Goal: Task Accomplishment & Management: Complete application form

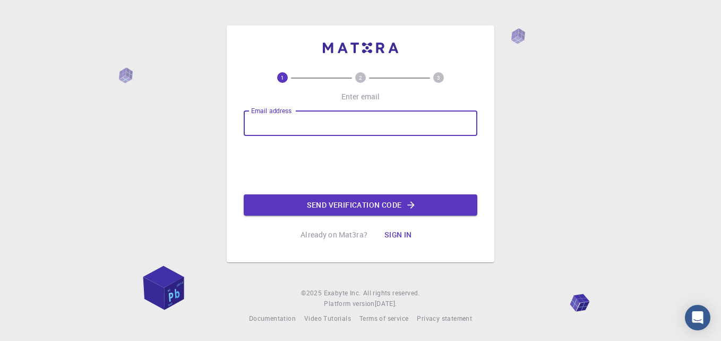
click at [381, 130] on input "Email address" at bounding box center [361, 122] width 234 height 25
type input "houmadmohamed@gmail.com"
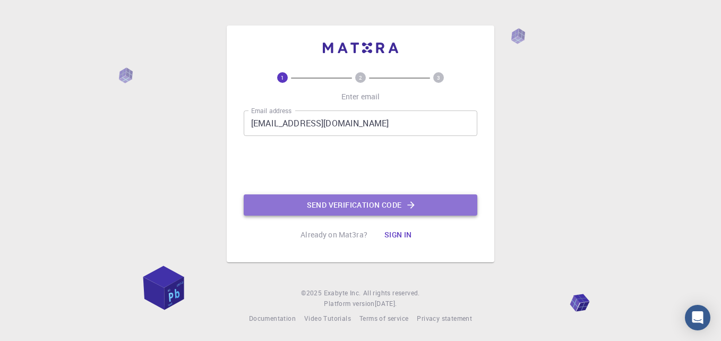
click at [349, 212] on button "Send verification code" at bounding box center [361, 204] width 234 height 21
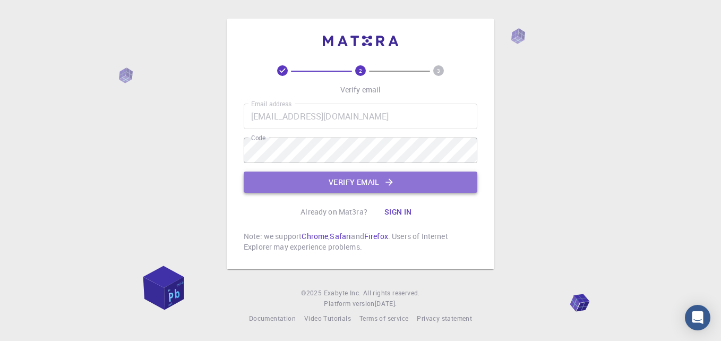
click at [325, 189] on button "Verify email" at bounding box center [361, 182] width 234 height 21
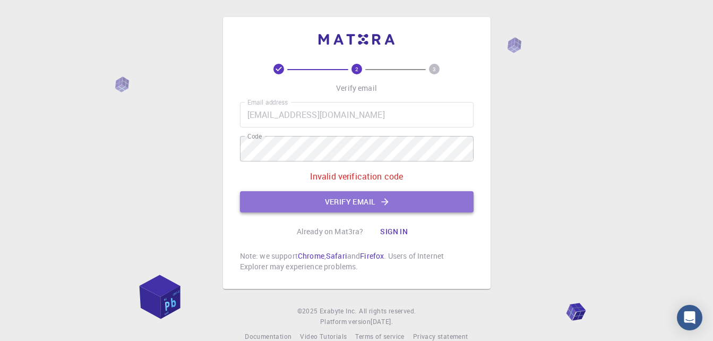
click at [382, 206] on icon "button" at bounding box center [385, 202] width 11 height 11
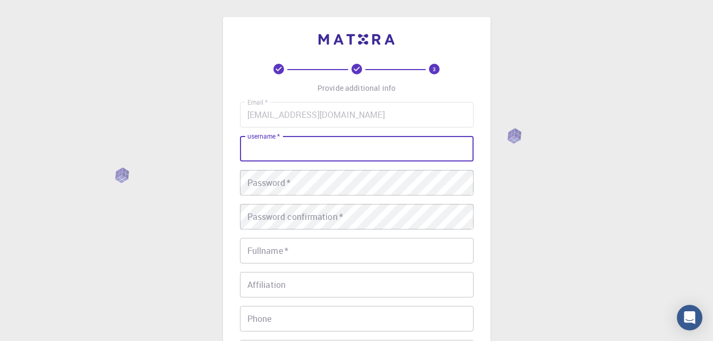
click at [405, 142] on input "username   *" at bounding box center [357, 148] width 234 height 25
type input "[PERSON_NAME]"
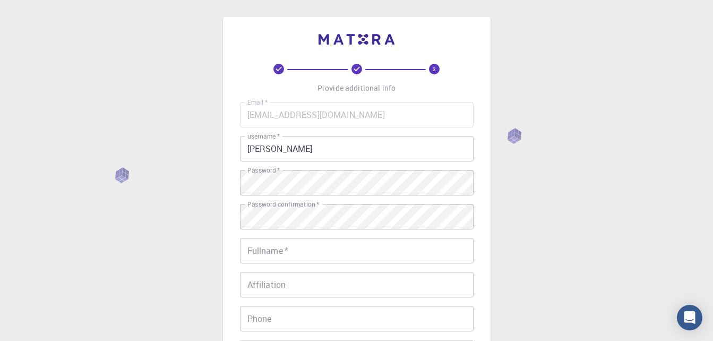
click at [233, 236] on div "3 Provide additional info Email   * houmadmohamed@gmail.com Email   * username …" at bounding box center [357, 244] width 268 height 454
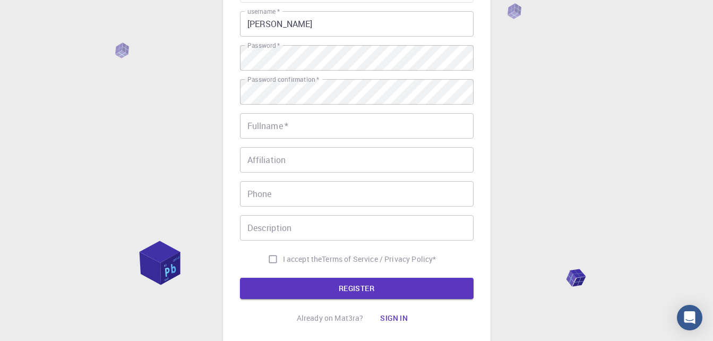
scroll to position [149, 0]
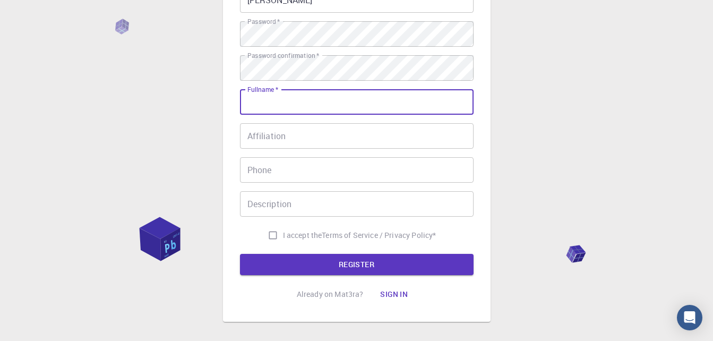
click at [264, 106] on input "Fullname   *" at bounding box center [357, 101] width 234 height 25
type input "[PERSON_NAME]"
type input "+212678660742"
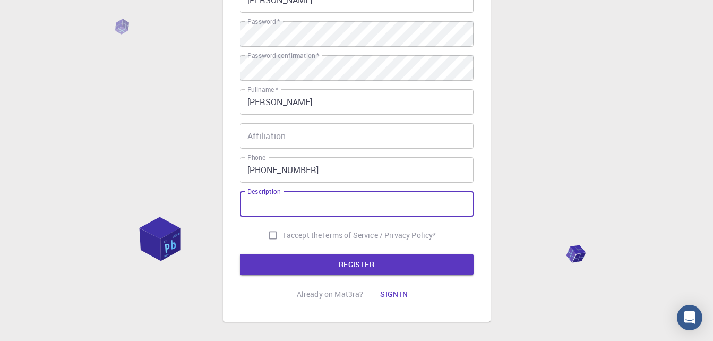
click at [275, 195] on div "Description Description" at bounding box center [357, 203] width 234 height 25
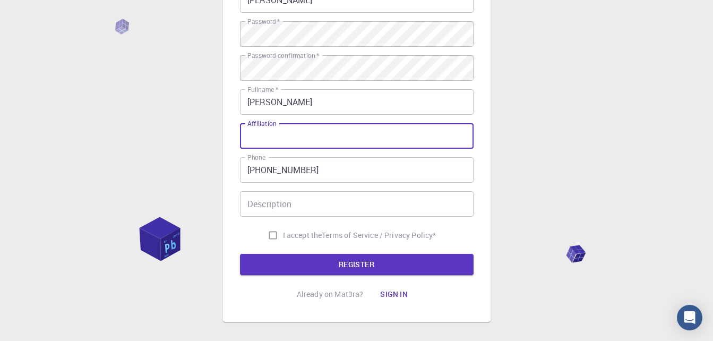
click at [269, 138] on input "Affiliation" at bounding box center [357, 135] width 234 height 25
type input "UM5 Rabat"
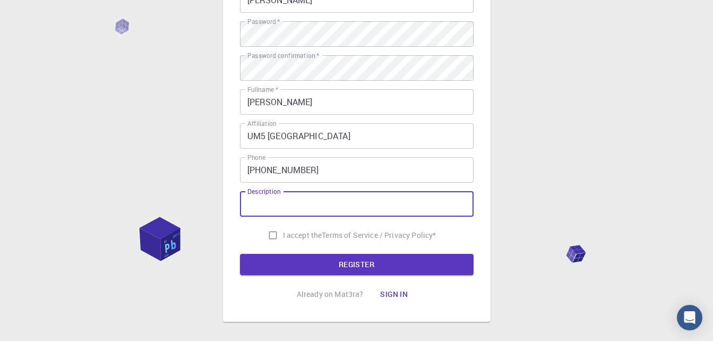
click at [271, 215] on input "Description" at bounding box center [357, 203] width 234 height 25
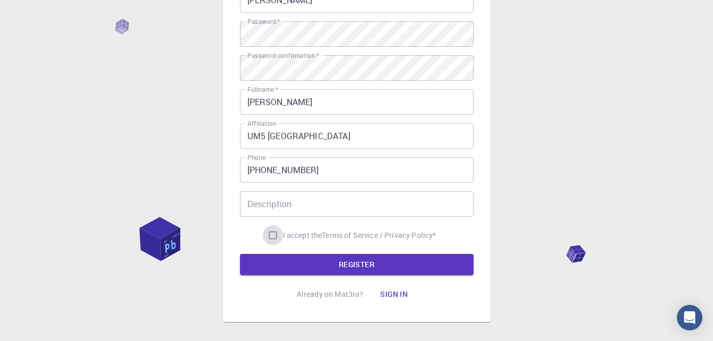
click at [277, 236] on input "I accept the Terms of Service / Privacy Policy *" at bounding box center [273, 235] width 20 height 20
checkbox input "true"
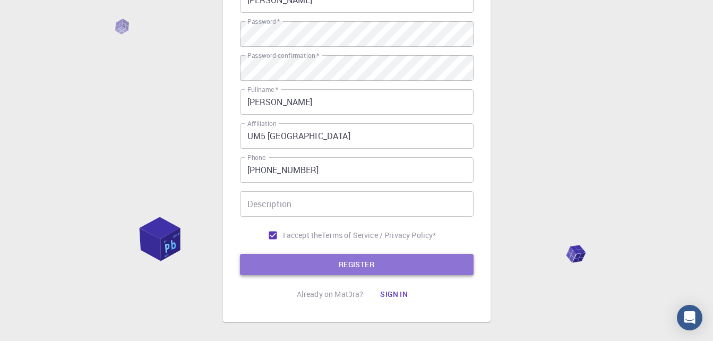
click at [333, 264] on button "REGISTER" at bounding box center [357, 264] width 234 height 21
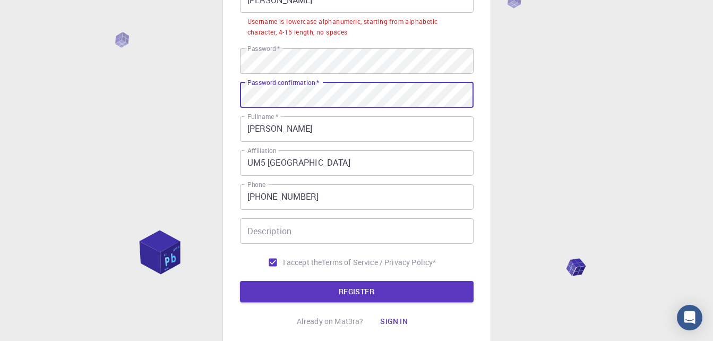
click at [228, 121] on div "3 Provide additional info Email   * houmadmohamed@gmail.com Email   * username …" at bounding box center [357, 108] width 268 height 481
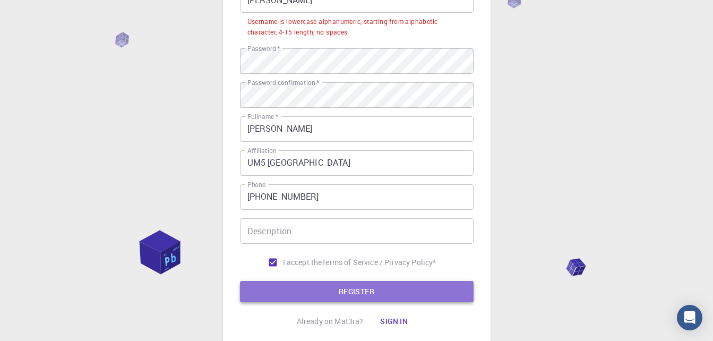
click at [300, 284] on button "REGISTER" at bounding box center [357, 291] width 234 height 21
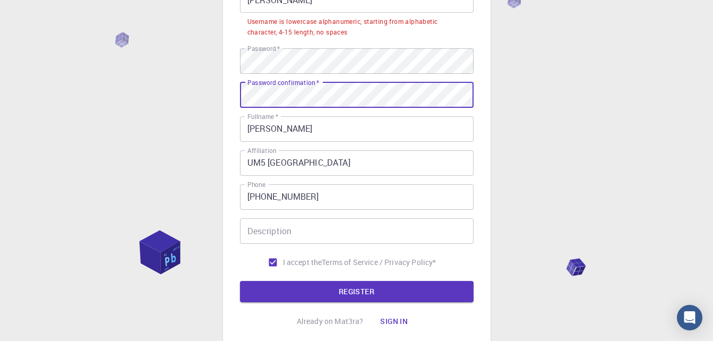
click at [484, 95] on div "3 Provide additional info Email   * houmadmohamed@gmail.com Email   * username …" at bounding box center [357, 108] width 268 height 481
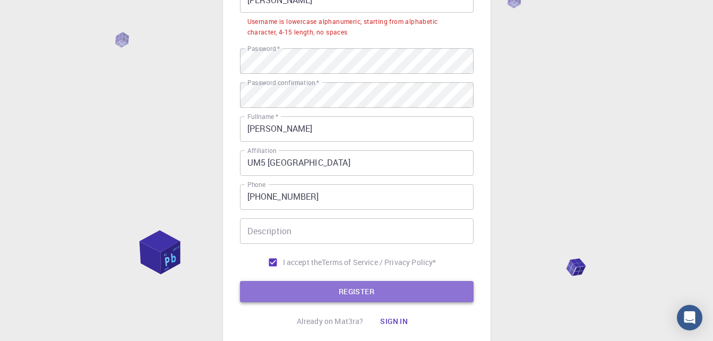
click at [333, 285] on button "REGISTER" at bounding box center [357, 291] width 234 height 21
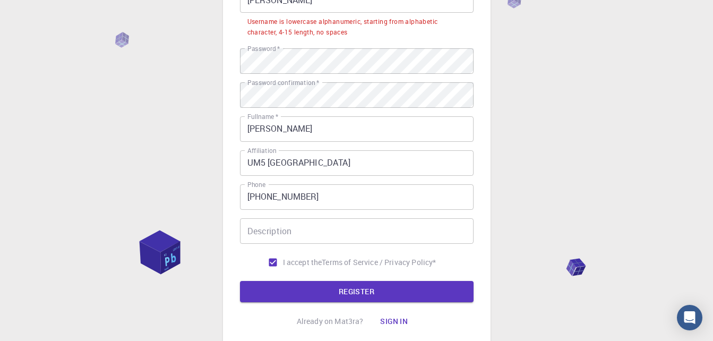
click at [296, 278] on form "Email   * houmadmohamed@gmail.com Email   * username   * Mohamed username   * U…" at bounding box center [357, 127] width 234 height 349
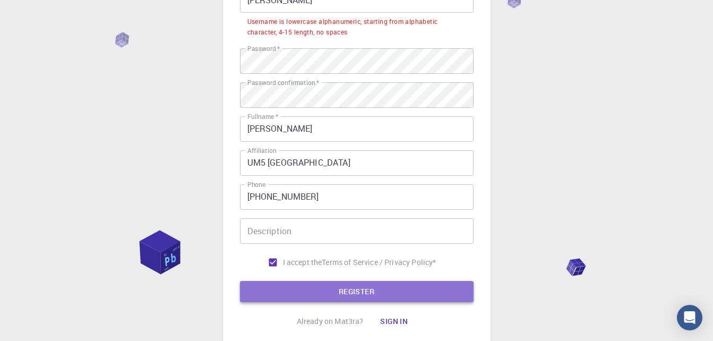
click at [296, 292] on button "REGISTER" at bounding box center [357, 291] width 234 height 21
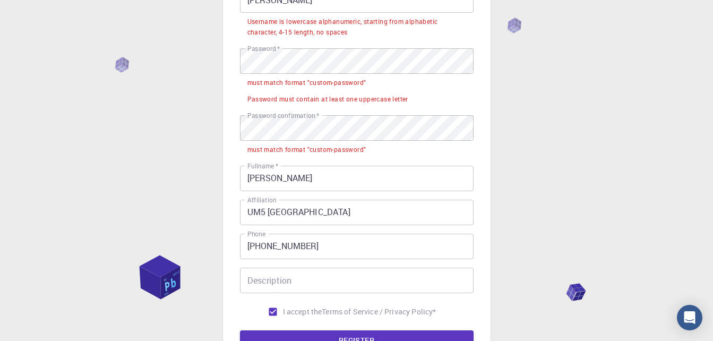
click at [326, 148] on div "must match format "custom-password"" at bounding box center [307, 149] width 119 height 11
drag, startPoint x: 326, startPoint y: 148, endPoint x: 276, endPoint y: 97, distance: 71.7
click at [276, 97] on div "Password must contain at least one uppercase letter" at bounding box center [328, 99] width 161 height 11
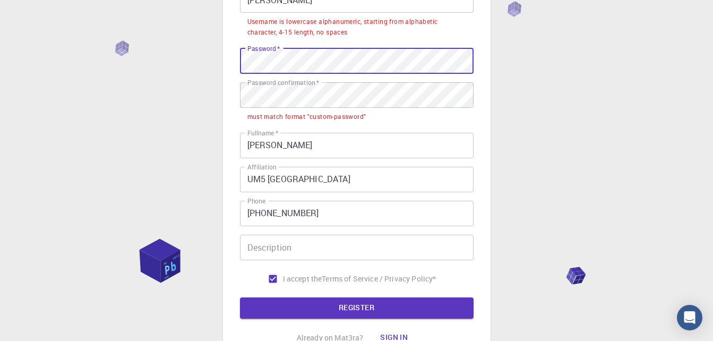
click at [288, 41] on div "Email   * houmadmohamed@gmail.com Email   * username   * Mohamed username   * U…" at bounding box center [357, 121] width 234 height 336
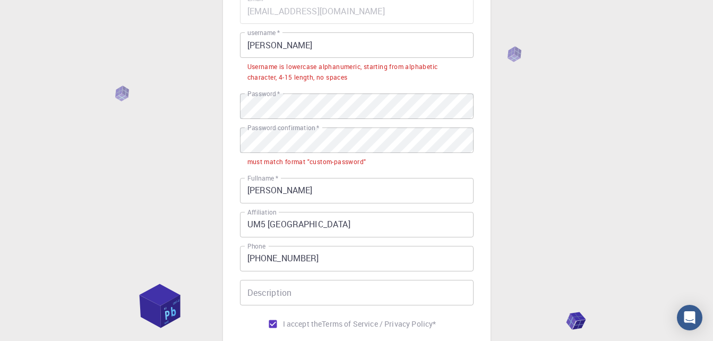
scroll to position [170, 0]
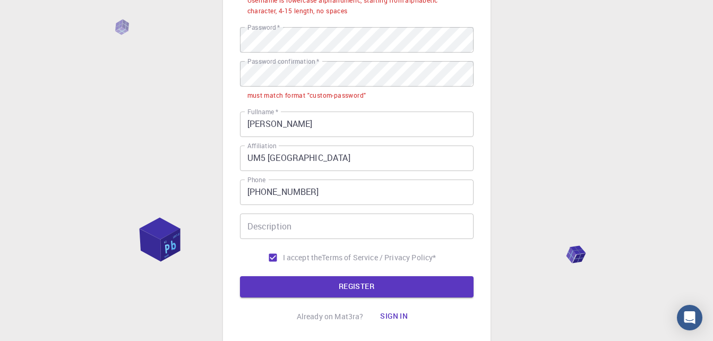
click at [293, 66] on label "Password confirmation   *" at bounding box center [284, 61] width 72 height 9
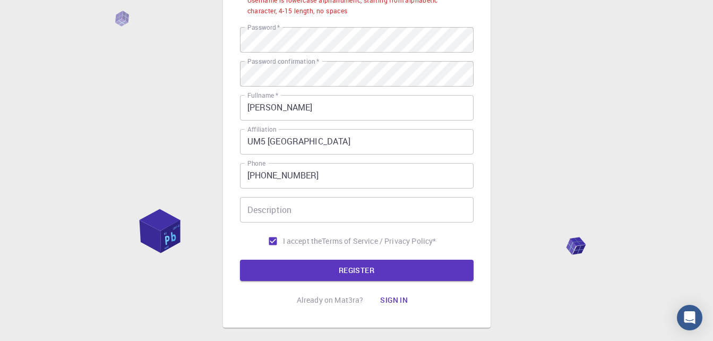
click at [228, 166] on div "3 Provide additional info Email   * houmadmohamed@gmail.com Email   * username …" at bounding box center [357, 87] width 268 height 481
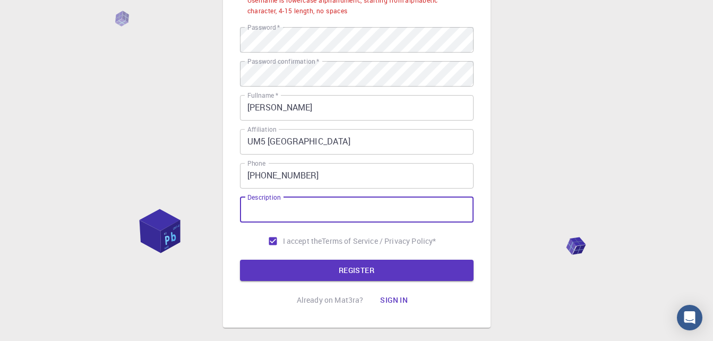
click at [260, 214] on input "Description" at bounding box center [357, 209] width 234 height 25
type input "d"
type input "Dr"
click at [277, 275] on button "REGISTER" at bounding box center [357, 270] width 234 height 21
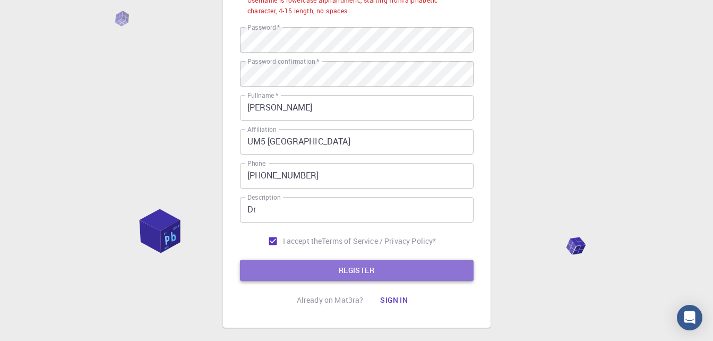
click at [285, 273] on button "REGISTER" at bounding box center [357, 270] width 234 height 21
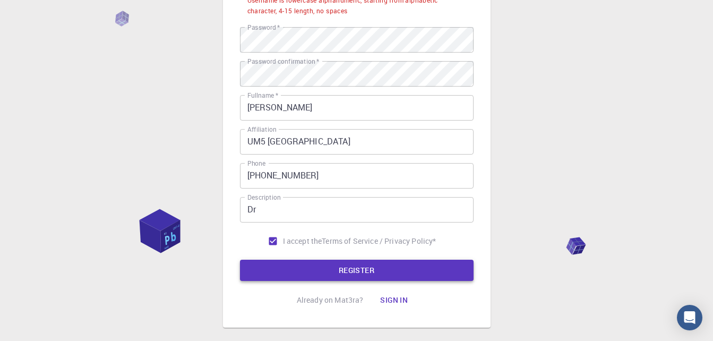
click at [285, 273] on button "REGISTER" at bounding box center [357, 270] width 234 height 21
click at [283, 272] on button "REGISTER" at bounding box center [357, 270] width 234 height 21
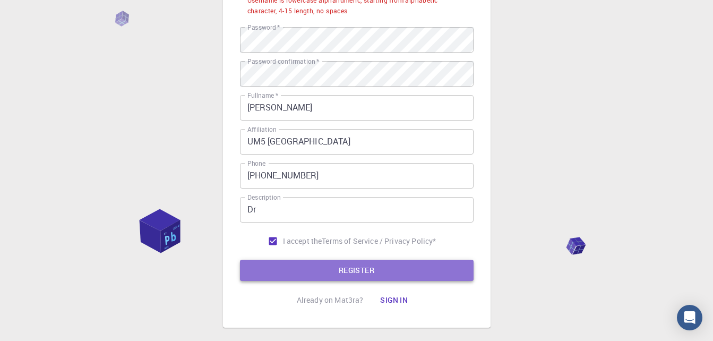
click at [383, 276] on button "REGISTER" at bounding box center [357, 270] width 234 height 21
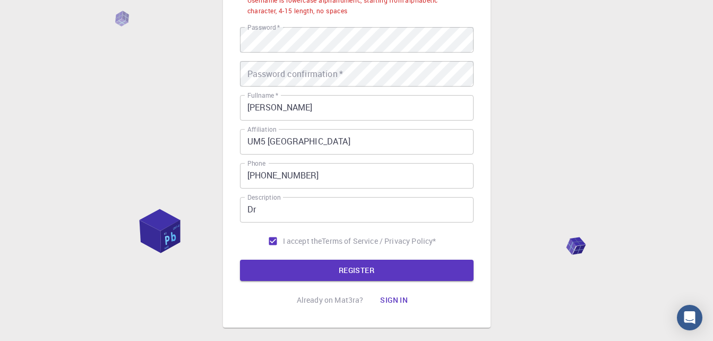
click at [281, 84] on div "Email   * houmadmohamed@gmail.com Email   * username   * Mohamed username   * U…" at bounding box center [357, 91] width 234 height 319
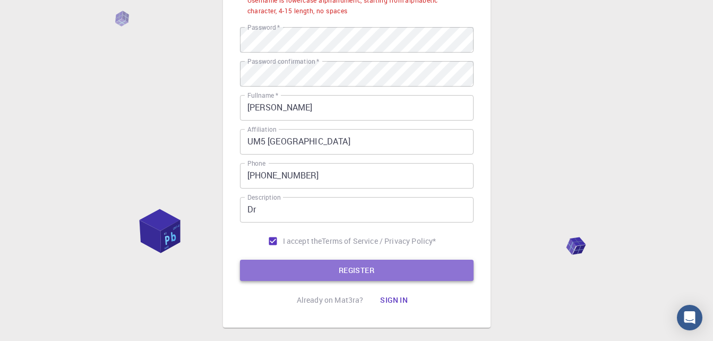
click at [314, 267] on button "REGISTER" at bounding box center [357, 270] width 234 height 21
click at [320, 278] on button "REGISTER" at bounding box center [357, 270] width 234 height 21
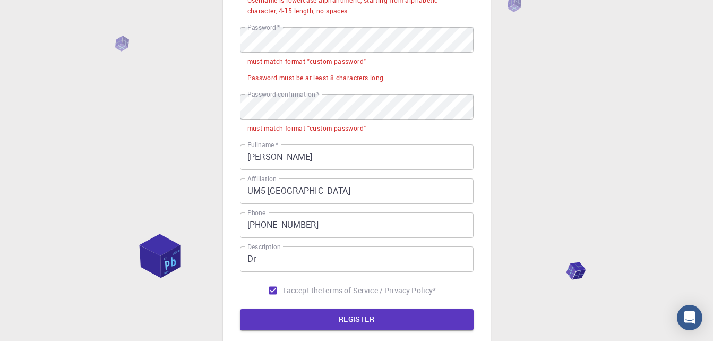
click at [582, 155] on div "3 Provide additional info Email   * houmadmohamed@gmail.com Email   * username …" at bounding box center [356, 138] width 713 height 617
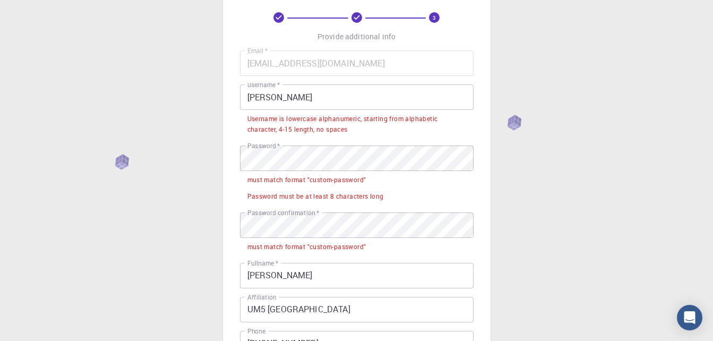
scroll to position [64, 0]
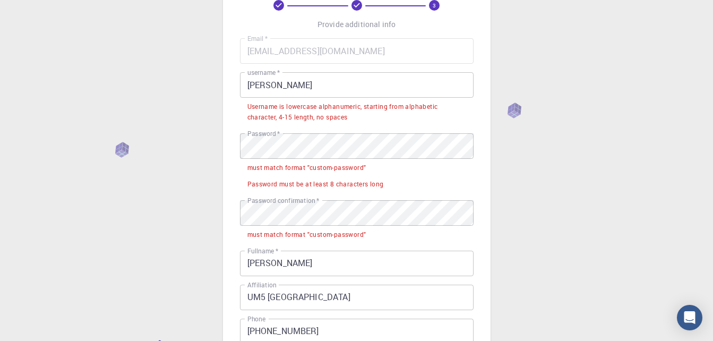
click at [281, 91] on input "Mohamed" at bounding box center [357, 84] width 234 height 25
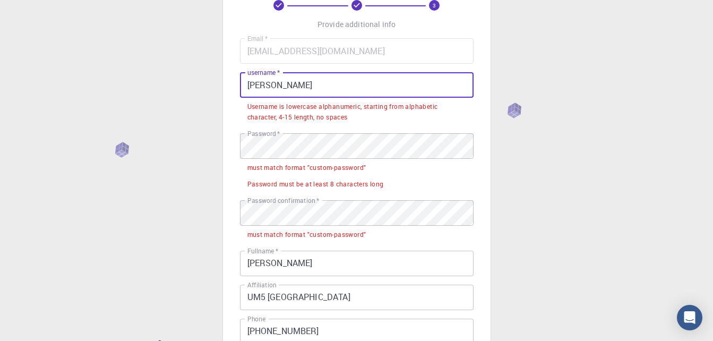
click at [281, 91] on input "Mohamed" at bounding box center [357, 84] width 234 height 25
click at [297, 90] on input "Mohamed" at bounding box center [357, 84] width 234 height 25
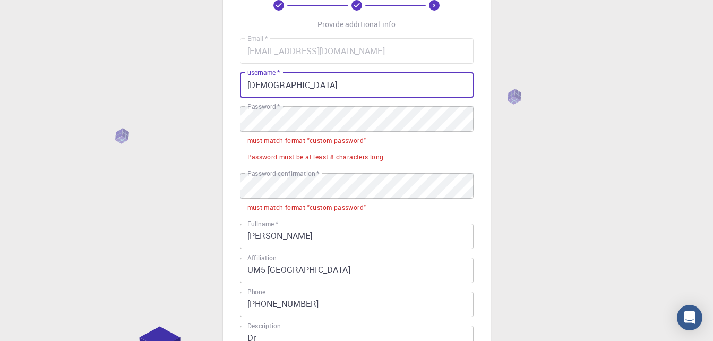
type input "Mohamedmed"
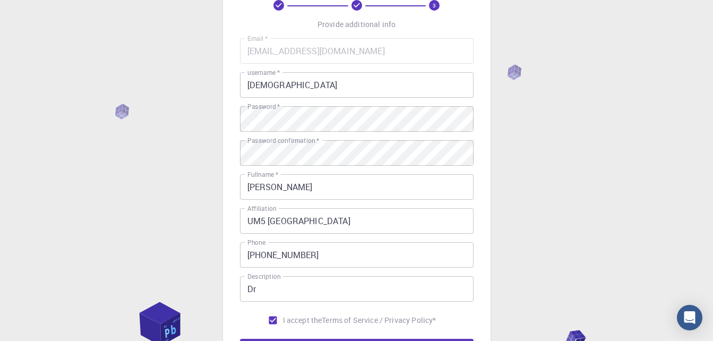
click at [233, 159] on div "3 Provide additional info Email   * houmadmohamed@gmail.com Email   * username …" at bounding box center [357, 180] width 268 height 454
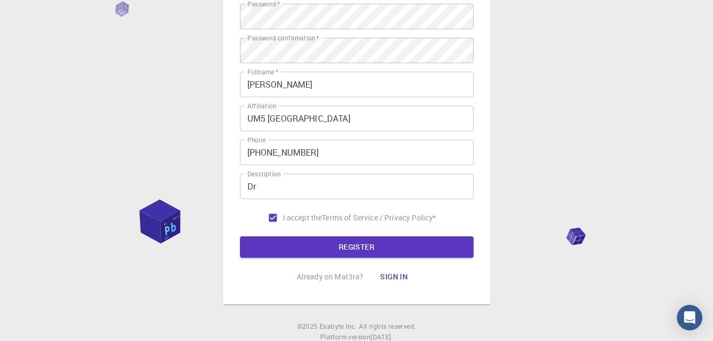
scroll to position [200, 0]
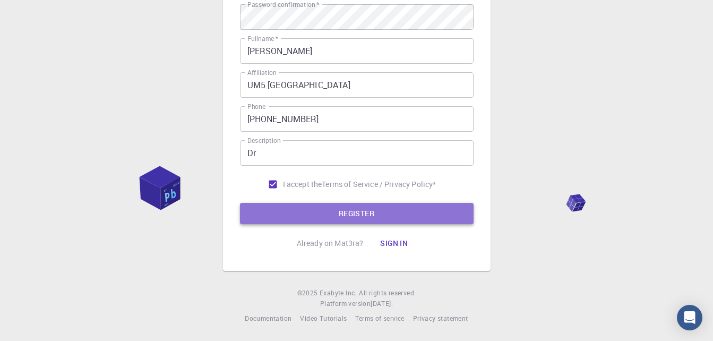
click at [278, 211] on button "REGISTER" at bounding box center [357, 213] width 234 height 21
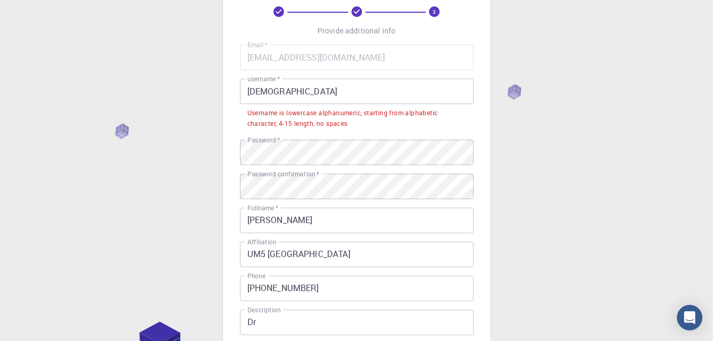
scroll to position [50, 0]
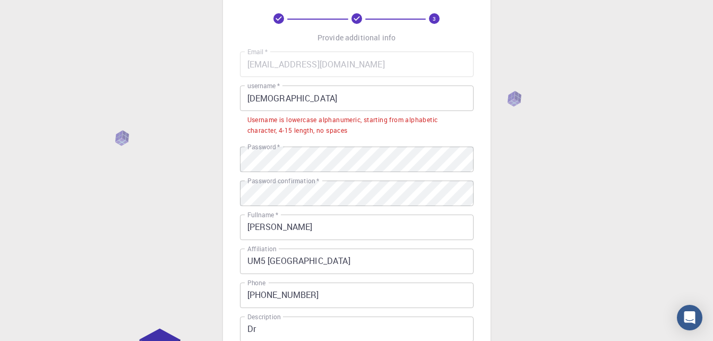
click at [513, 97] on div "3 Provide additional info Email   * houmadmohamed@gmail.com Email   * username …" at bounding box center [356, 234] width 713 height 568
click at [120, 134] on div "3 Provide additional info Email   * houmadmohamed@gmail.com Email   * username …" at bounding box center [356, 234] width 713 height 568
click at [314, 120] on div "Username is lowercase alphanumeric, starting from alphabetic character, 4-15 le…" at bounding box center [357, 125] width 219 height 21
click at [301, 97] on input "Mohamedmed" at bounding box center [357, 98] width 234 height 25
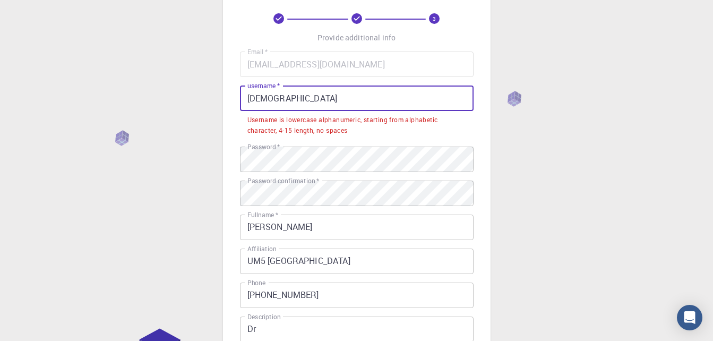
click at [301, 97] on input "Mohamedmed" at bounding box center [357, 98] width 234 height 25
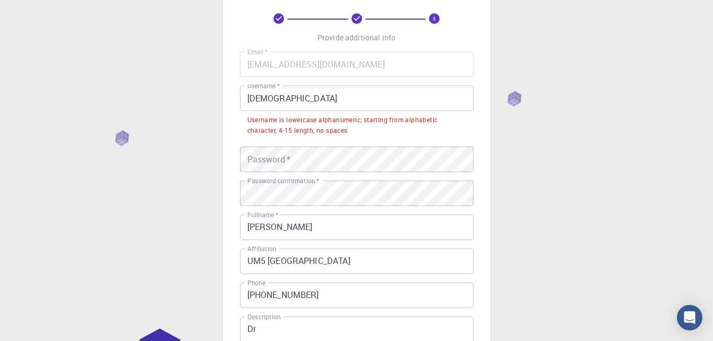
click at [282, 125] on div "Username is lowercase alphanumeric, starting from alphabetic character, 4-15 le…" at bounding box center [357, 125] width 219 height 21
click at [507, 210] on div "3 Provide additional info Email   * houmadmohamed@gmail.com Email   * username …" at bounding box center [356, 234] width 713 height 568
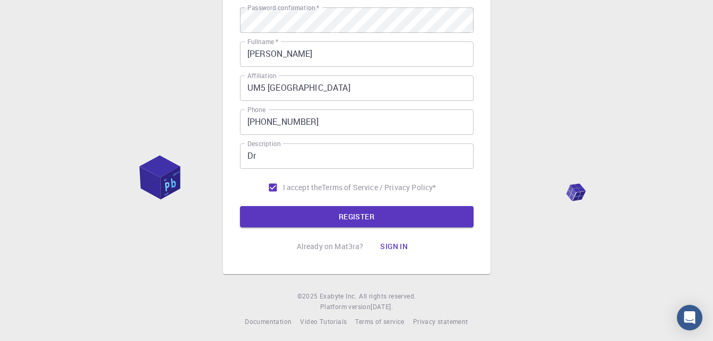
scroll to position [227, 0]
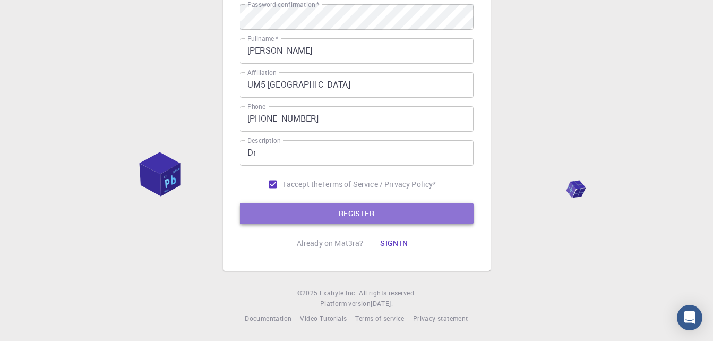
click at [399, 204] on button "REGISTER" at bounding box center [357, 213] width 234 height 21
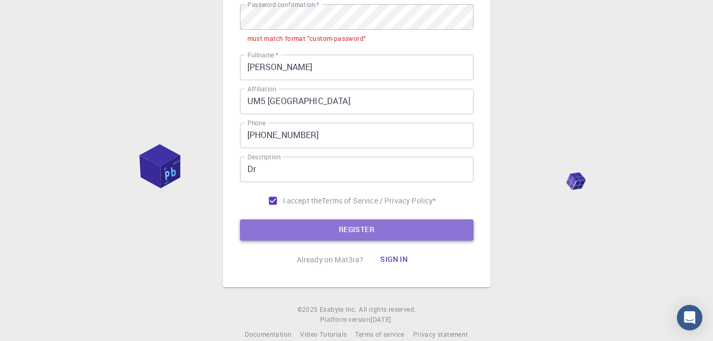
click at [390, 228] on button "REGISTER" at bounding box center [357, 229] width 234 height 21
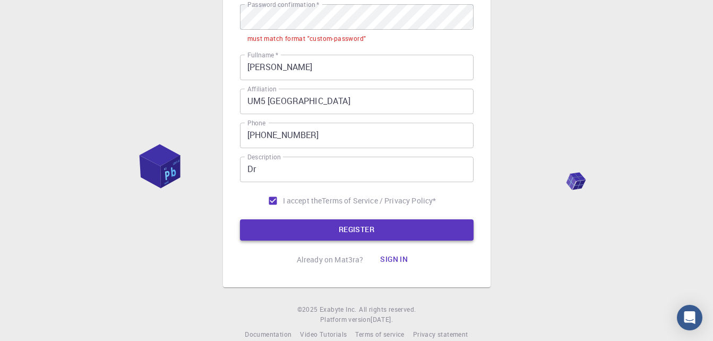
click at [390, 228] on button "REGISTER" at bounding box center [357, 229] width 234 height 21
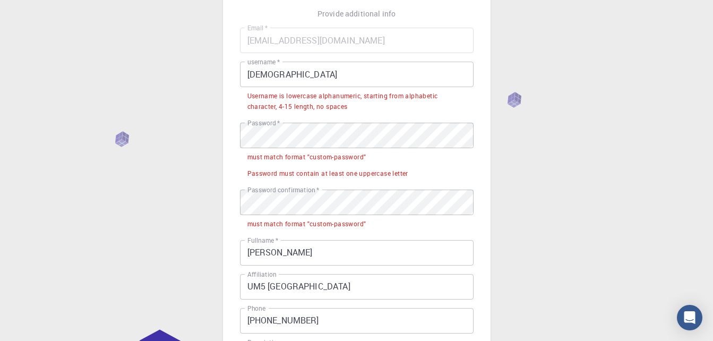
scroll to position [29, 0]
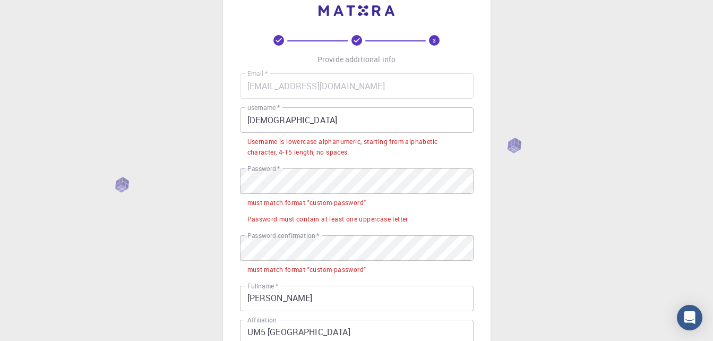
click at [506, 139] on div "3 Provide additional info Email   * houmadmohamed@gmail.com Email   * username …" at bounding box center [356, 279] width 713 height 617
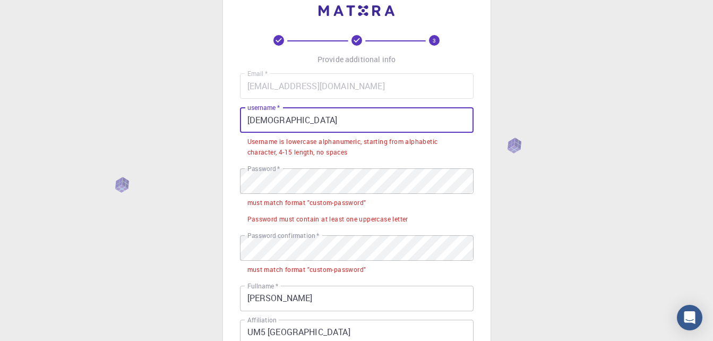
click at [384, 113] on input "Mohamedmed" at bounding box center [357, 119] width 234 height 25
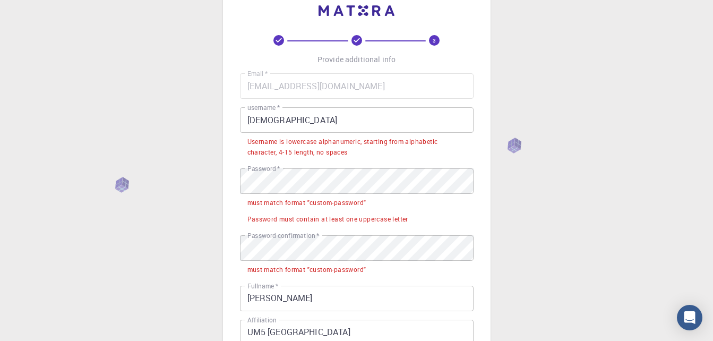
click at [361, 44] on icon at bounding box center [357, 40] width 11 height 11
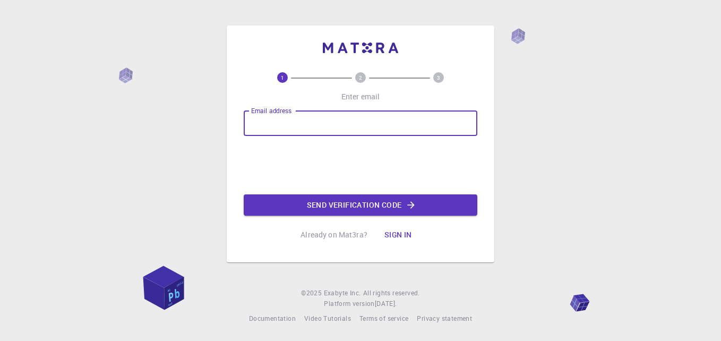
type input "houmadmohamed@gmail.com"
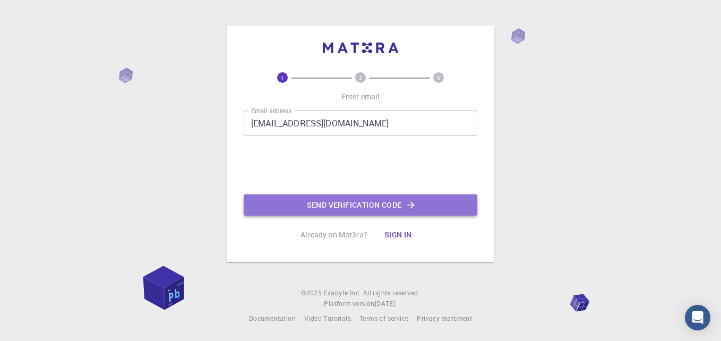
click at [394, 208] on button "Send verification code" at bounding box center [361, 204] width 234 height 21
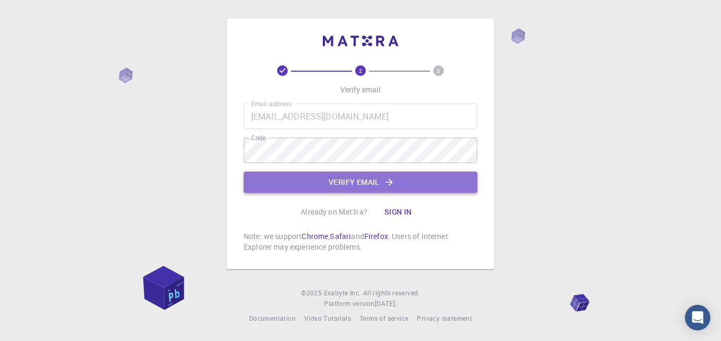
click at [368, 186] on button "Verify email" at bounding box center [361, 182] width 234 height 21
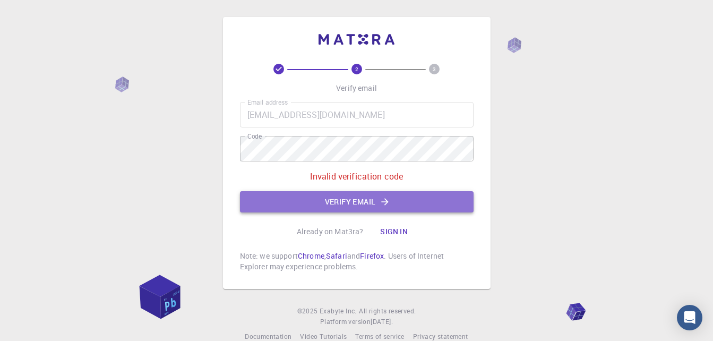
click at [320, 206] on button "Verify email" at bounding box center [357, 201] width 234 height 21
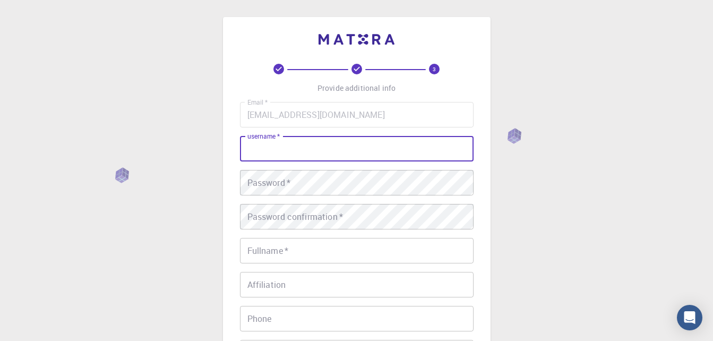
click at [328, 155] on input "username   *" at bounding box center [357, 148] width 234 height 25
type input "Mohamed"
type input "[PERSON_NAME]"
type input "UM5 Rabat"
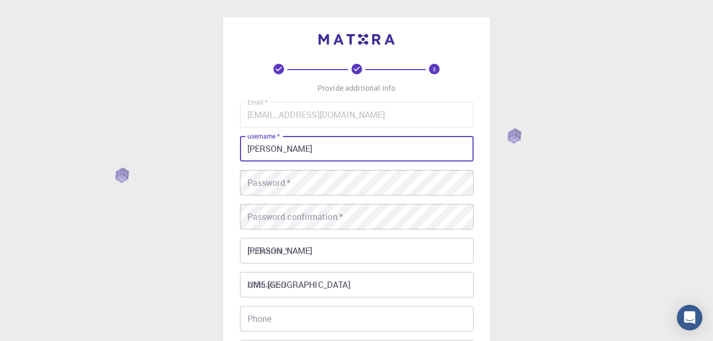
type input "+212678660742"
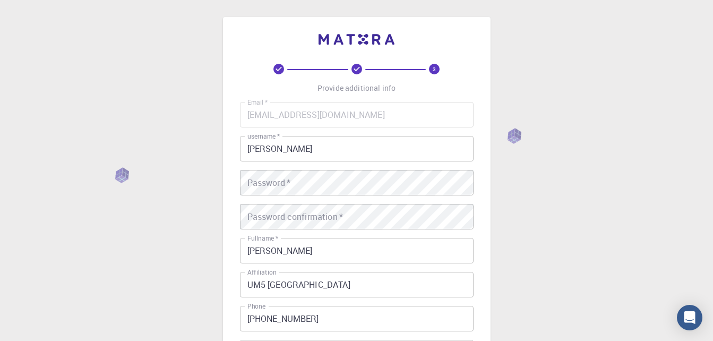
click at [518, 226] on div "3 Provide additional info Email   * houmadmohamed@gmail.com Email   * username …" at bounding box center [356, 270] width 713 height 541
click at [226, 218] on div "3 Provide additional info Email   * houmadmohamed@gmail.com Email   * username …" at bounding box center [357, 244] width 268 height 454
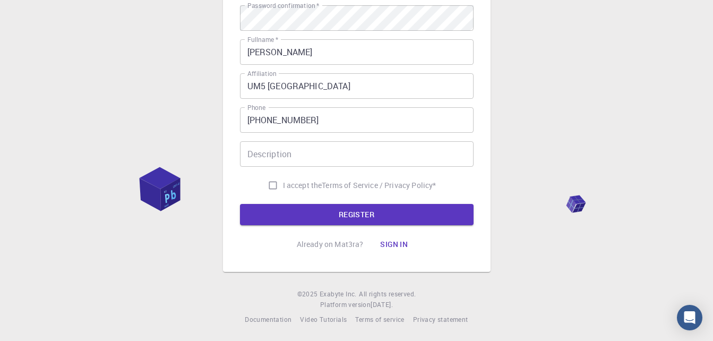
scroll to position [200, 0]
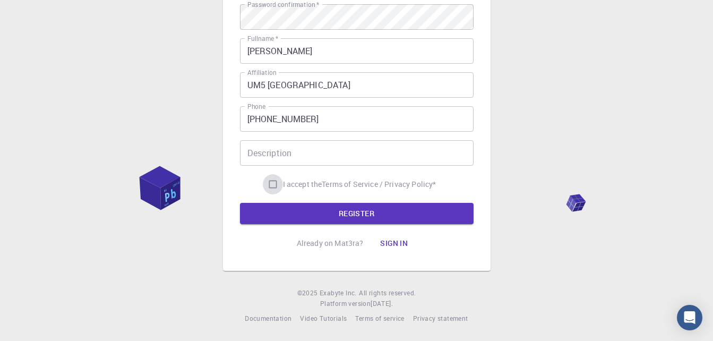
drag, startPoint x: 275, startPoint y: 182, endPoint x: 268, endPoint y: 183, distance: 7.6
click at [268, 183] on input "I accept the Terms of Service / Privacy Policy *" at bounding box center [273, 184] width 20 height 20
checkbox input "true"
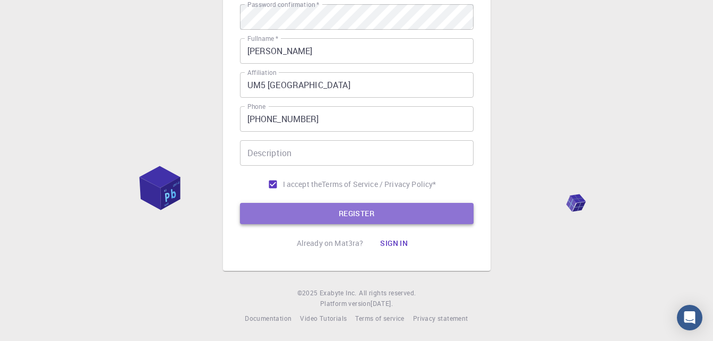
click at [297, 209] on button "REGISTER" at bounding box center [357, 213] width 234 height 21
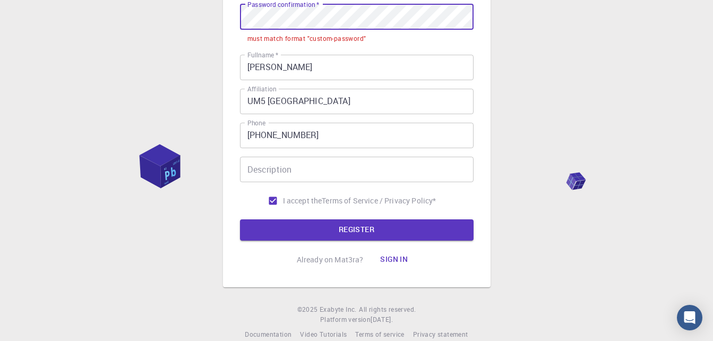
scroll to position [259, 0]
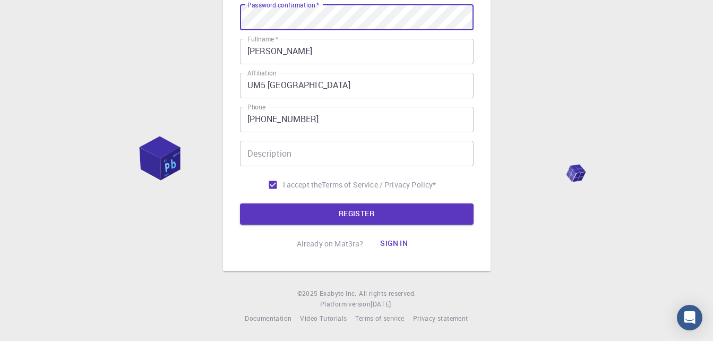
click at [528, 37] on div "3 Provide additional info Email   * houmadmohamed@gmail.com Email   * username …" at bounding box center [356, 41] width 713 height 600
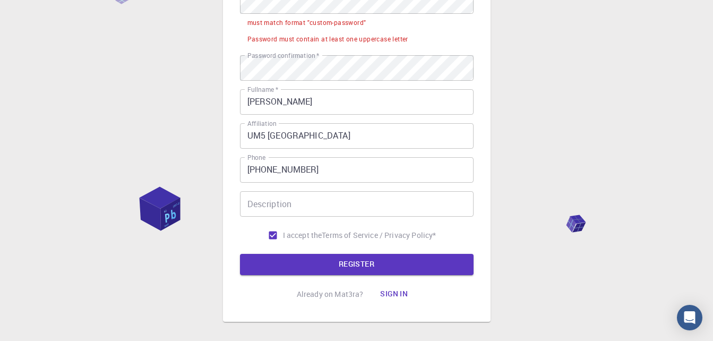
scroll to position [195, 0]
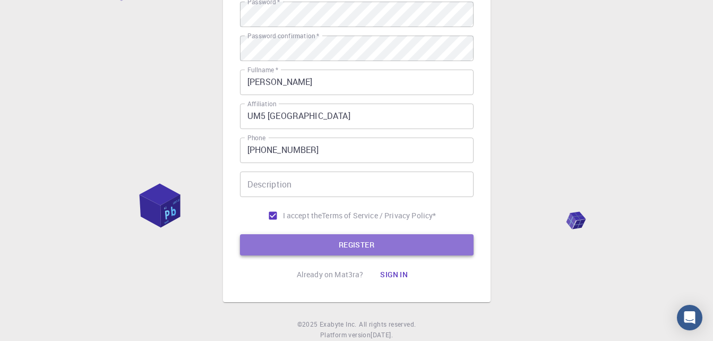
click at [332, 239] on button "REGISTER" at bounding box center [357, 244] width 234 height 21
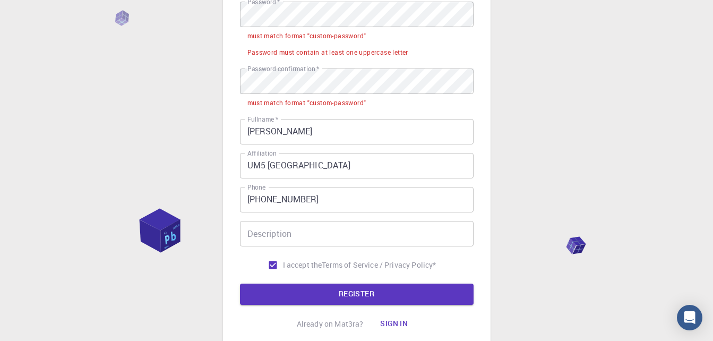
click at [328, 283] on form "Email   * houmadmohamed@gmail.com Email   * username   * Mohamed username   * U…" at bounding box center [357, 106] width 234 height 398
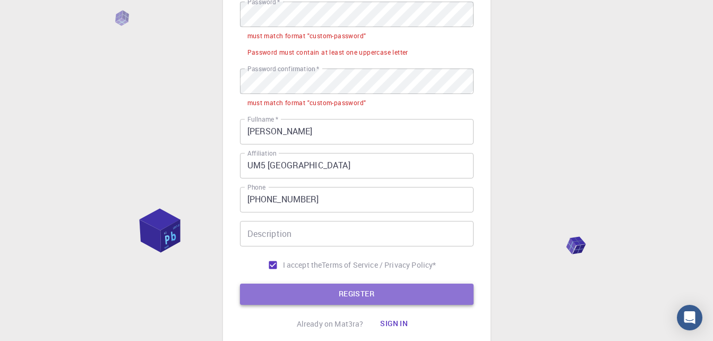
click at [327, 294] on button "REGISTER" at bounding box center [357, 294] width 234 height 21
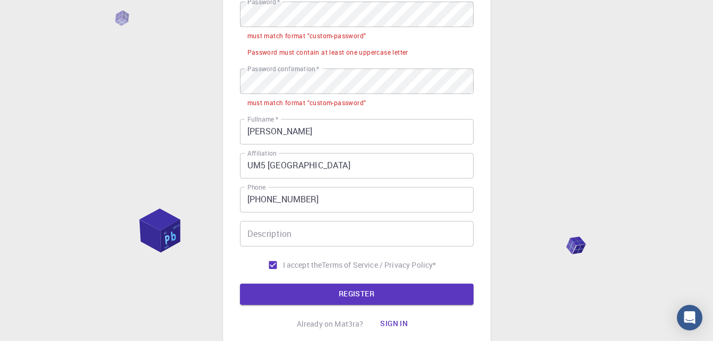
click at [328, 35] on div "must match format "custom-password"" at bounding box center [307, 36] width 119 height 11
drag, startPoint x: 328, startPoint y: 35, endPoint x: 302, endPoint y: 36, distance: 26.0
click at [302, 36] on div "must match format "custom-password"" at bounding box center [307, 36] width 119 height 11
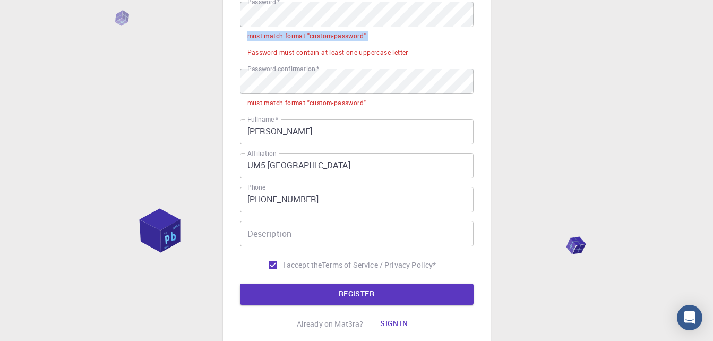
click at [302, 36] on div "must match format "custom-password"" at bounding box center [307, 36] width 119 height 11
drag, startPoint x: 302, startPoint y: 36, endPoint x: 270, endPoint y: 48, distance: 34.1
click at [270, 48] on div "Password must contain at least one uppercase letter" at bounding box center [328, 52] width 161 height 11
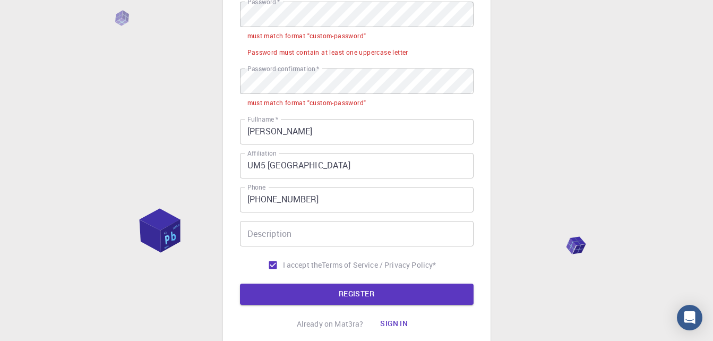
click at [376, 53] on div "Password must contain at least one uppercase letter" at bounding box center [328, 52] width 161 height 11
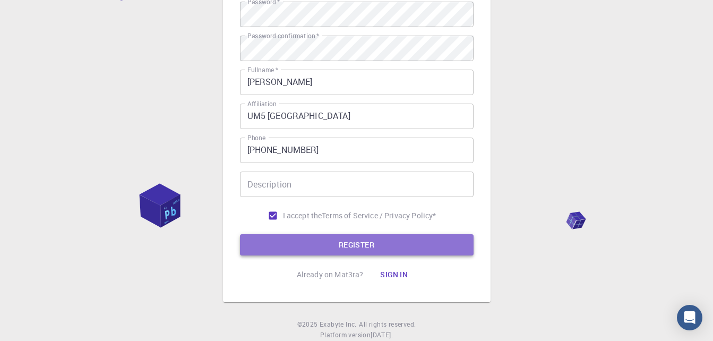
click at [327, 244] on button "REGISTER" at bounding box center [357, 244] width 234 height 21
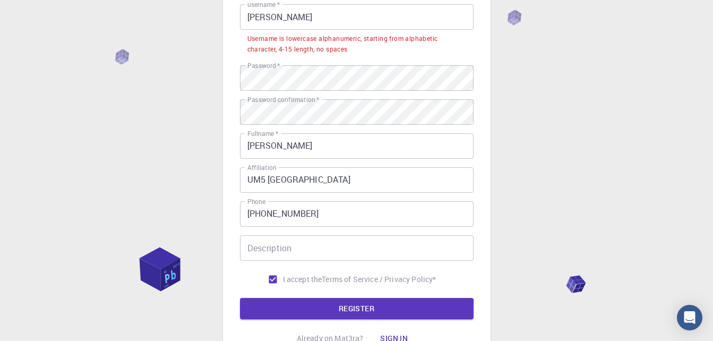
scroll to position [133, 0]
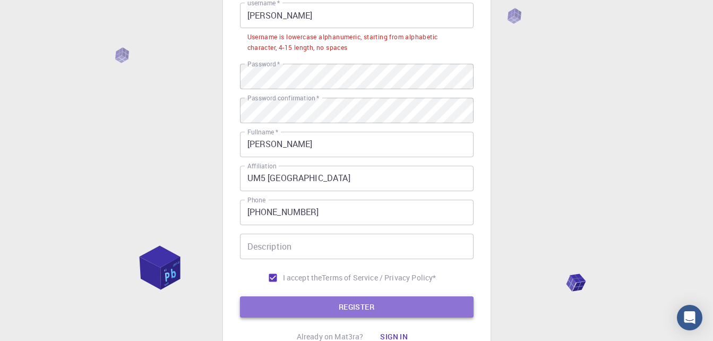
click at [314, 311] on button "REGISTER" at bounding box center [357, 306] width 234 height 21
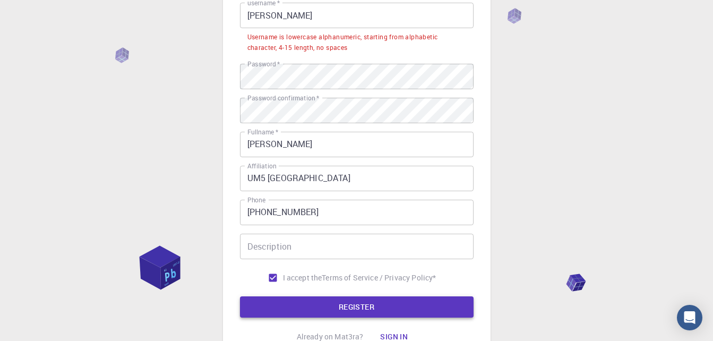
click at [314, 311] on button "REGISTER" at bounding box center [357, 306] width 234 height 21
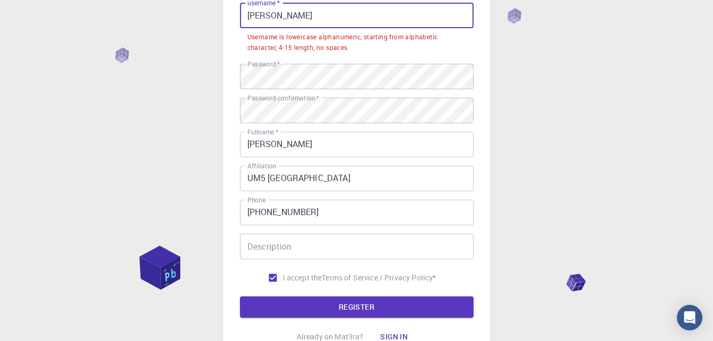
click at [292, 10] on input "Mohamed" at bounding box center [357, 15] width 234 height 25
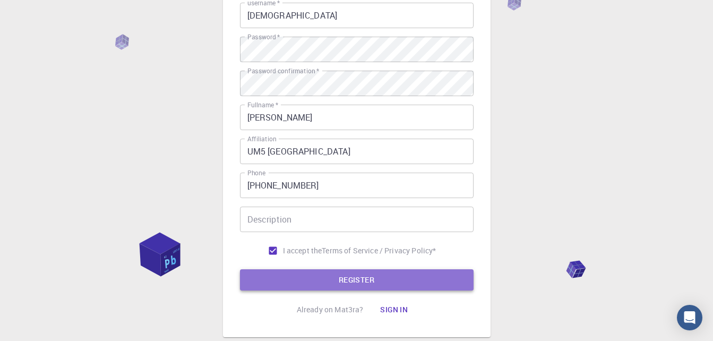
click at [308, 277] on button "REGISTER" at bounding box center [357, 279] width 234 height 21
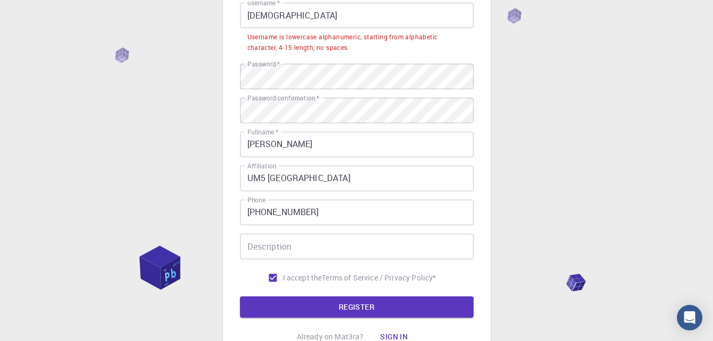
click at [309, 15] on input "Mohamedmed" at bounding box center [357, 15] width 234 height 25
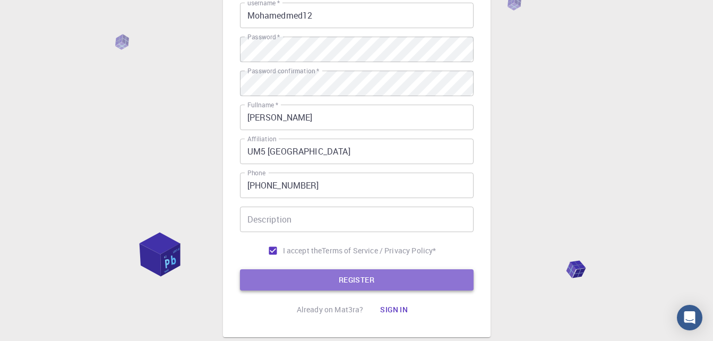
click at [301, 277] on button "REGISTER" at bounding box center [357, 279] width 234 height 21
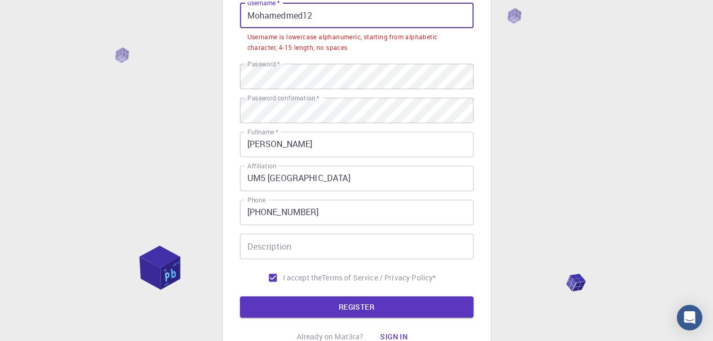
click at [247, 16] on input "Mohamedmed12" at bounding box center [357, 15] width 234 height 25
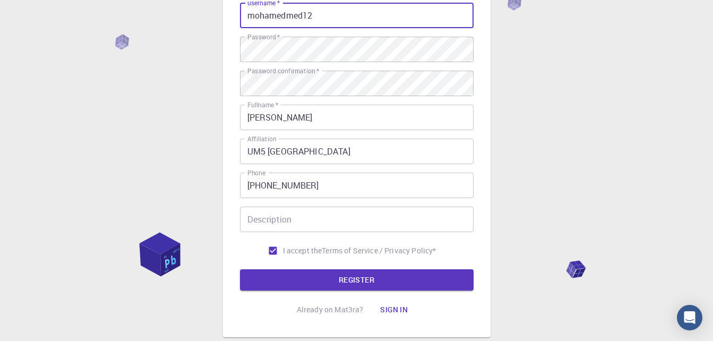
type input "mohamedmed12"
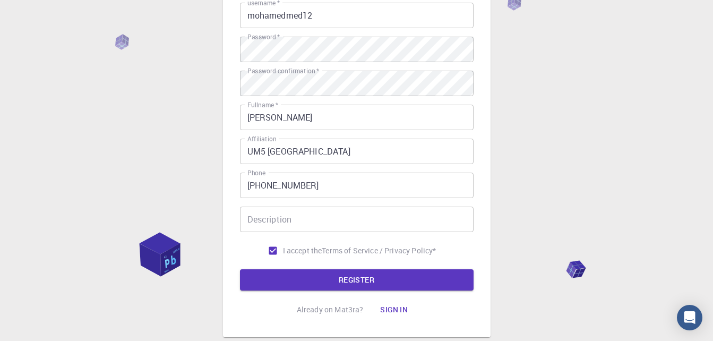
click at [289, 292] on div "3 Provide additional info Email   * houmadmohamed@gmail.com Email   * username …" at bounding box center [357, 125] width 234 height 390
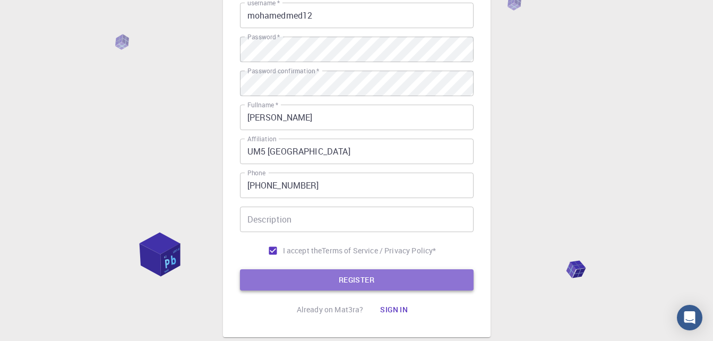
click at [287, 272] on button "REGISTER" at bounding box center [357, 279] width 234 height 21
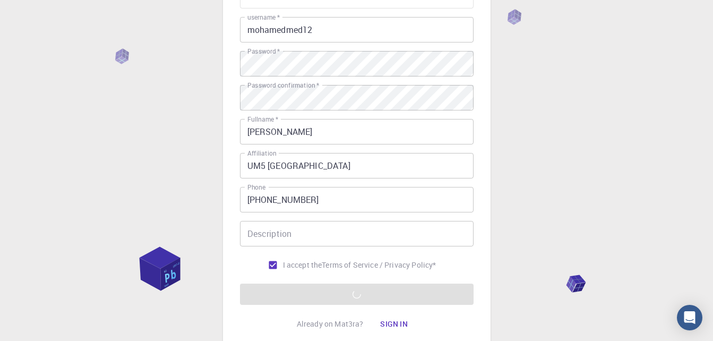
scroll to position [183, 0]
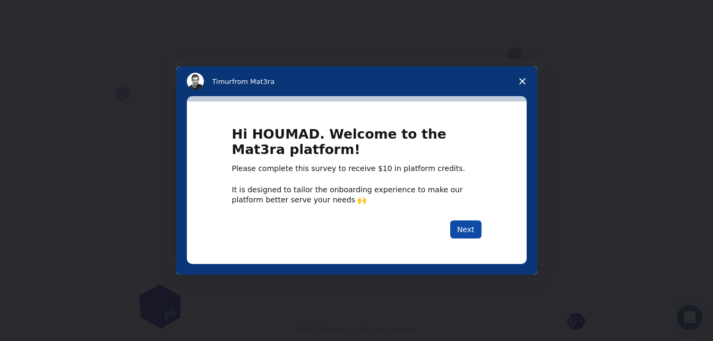
click at [472, 229] on button "Next" at bounding box center [465, 229] width 31 height 18
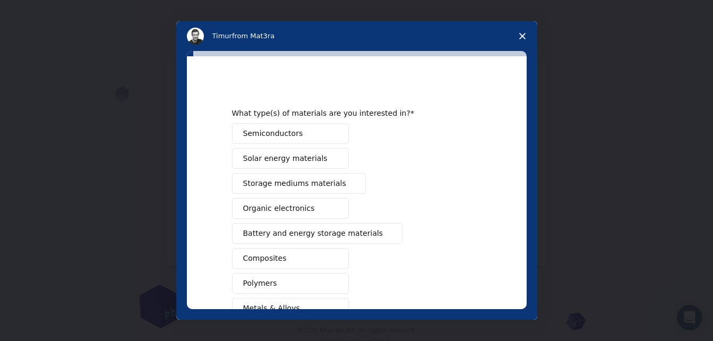
click at [272, 134] on span "Semiconductors" at bounding box center [273, 133] width 60 height 11
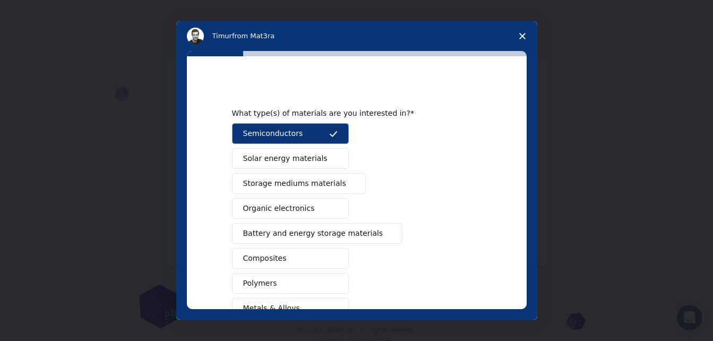
click at [271, 166] on button "Solar energy materials" at bounding box center [290, 158] width 117 height 21
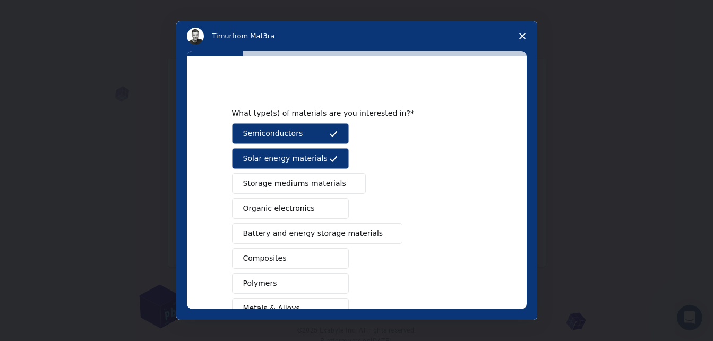
click at [264, 190] on button "Storage mediums materials" at bounding box center [299, 183] width 134 height 21
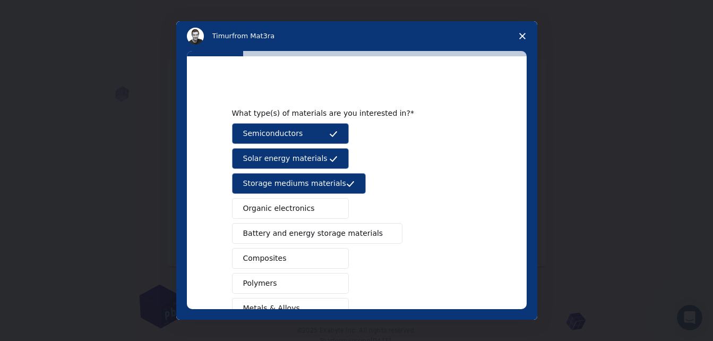
click at [265, 234] on span "Battery and energy storage materials" at bounding box center [313, 233] width 140 height 11
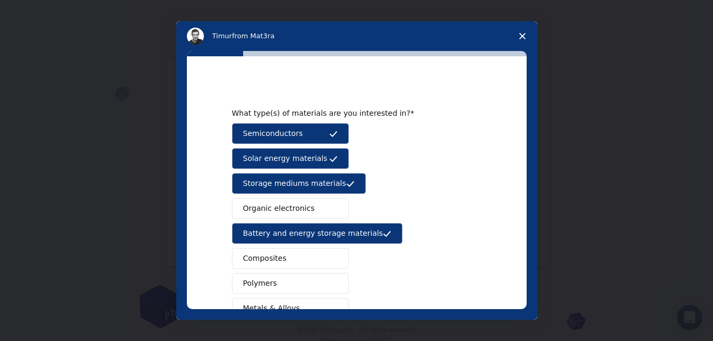
scroll to position [172, 0]
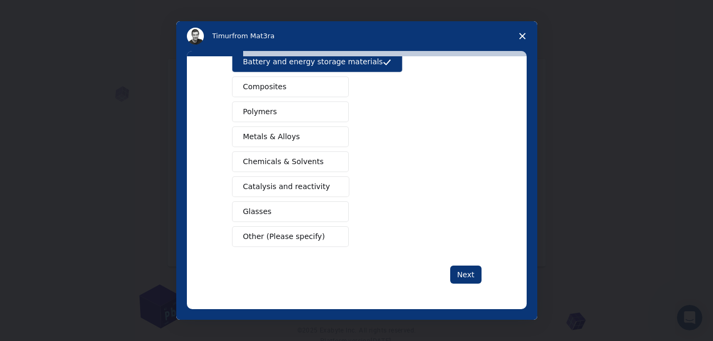
click at [282, 188] on span "Catalysis and reactivity" at bounding box center [286, 186] width 87 height 11
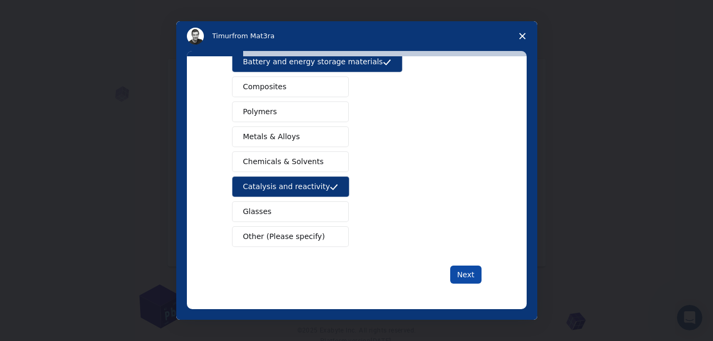
click at [457, 277] on button "Next" at bounding box center [465, 275] width 31 height 18
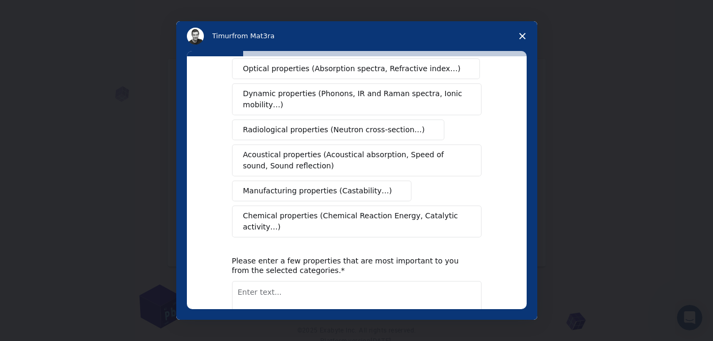
scroll to position [0, 0]
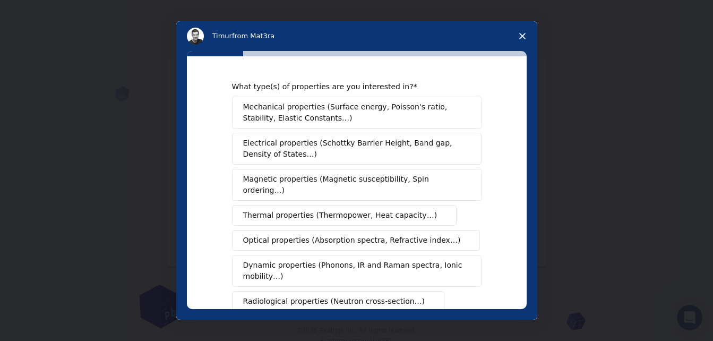
click at [321, 110] on span "Mechanical properties (Surface energy, Poisson's ratio, Stability, Elastic Cons…" at bounding box center [353, 112] width 221 height 22
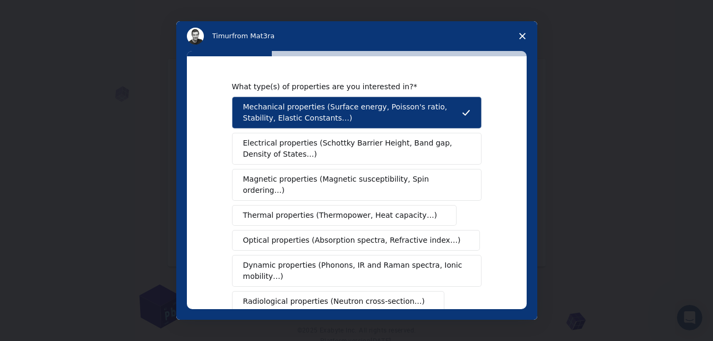
click at [309, 155] on span "Electrical properties (Schottky Barrier Height, Band gap, Density of States…)" at bounding box center [353, 149] width 221 height 22
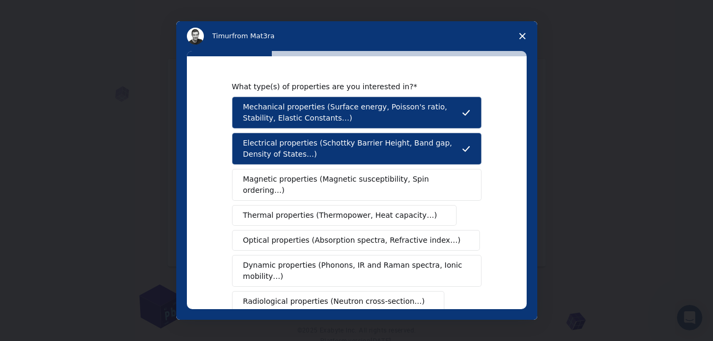
click at [300, 181] on span "Magnetic properties (Magnetic susceptibility, Spin ordering…)" at bounding box center [352, 185] width 219 height 22
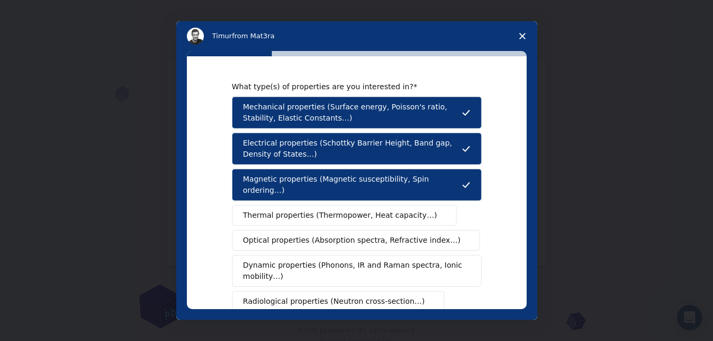
drag, startPoint x: 292, startPoint y: 207, endPoint x: 289, endPoint y: 216, distance: 9.4
click at [289, 216] on div "Mechanical properties (Surface energy, Poisson's ratio, Stability, Elastic Cons…" at bounding box center [357, 253] width 250 height 312
click at [290, 210] on span "Thermal properties (Thermopower, Heat capacity…)" at bounding box center [340, 215] width 194 height 11
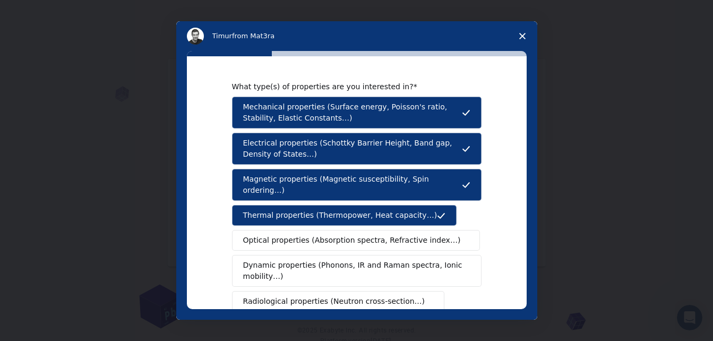
click at [286, 235] on span "Optical properties (Absorption spectra, Refractive index…)" at bounding box center [352, 240] width 218 height 11
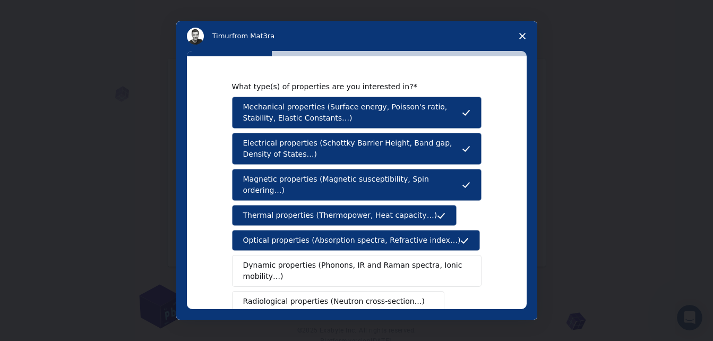
click at [278, 260] on span "Dynamic properties (Phonons, IR and Raman spectra, Ionic mobility…)" at bounding box center [353, 271] width 220 height 22
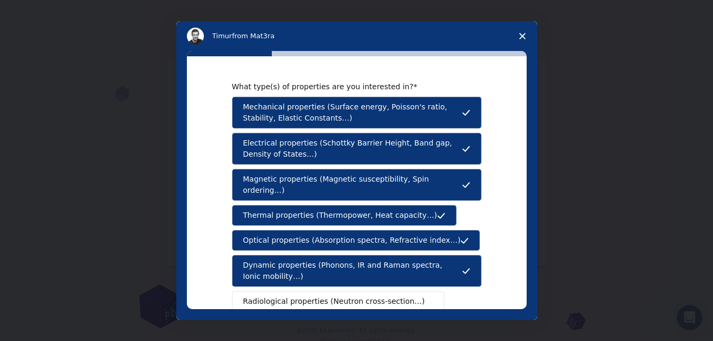
click at [519, 284] on div "What type(s) of properties are you interested in? Mechanical properties (Surfac…" at bounding box center [357, 182] width 340 height 253
click at [521, 276] on div "What type(s) of properties are you interested in? Mechanical properties (Surfac…" at bounding box center [357, 182] width 340 height 253
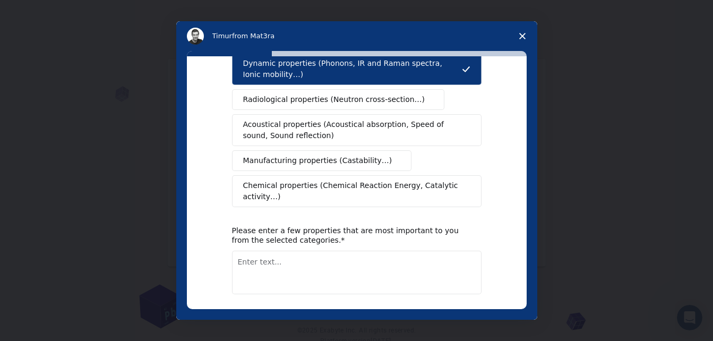
scroll to position [202, 0]
click at [398, 180] on span "Chemical properties (Chemical Reaction Energy, Catalytic activity…)" at bounding box center [353, 191] width 220 height 22
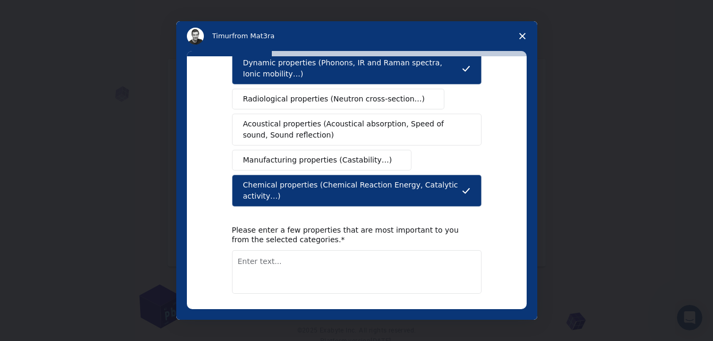
click at [466, 312] on button "Next" at bounding box center [465, 321] width 31 height 18
click at [340, 263] on textarea "Enter text..." at bounding box center [357, 272] width 250 height 44
drag, startPoint x: 437, startPoint y: 175, endPoint x: 355, endPoint y: 246, distance: 108.8
click at [355, 246] on div "What type(s) of properties are you interested in? Mechanical properties (Surfac…" at bounding box center [357, 104] width 250 height 451
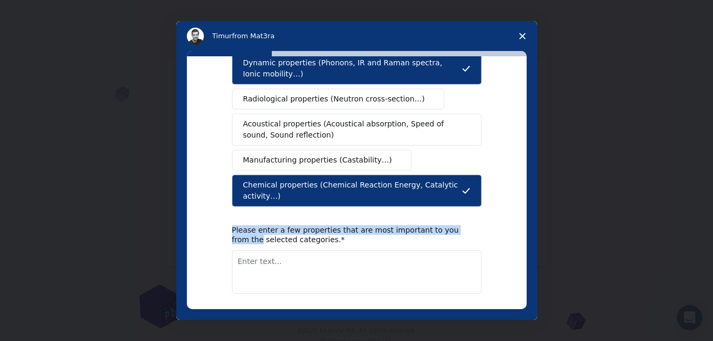
drag, startPoint x: 526, startPoint y: 193, endPoint x: 524, endPoint y: 152, distance: 41.0
click at [524, 152] on div "What type(s) of properties are you interested in? Mechanical properties (Surfac…" at bounding box center [357, 182] width 340 height 253
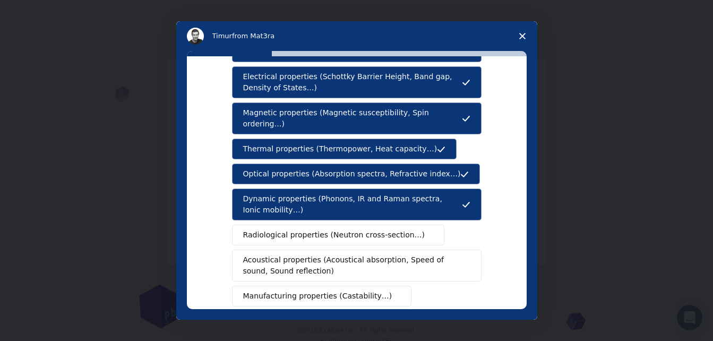
scroll to position [69, 0]
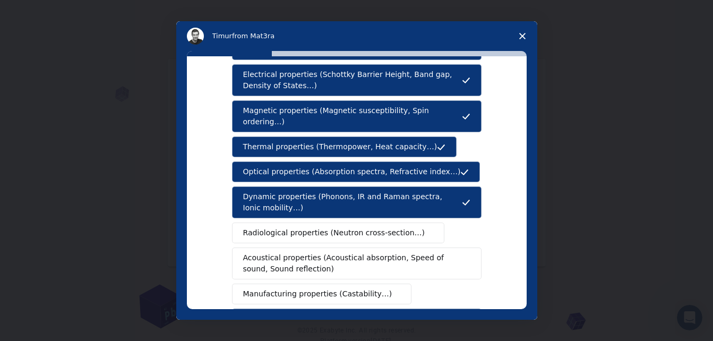
click at [234, 189] on button "Dynamic properties (Phonons, IR and Raman spectra, Ionic mobility…)" at bounding box center [357, 202] width 250 height 32
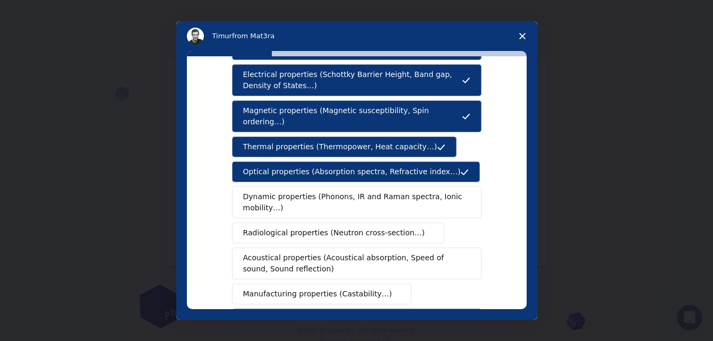
drag, startPoint x: 237, startPoint y: 189, endPoint x: 272, endPoint y: 193, distance: 35.3
click at [272, 193] on button "Dynamic properties (Phonons, IR and Raman spectra, Ionic mobility…)" at bounding box center [357, 202] width 250 height 32
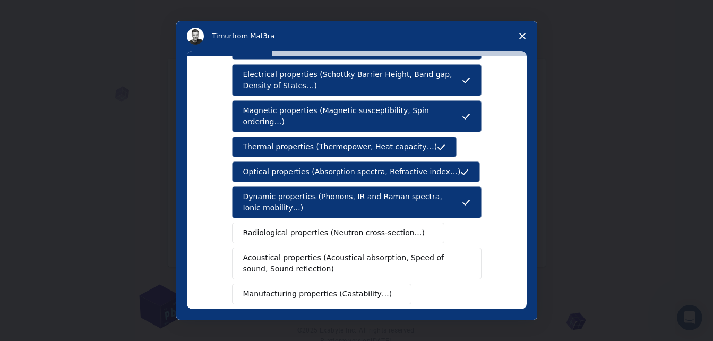
click at [527, 217] on div "What type(s) of properties are you interested in? Mechanical properties (Surfac…" at bounding box center [356, 185] width 361 height 269
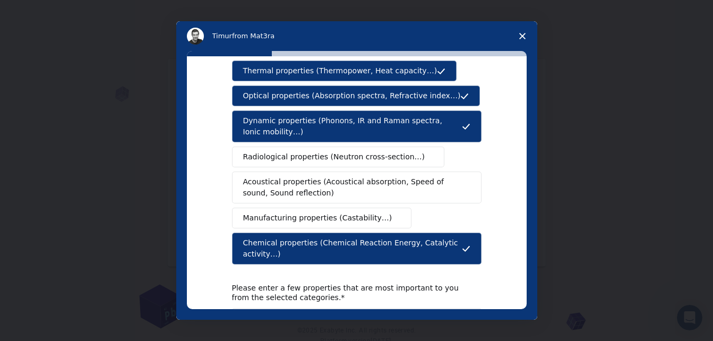
scroll to position [227, 0]
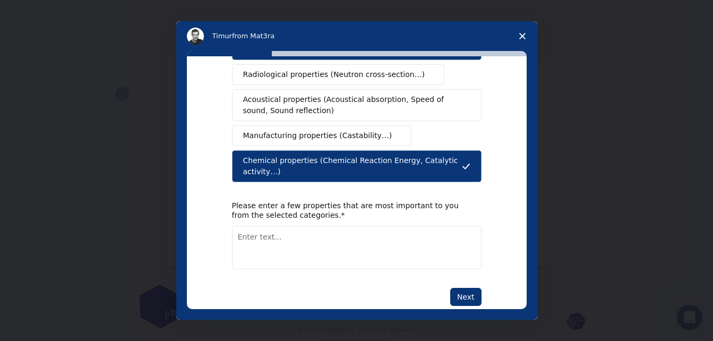
click at [292, 226] on textarea "Enter text..." at bounding box center [357, 248] width 250 height 44
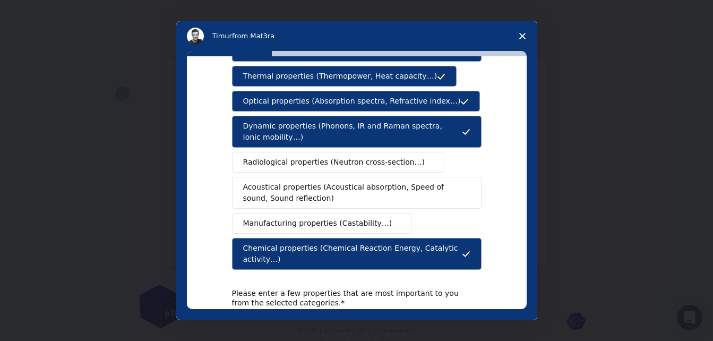
scroll to position [152, 0]
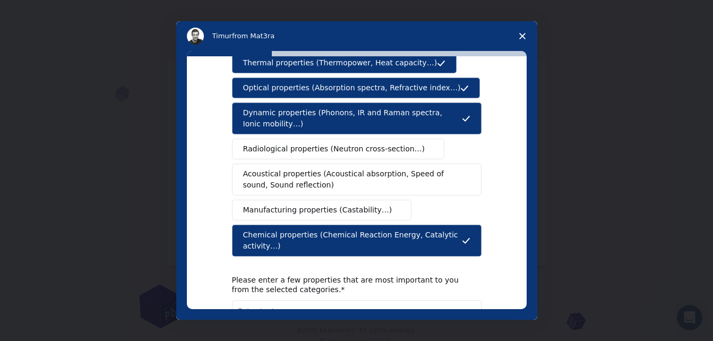
click at [293, 300] on textarea "Enter text..." at bounding box center [357, 322] width 250 height 44
type textarea "Dynamic and chemical properties"
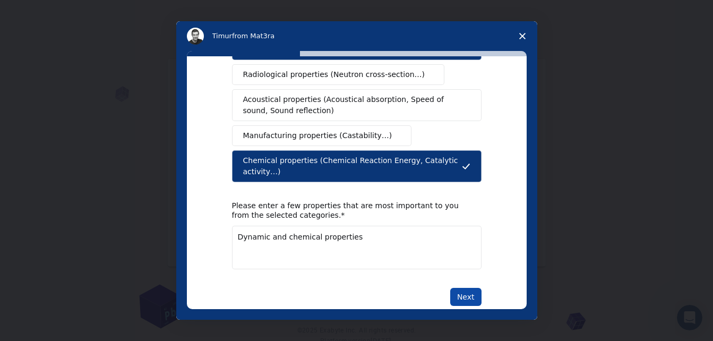
click at [464, 288] on button "Next" at bounding box center [465, 297] width 31 height 18
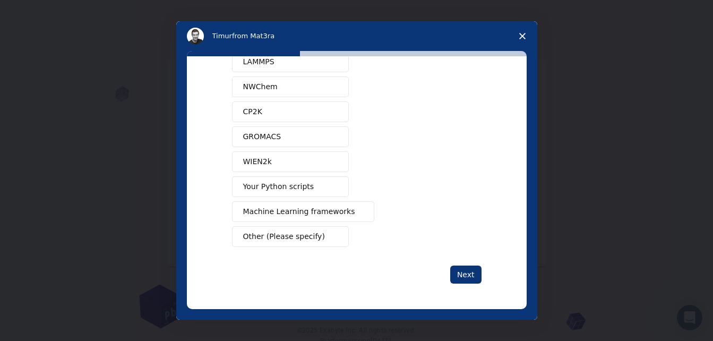
scroll to position [0, 0]
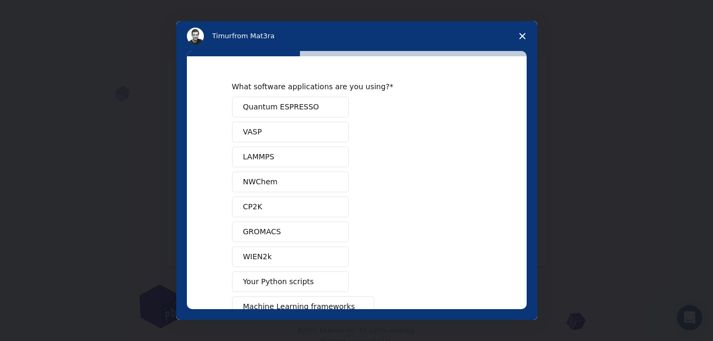
click at [464, 272] on div "Quantum ESPRESSO VASP LAMMPS NWChem CP2K GROMACS WIEN2k Your Python scripts Mac…" at bounding box center [357, 219] width 250 height 245
click at [308, 108] on button "Quantum ESPRESSO" at bounding box center [290, 107] width 117 height 21
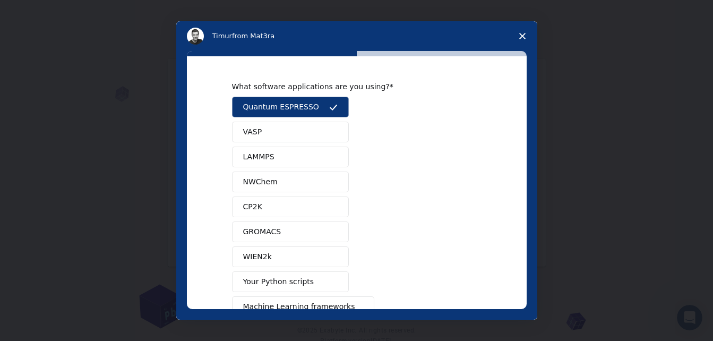
click at [320, 252] on button "WIEN2k" at bounding box center [290, 256] width 117 height 21
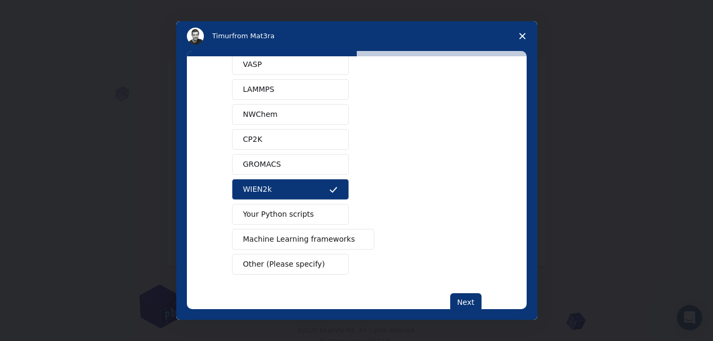
scroll to position [66, 0]
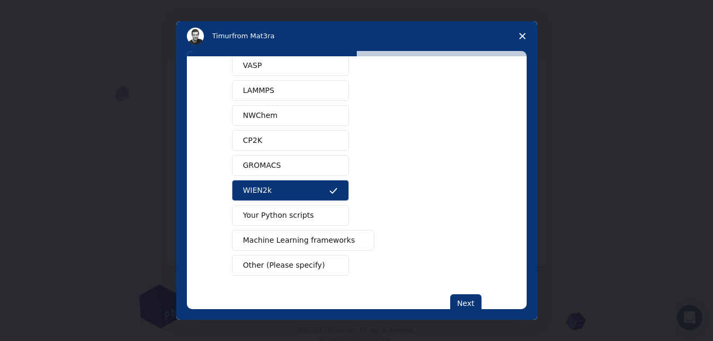
click at [337, 242] on span "Machine Learning frameworks" at bounding box center [299, 240] width 112 height 11
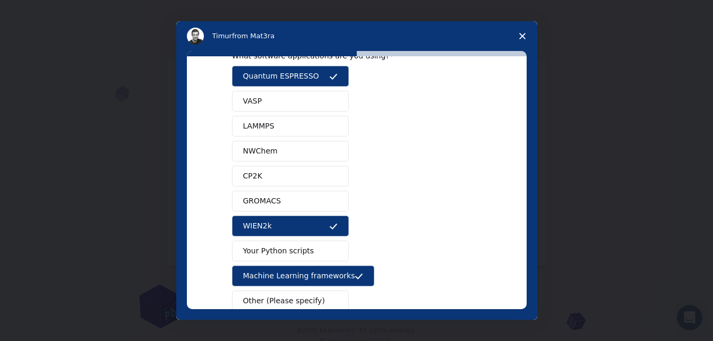
scroll to position [0, 0]
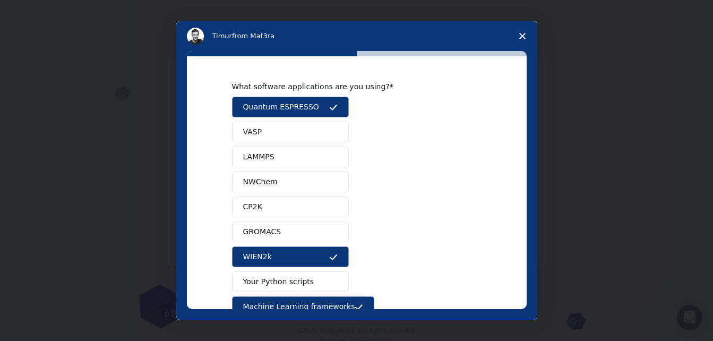
click at [317, 131] on button "VASP" at bounding box center [290, 132] width 117 height 21
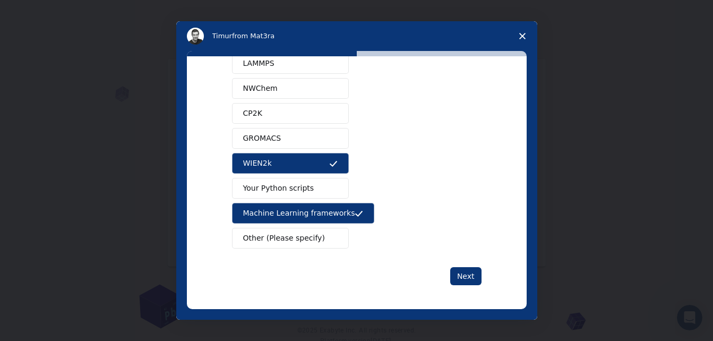
scroll to position [95, 0]
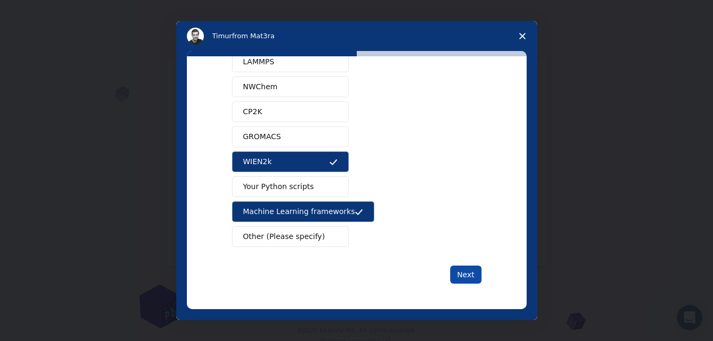
click at [466, 274] on button "Next" at bounding box center [465, 275] width 31 height 18
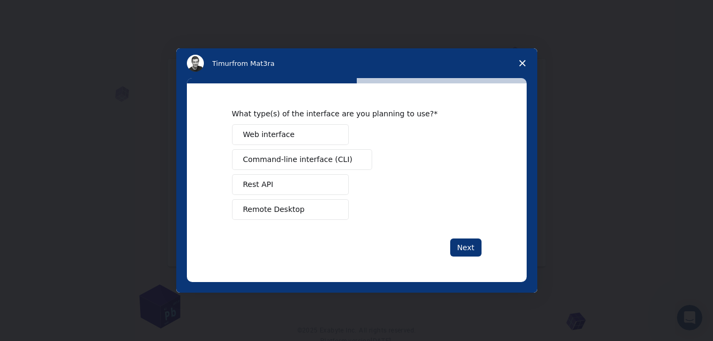
scroll to position [0, 0]
click at [290, 138] on button "Web interface" at bounding box center [290, 134] width 117 height 21
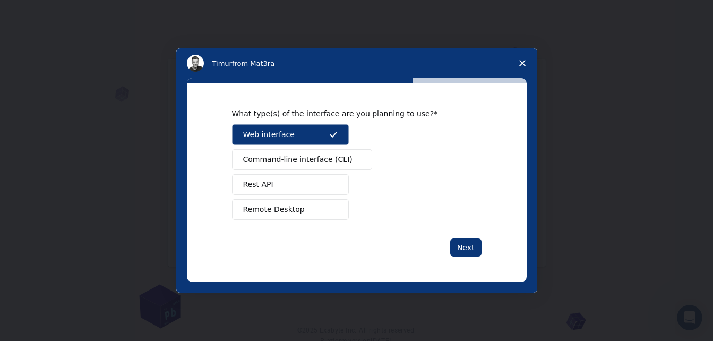
click at [316, 164] on span "Command-line interface (CLI)" at bounding box center [297, 159] width 109 height 11
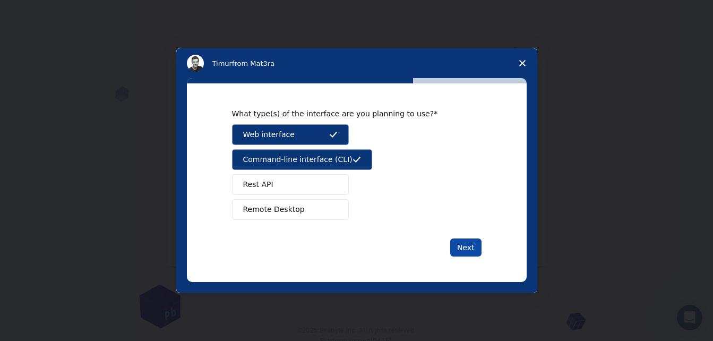
click at [467, 241] on button "Next" at bounding box center [465, 247] width 31 height 18
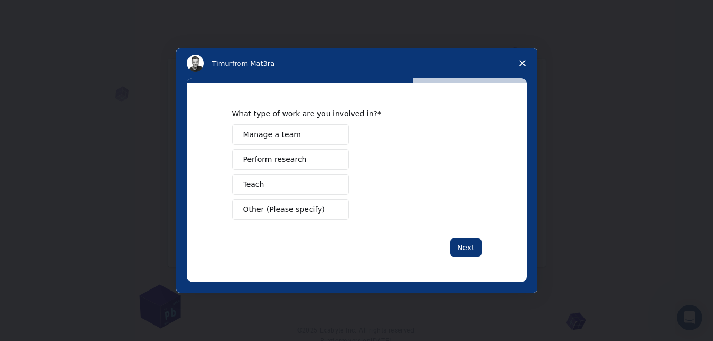
click at [319, 137] on button "Manage a team" at bounding box center [290, 134] width 117 height 21
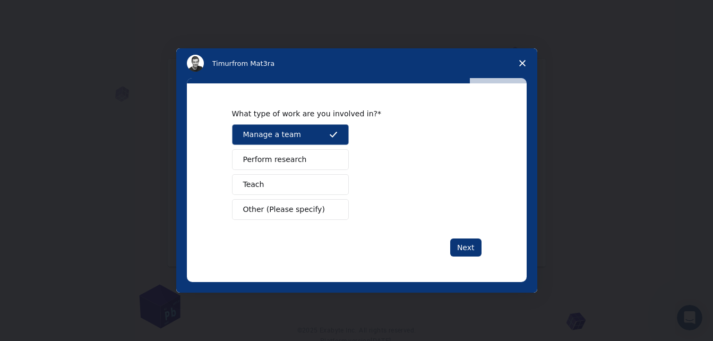
click at [306, 158] on button "Perform research" at bounding box center [290, 159] width 117 height 21
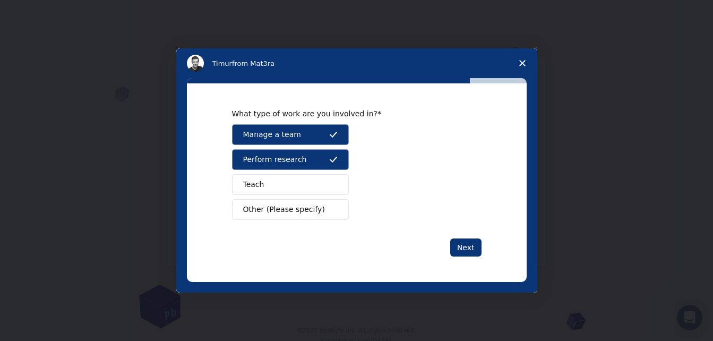
click at [299, 185] on button "Teach" at bounding box center [290, 184] width 117 height 21
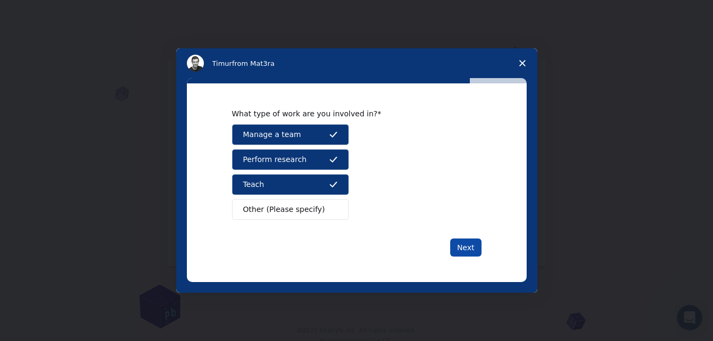
click at [466, 247] on button "Next" at bounding box center [465, 247] width 31 height 18
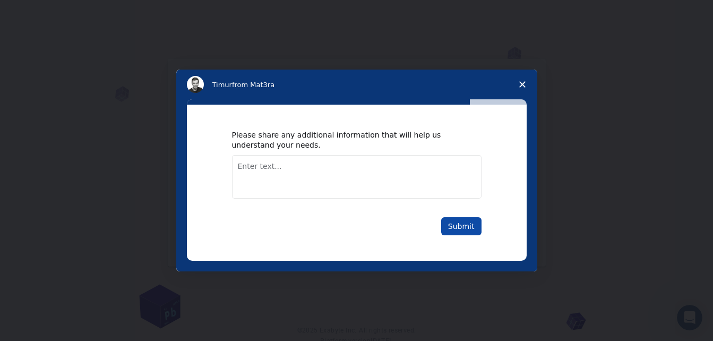
click at [468, 221] on button "Submit" at bounding box center [461, 226] width 40 height 18
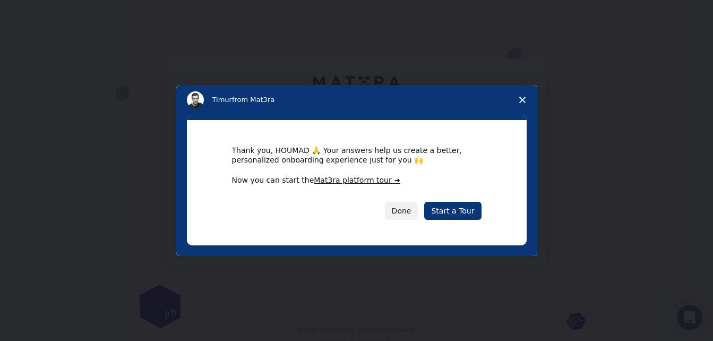
click at [468, 221] on div "Thank you, HOUMAD 🙏 Your answers help us create a better, personalized onboardi…" at bounding box center [357, 182] width 340 height 125
click at [460, 210] on link "Start a Tour" at bounding box center [452, 211] width 57 height 18
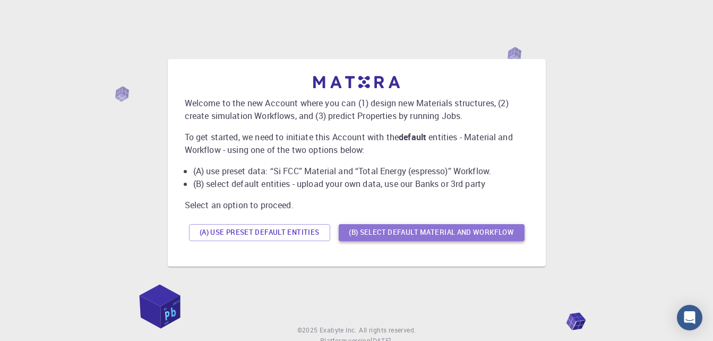
click at [427, 236] on button "(B) Select default material and workflow" at bounding box center [432, 232] width 186 height 17
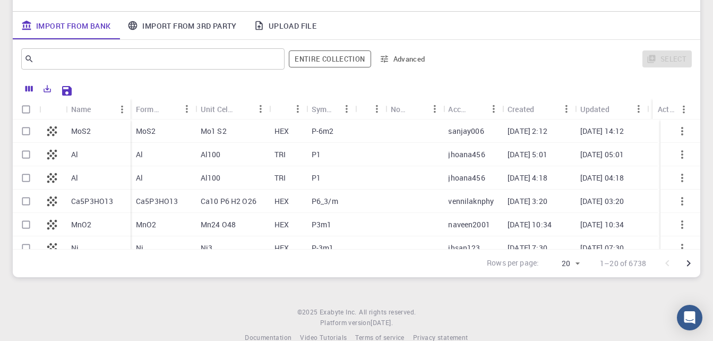
scroll to position [120, 0]
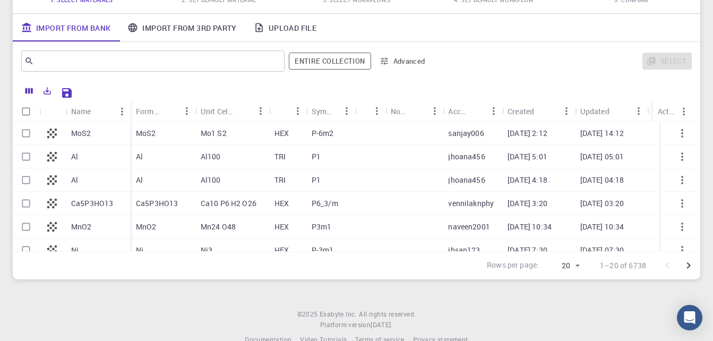
click at [89, 133] on p "MoS2" at bounding box center [81, 133] width 20 height 11
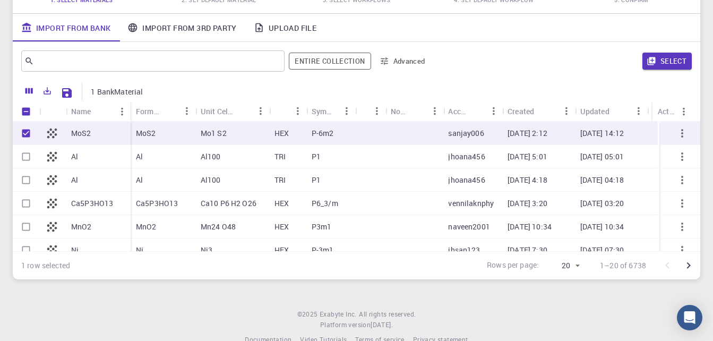
checkbox input "true"
click at [669, 54] on button "Select" at bounding box center [667, 61] width 49 height 17
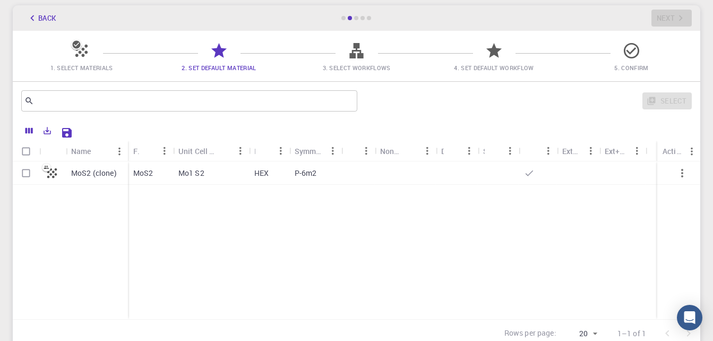
scroll to position [35, 0]
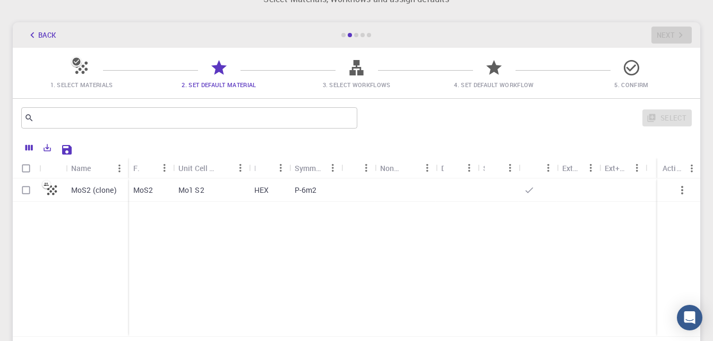
click at [95, 190] on p "MoS2 (clone)" at bounding box center [94, 190] width 46 height 11
checkbox input "true"
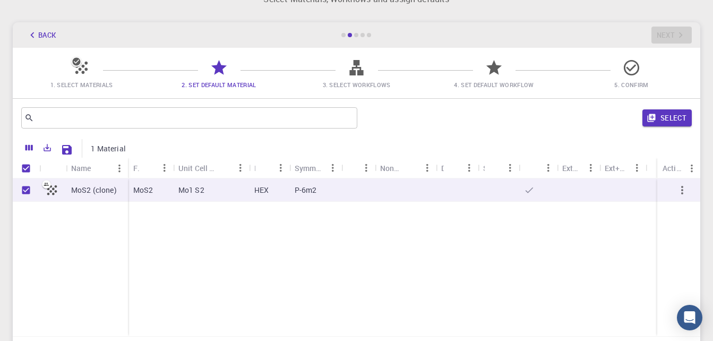
click at [363, 79] on span "3. Select Workflows" at bounding box center [356, 84] width 129 height 11
click at [680, 188] on icon "button" at bounding box center [682, 190] width 13 height 13
click at [83, 67] on icon at bounding box center [81, 68] width 12 height 12
click at [364, 73] on icon at bounding box center [356, 67] width 19 height 19
click at [103, 149] on p "1 Material" at bounding box center [108, 148] width 35 height 11
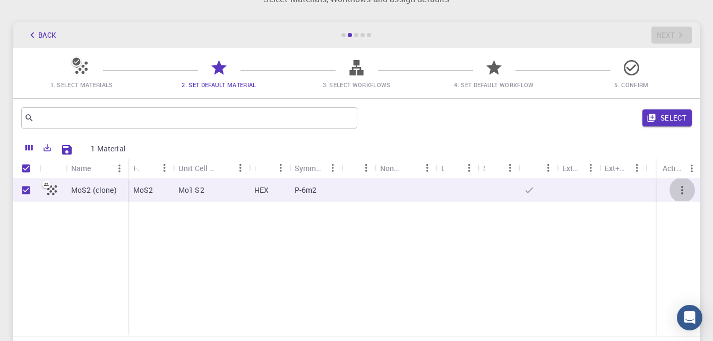
click at [688, 191] on icon "button" at bounding box center [682, 190] width 13 height 13
click at [680, 192] on icon "button" at bounding box center [682, 190] width 13 height 13
click at [527, 189] on icon at bounding box center [529, 190] width 11 height 11
checkbox input "false"
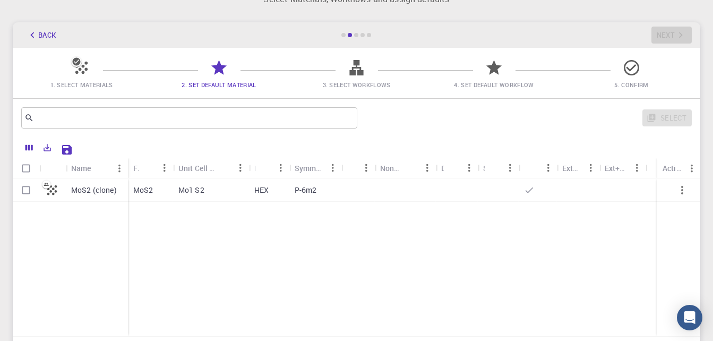
click at [527, 189] on icon at bounding box center [529, 190] width 11 height 11
checkbox input "true"
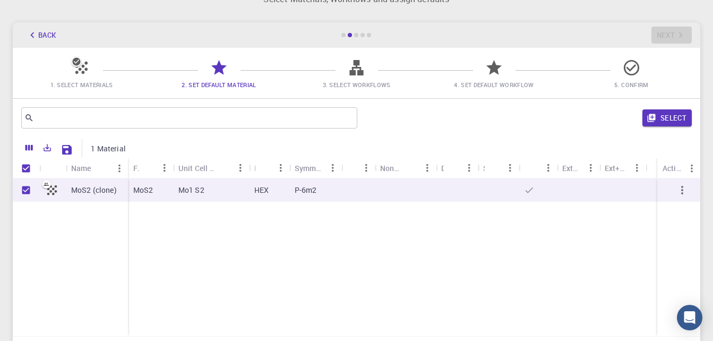
click at [527, 189] on icon at bounding box center [529, 190] width 11 height 11
checkbox input "false"
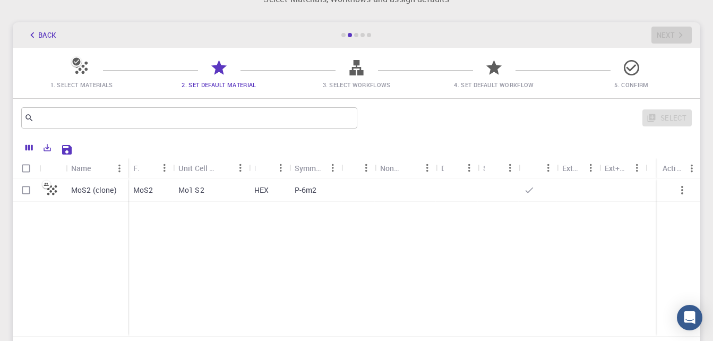
click at [220, 74] on icon at bounding box center [219, 67] width 19 height 19
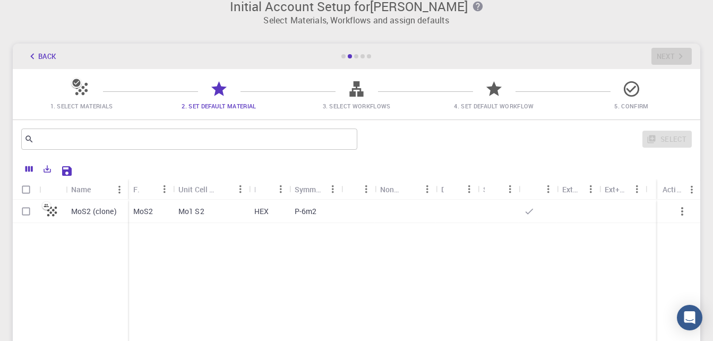
scroll to position [0, 0]
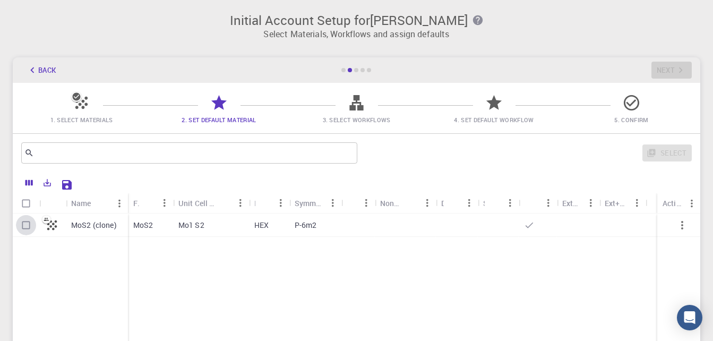
click at [23, 221] on input "Select row" at bounding box center [26, 225] width 20 height 20
checkbox input "true"
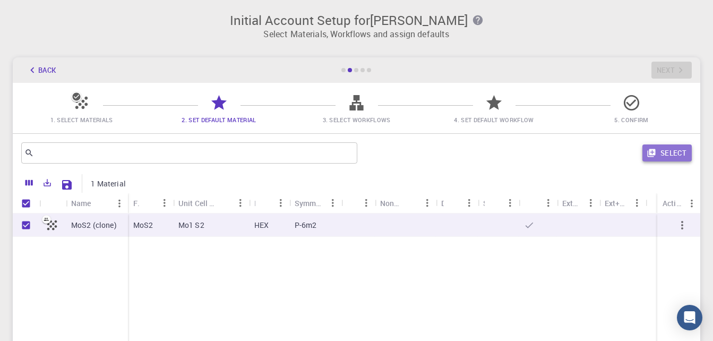
click at [662, 156] on button "Select" at bounding box center [667, 152] width 49 height 17
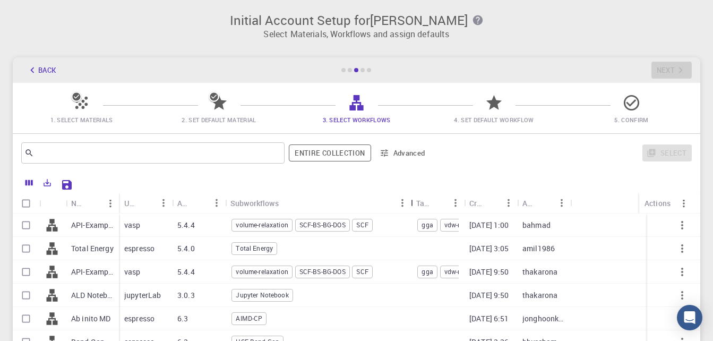
drag, startPoint x: 282, startPoint y: 202, endPoint x: 414, endPoint y: 204, distance: 132.8
click at [414, 204] on div "Subworkflows" at bounding box center [412, 203] width 11 height 21
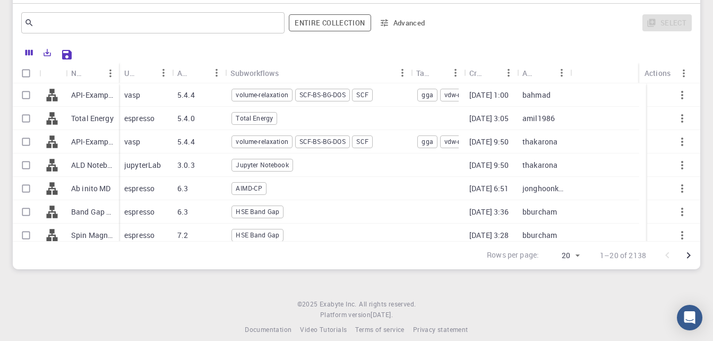
click at [80, 95] on p "API-Examples Band Structure + Band Gap (D3-GGA-BS-BG-DOS) (clone) (clone)" at bounding box center [92, 95] width 42 height 11
checkbox input "true"
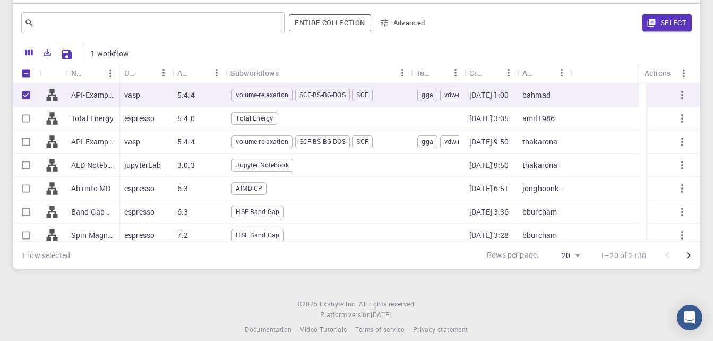
click at [80, 95] on p "API-Examples Band Structure + Band Gap (D3-GGA-BS-BG-DOS) (clone) (clone)" at bounding box center [92, 95] width 42 height 11
checkbox input "false"
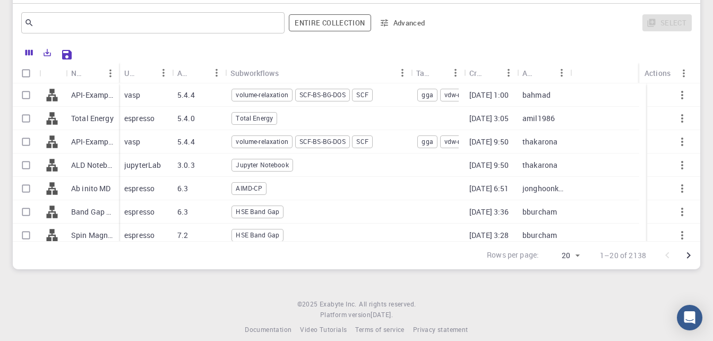
click at [44, 95] on div at bounding box center [52, 94] width 27 height 23
checkbox input "true"
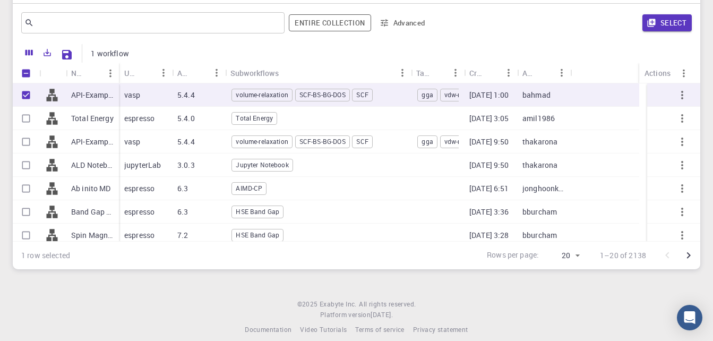
click at [44, 95] on div at bounding box center [52, 94] width 27 height 23
checkbox input "false"
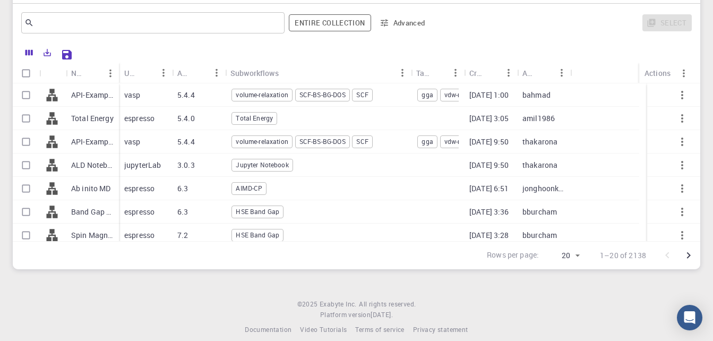
click at [265, 93] on span "volume-relaxation" at bounding box center [262, 94] width 60 height 9
checkbox input "true"
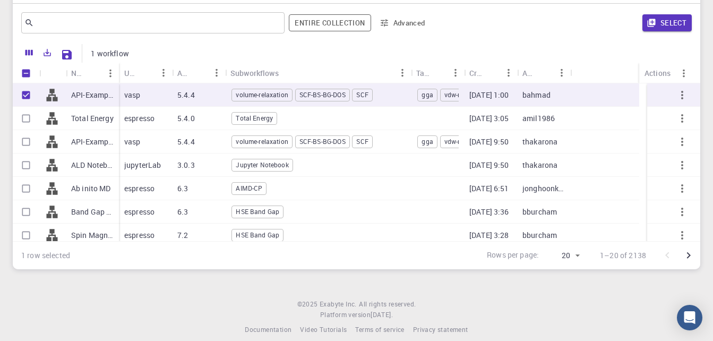
click at [265, 93] on span "volume-relaxation" at bounding box center [262, 94] width 60 height 9
checkbox input "false"
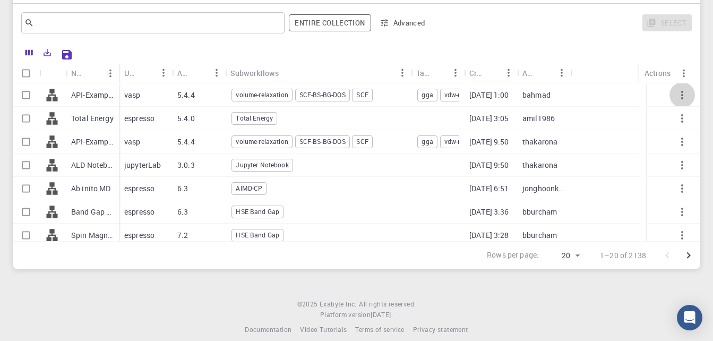
click at [681, 98] on icon "button" at bounding box center [682, 95] width 2 height 8
click at [690, 260] on icon "Go to next page" at bounding box center [689, 255] width 13 height 13
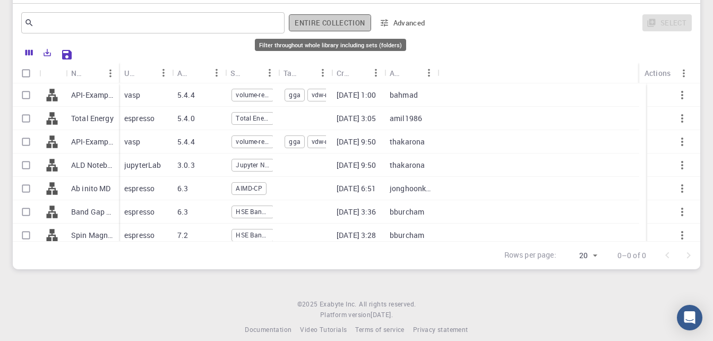
click at [322, 25] on button "Entire collection" at bounding box center [330, 22] width 82 height 17
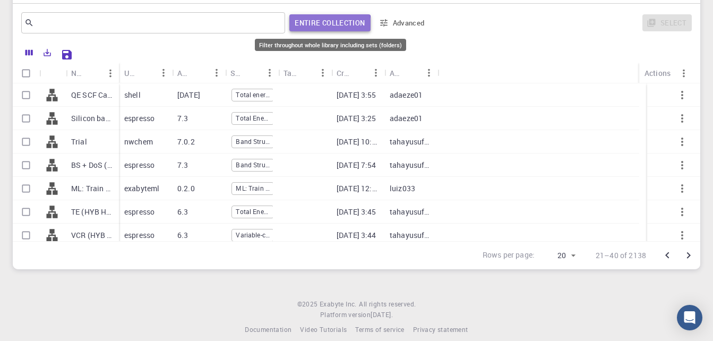
click at [322, 25] on button "Entire collection" at bounding box center [329, 22] width 81 height 17
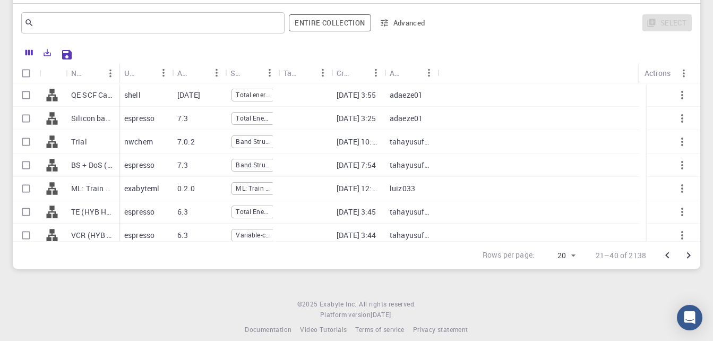
click at [217, 41] on div "​ Entire collection Advanced Select" at bounding box center [357, 23] width 688 height 38
click at [28, 54] on icon "Columns" at bounding box center [29, 53] width 10 height 10
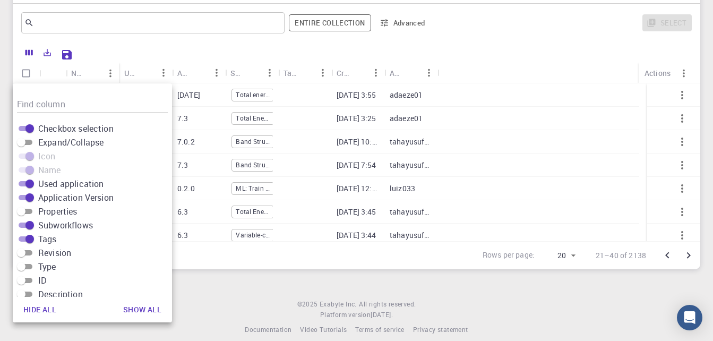
click at [54, 214] on span "Properties" at bounding box center [57, 211] width 39 height 13
click at [40, 214] on input "Properties" at bounding box center [21, 211] width 38 height 13
checkbox input "true"
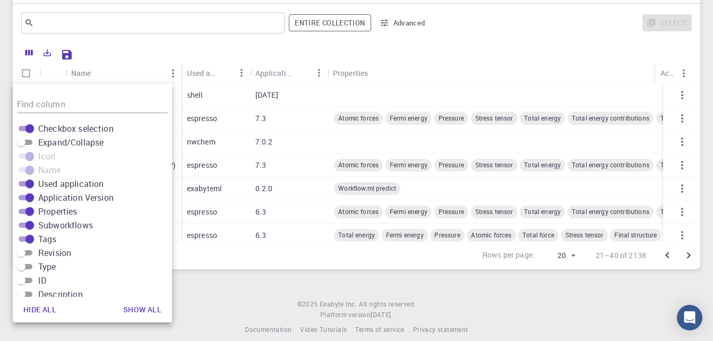
click at [380, 52] on div at bounding box center [385, 53] width 615 height 19
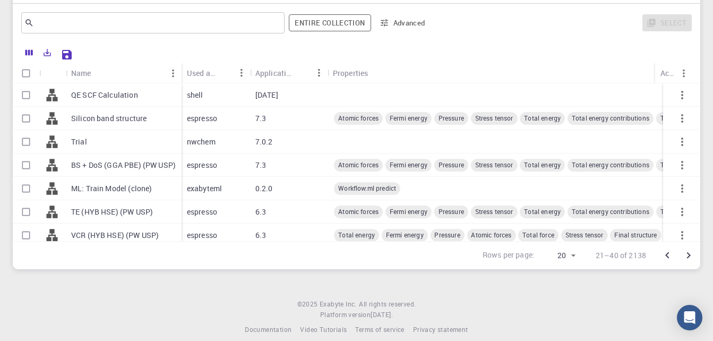
click at [356, 115] on span "Atomic forces" at bounding box center [358, 118] width 49 height 9
checkbox input "true"
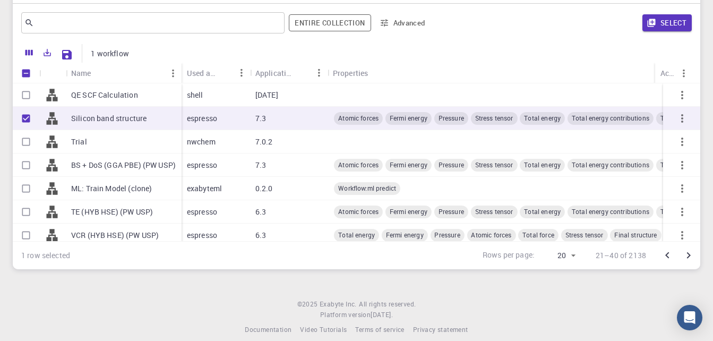
click at [356, 115] on span "Atomic forces" at bounding box center [358, 118] width 49 height 9
checkbox input "false"
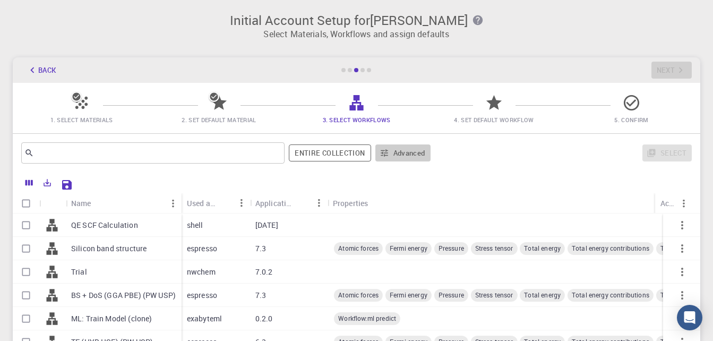
click at [380, 156] on icon "button" at bounding box center [385, 153] width 10 height 10
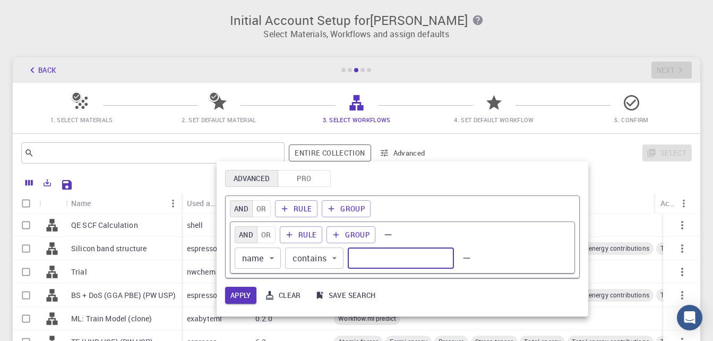
click at [374, 268] on input "text" at bounding box center [401, 258] width 106 height 21
click at [299, 207] on button "Rule" at bounding box center [296, 208] width 43 height 17
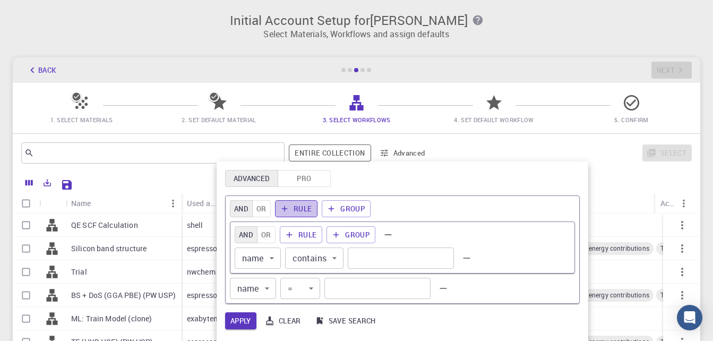
click at [299, 207] on button "Rule" at bounding box center [296, 208] width 43 height 17
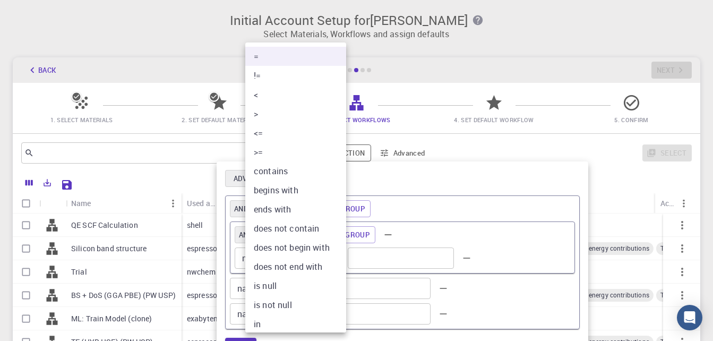
click at [317, 287] on body "Initial Account Setup for [PERSON_NAME] Select Materials, Workflows and assign …" at bounding box center [356, 241] width 713 height 482
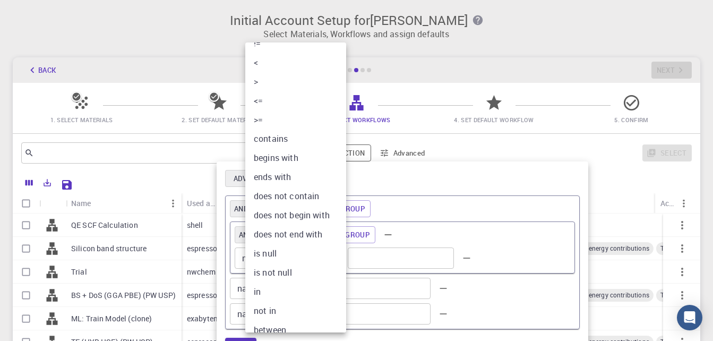
scroll to position [63, 0]
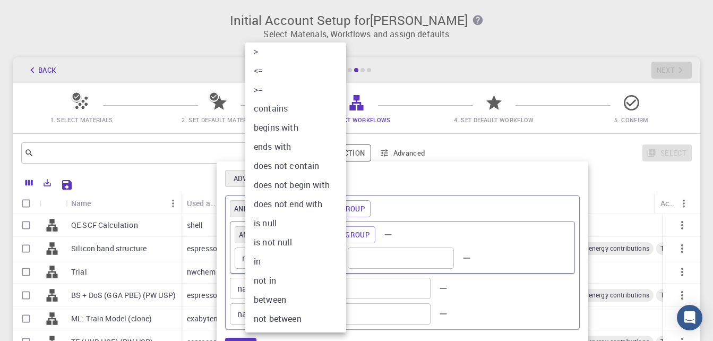
click at [513, 151] on div at bounding box center [356, 170] width 713 height 341
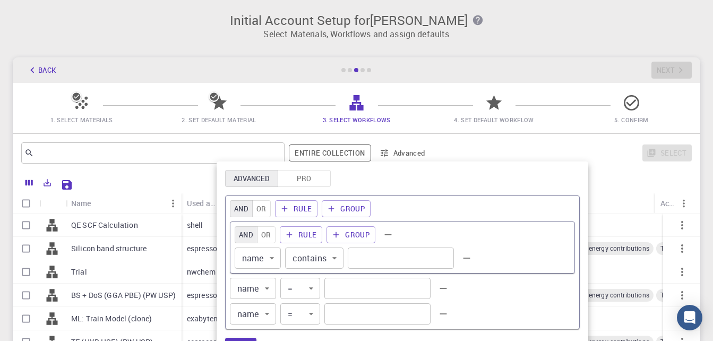
click at [371, 70] on div at bounding box center [356, 170] width 713 height 341
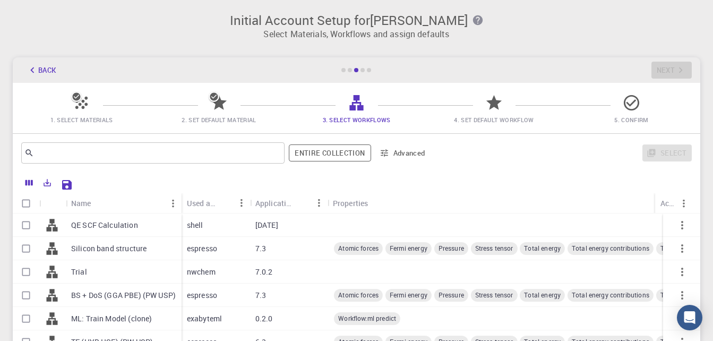
click at [75, 99] on icon at bounding box center [77, 97] width 8 height 8
click at [27, 71] on icon "button" at bounding box center [33, 70] width 12 height 12
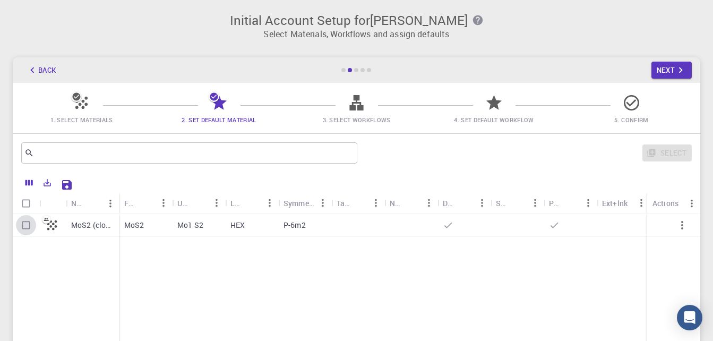
click at [27, 226] on input "Select row" at bounding box center [26, 225] width 20 height 20
checkbox input "true"
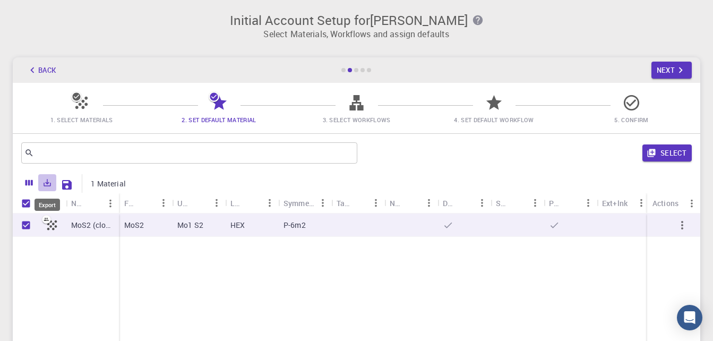
click at [44, 178] on icon "Export" at bounding box center [47, 183] width 10 height 10
click at [70, 186] on icon "Save Explorer Settings" at bounding box center [67, 185] width 10 height 10
click at [681, 228] on icon "button" at bounding box center [682, 225] width 13 height 13
click at [668, 72] on button "Next" at bounding box center [672, 70] width 41 height 17
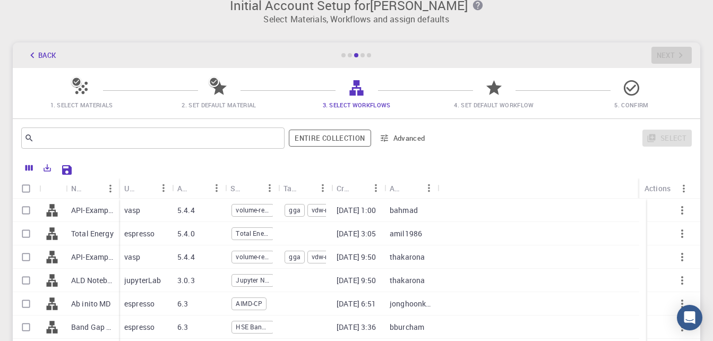
scroll to position [14, 0]
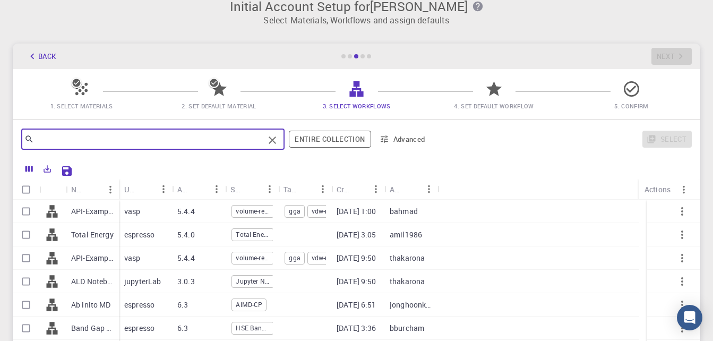
click at [163, 132] on input "text" at bounding box center [149, 139] width 230 height 15
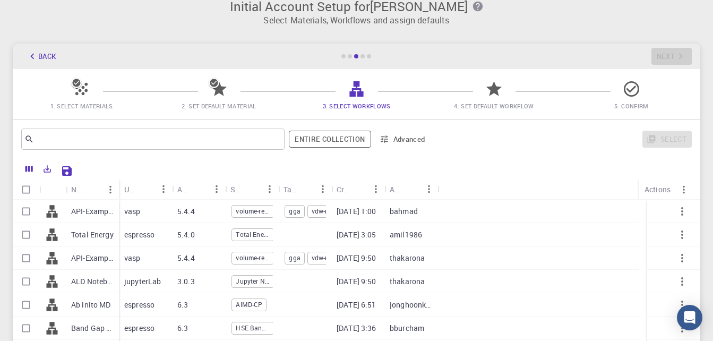
click at [484, 96] on span "4. Set Default Workflow" at bounding box center [494, 98] width 129 height 25
click at [694, 61] on div "Back Next" at bounding box center [357, 56] width 688 height 25
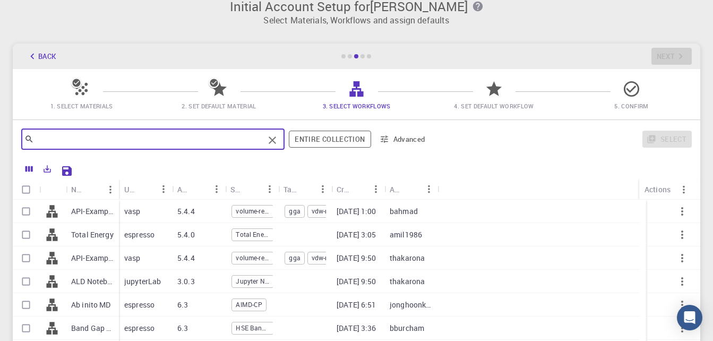
click at [157, 132] on input "text" at bounding box center [149, 139] width 230 height 15
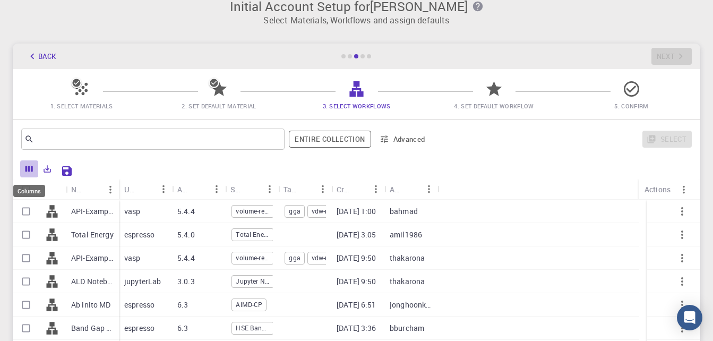
click at [31, 167] on icon "Columns" at bounding box center [29, 169] width 10 height 10
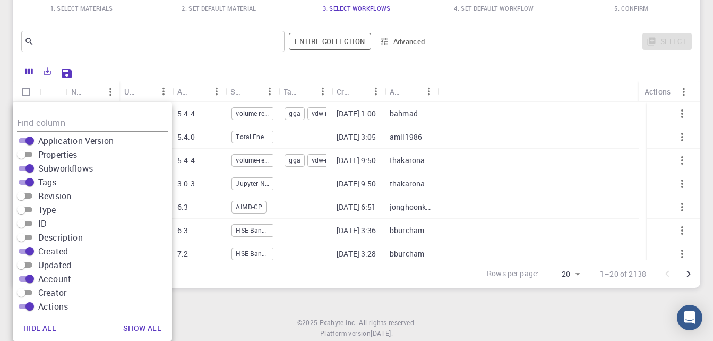
scroll to position [78, 0]
click at [140, 64] on div at bounding box center [385, 72] width 615 height 19
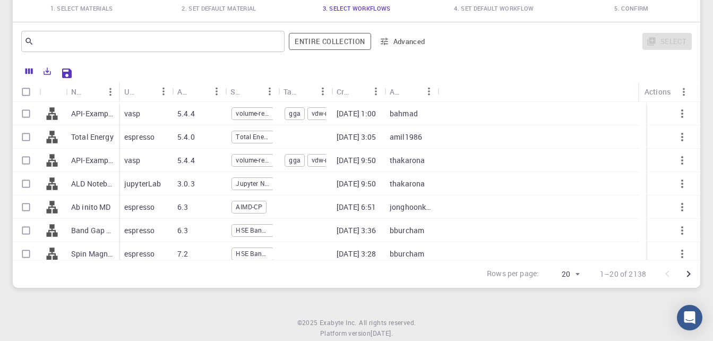
click at [132, 117] on p "vasp" at bounding box center [132, 113] width 16 height 11
checkbox input "true"
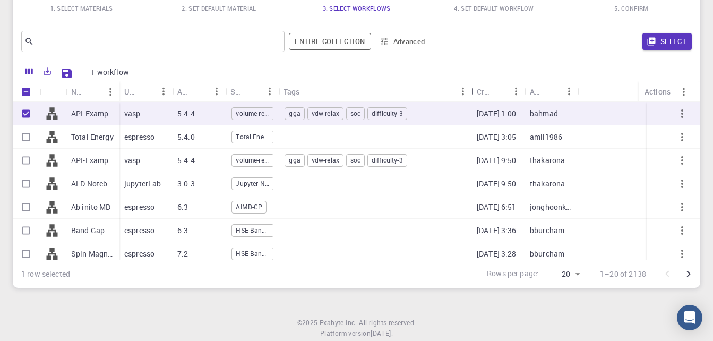
drag, startPoint x: 333, startPoint y: 99, endPoint x: 473, endPoint y: 100, distance: 140.2
click at [473, 100] on div "Tags" at bounding box center [472, 91] width 11 height 21
click at [249, 208] on span "AIMD-CP" at bounding box center [249, 206] width 34 height 9
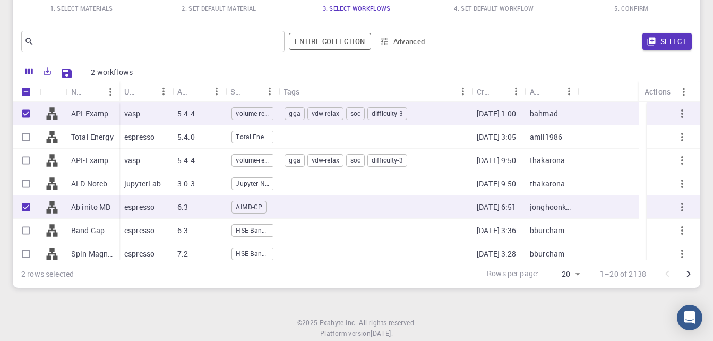
click at [249, 208] on span "AIMD-CP" at bounding box center [249, 206] width 34 height 9
checkbox input "false"
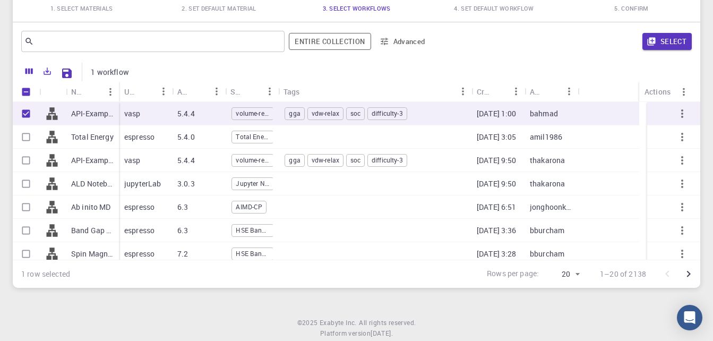
click at [164, 130] on div "espresso" at bounding box center [145, 136] width 53 height 23
checkbox input "true"
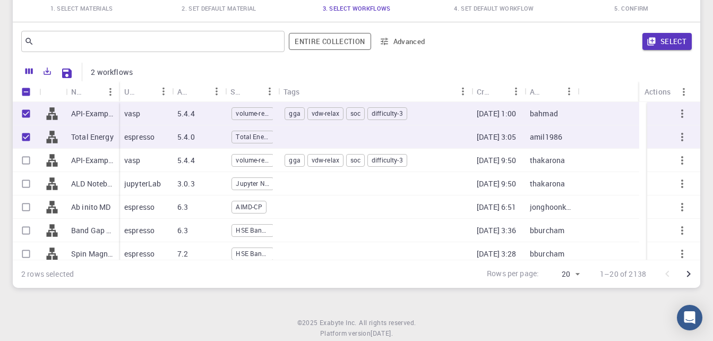
click at [133, 115] on p "vasp" at bounding box center [132, 113] width 16 height 11
checkbox input "false"
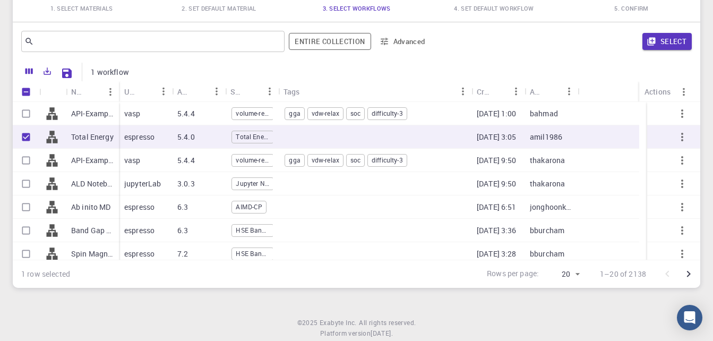
click at [158, 211] on div "espresso" at bounding box center [145, 206] width 53 height 23
checkbox input "true"
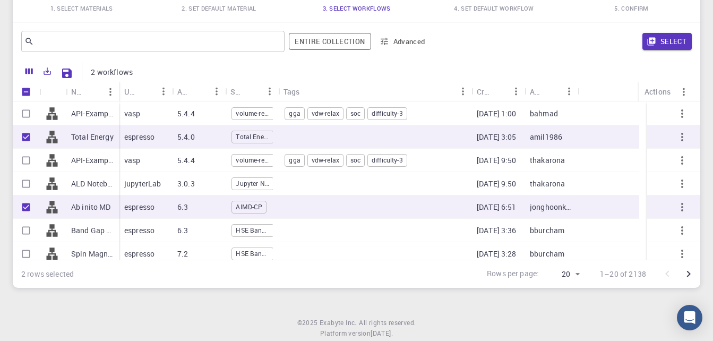
click at [137, 228] on p "espresso" at bounding box center [139, 230] width 30 height 11
checkbox input "true"
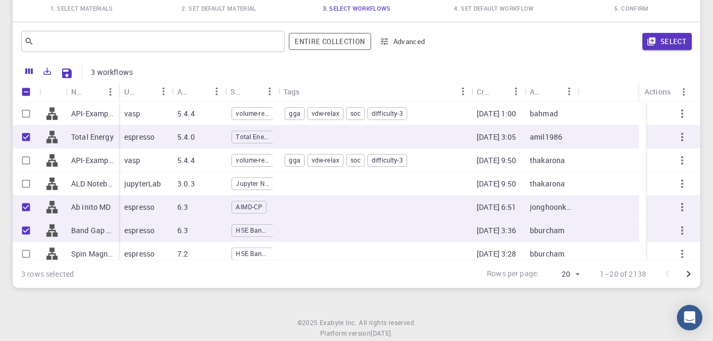
click at [130, 253] on p "espresso" at bounding box center [139, 254] width 30 height 11
checkbox input "true"
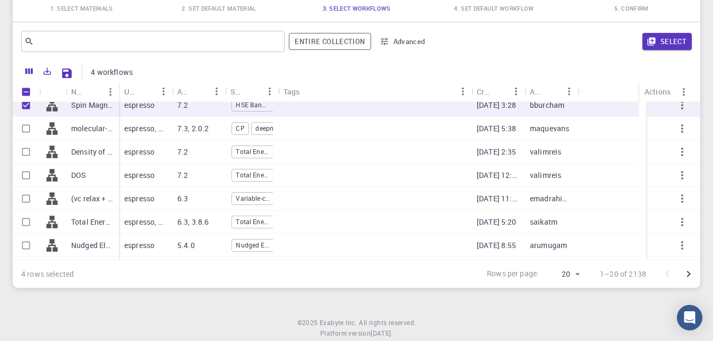
scroll to position [156, 0]
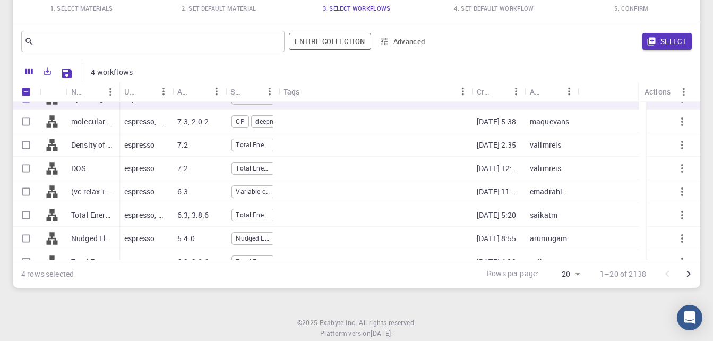
click at [168, 121] on div "espresso, deepmd" at bounding box center [145, 121] width 53 height 23
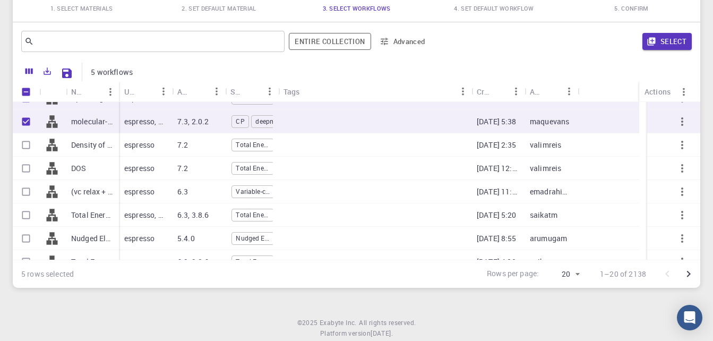
click at [116, 124] on div "molecular-dynamics" at bounding box center [92, 121] width 53 height 23
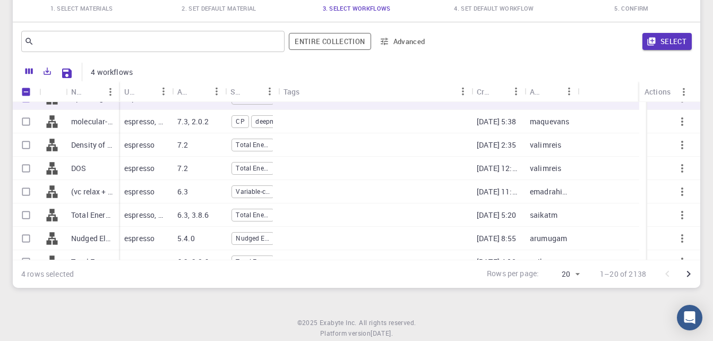
checkbox input "false"
click at [106, 146] on p "Density of states" at bounding box center [92, 145] width 42 height 11
checkbox input "true"
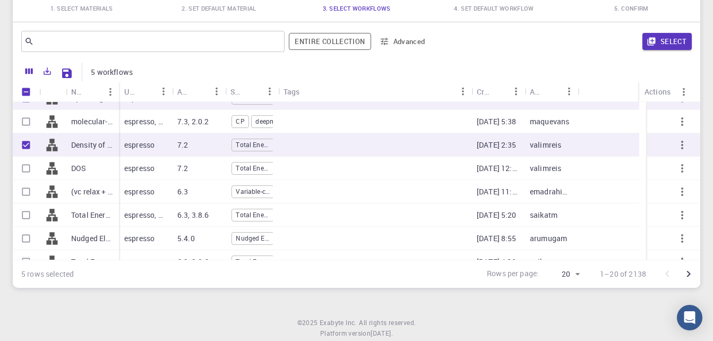
click at [86, 124] on p "molecular-dynamics" at bounding box center [92, 121] width 42 height 11
checkbox input "true"
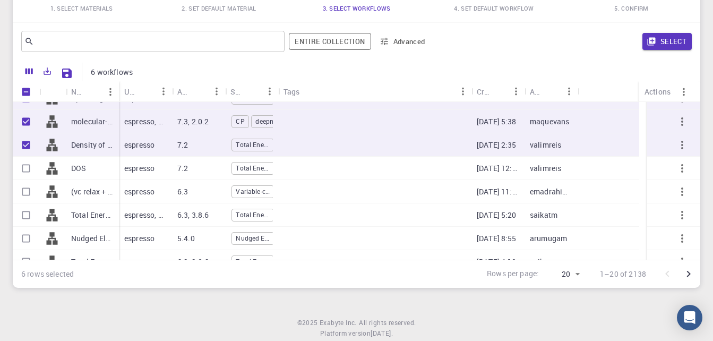
click at [78, 170] on p "DOS" at bounding box center [78, 168] width 15 height 11
checkbox input "true"
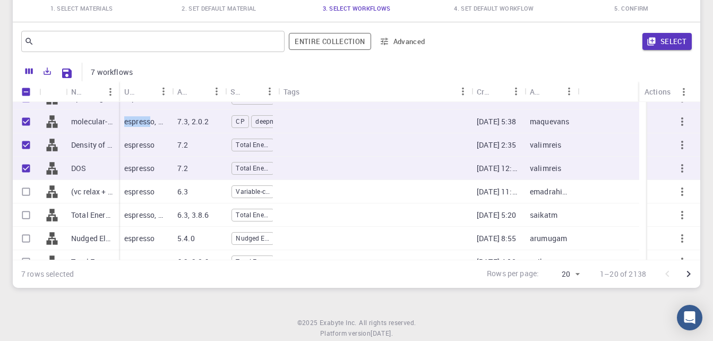
drag, startPoint x: 120, startPoint y: 124, endPoint x: 149, endPoint y: 125, distance: 29.2
click at [149, 125] on div "espresso, deepmd" at bounding box center [145, 121] width 53 height 23
checkbox input "false"
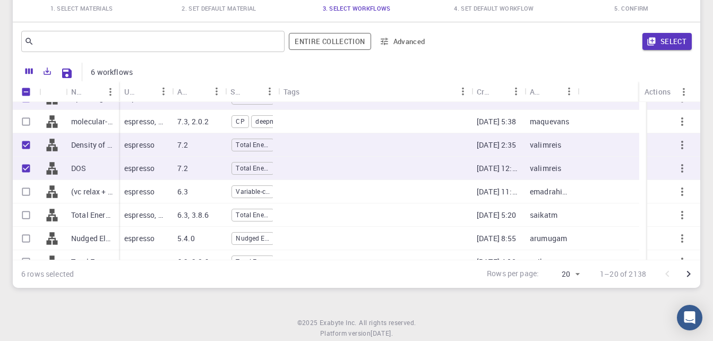
drag, startPoint x: 149, startPoint y: 125, endPoint x: 142, endPoint y: 143, distance: 19.5
click at [142, 143] on p "espresso" at bounding box center [139, 145] width 30 height 11
checkbox input "false"
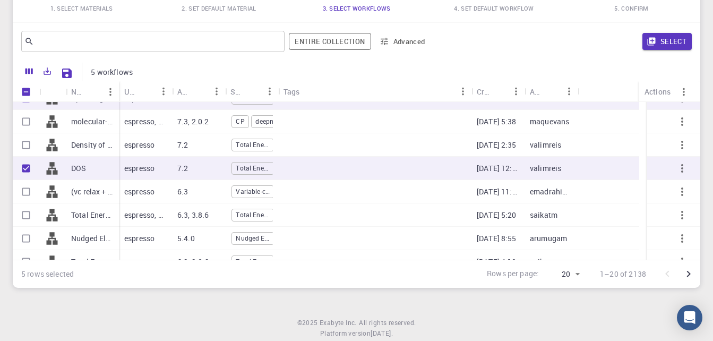
click at [92, 189] on p "(vc relax + band gap + band str + dos) CuSn2SCl5" at bounding box center [92, 191] width 42 height 11
checkbox input "true"
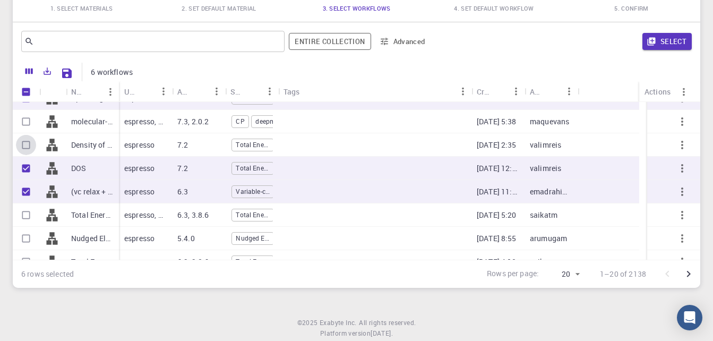
click at [31, 146] on input "Select row" at bounding box center [26, 145] width 20 height 20
checkbox input "true"
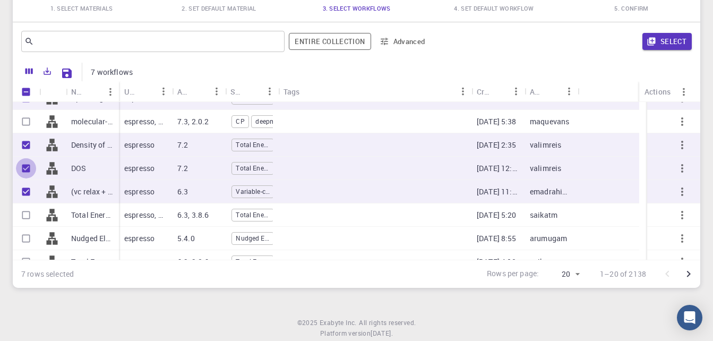
click at [32, 168] on input "Unselect row" at bounding box center [26, 168] width 20 height 20
checkbox input "false"
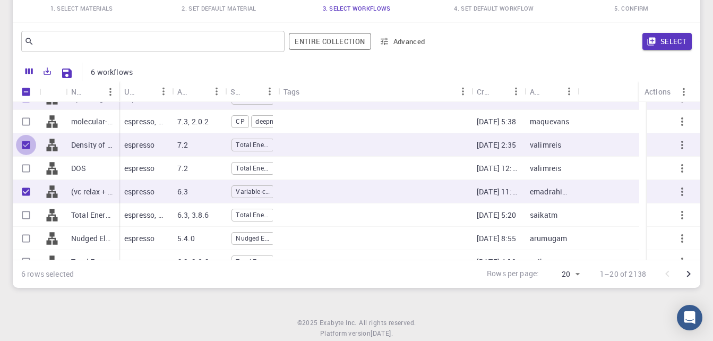
click at [31, 149] on input "Unselect row" at bounding box center [26, 145] width 20 height 20
checkbox input "false"
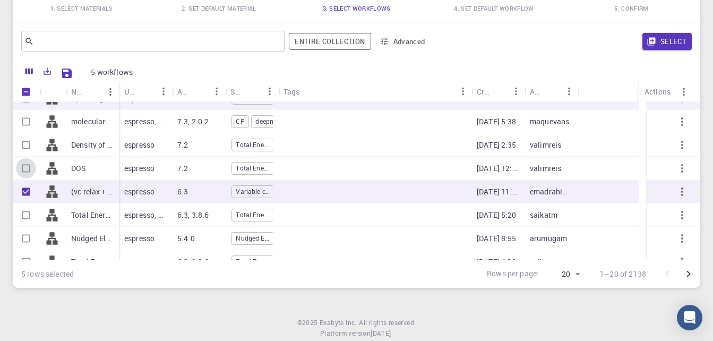
click at [30, 159] on input "Select row" at bounding box center [26, 168] width 20 height 20
checkbox input "true"
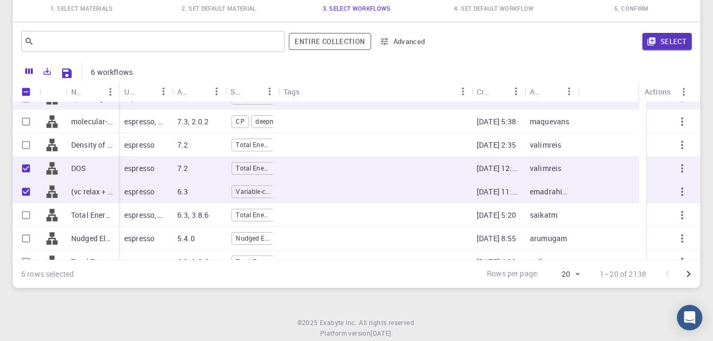
click at [29, 142] on input "Select row" at bounding box center [26, 145] width 20 height 20
checkbox input "true"
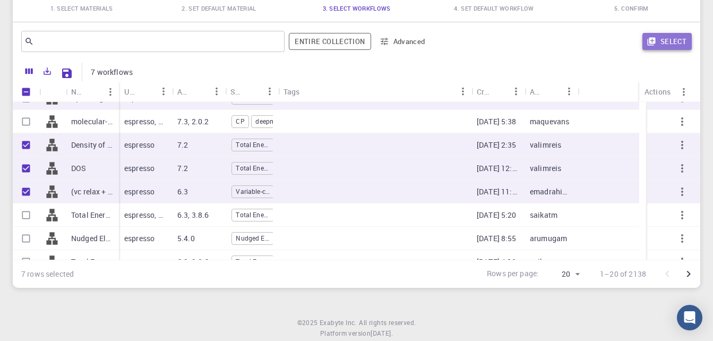
click at [670, 45] on button "Select" at bounding box center [667, 41] width 49 height 17
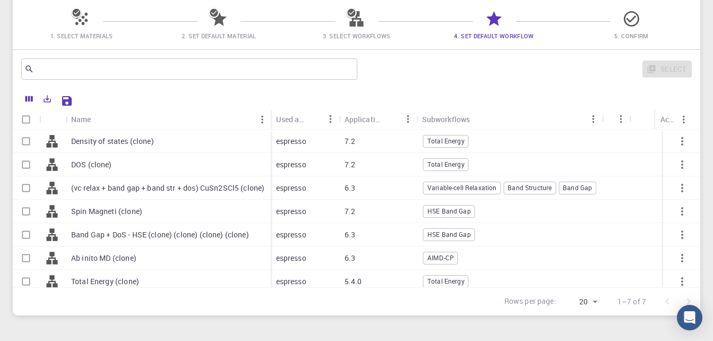
scroll to position [85, 0]
click at [28, 142] on input "Select row" at bounding box center [26, 140] width 20 height 20
checkbox input "true"
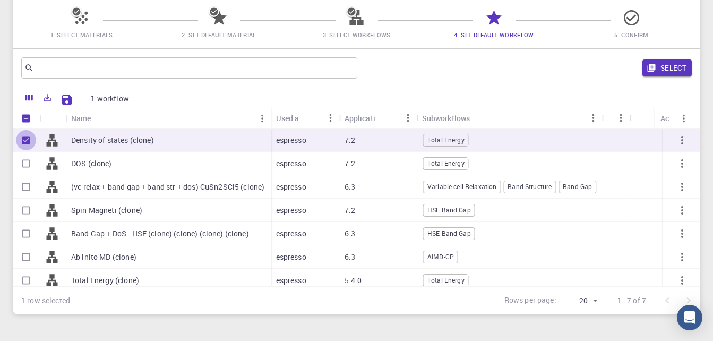
click at [28, 142] on input "Unselect row" at bounding box center [26, 140] width 20 height 20
checkbox input "false"
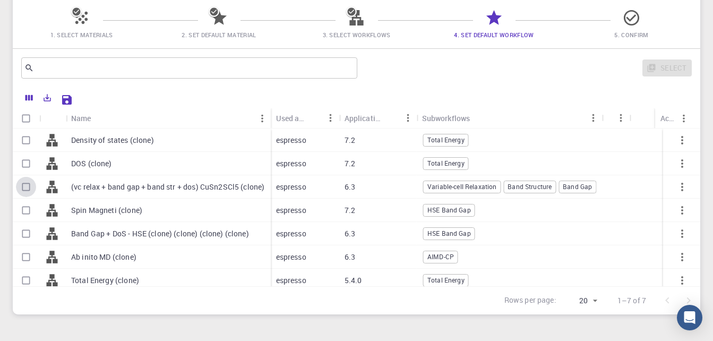
click at [29, 191] on input "Select row" at bounding box center [26, 187] width 20 height 20
checkbox input "true"
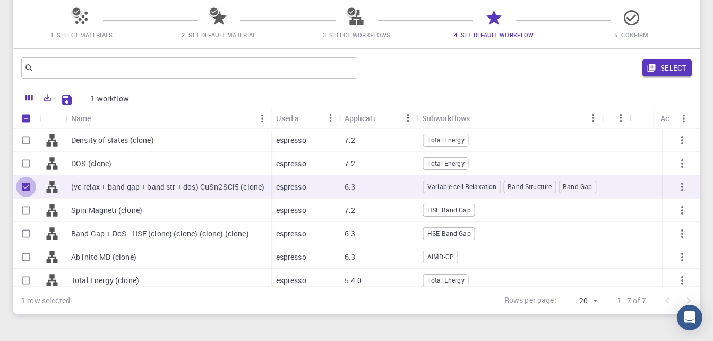
click at [29, 191] on input "Unselect row" at bounding box center [26, 187] width 20 height 20
checkbox input "false"
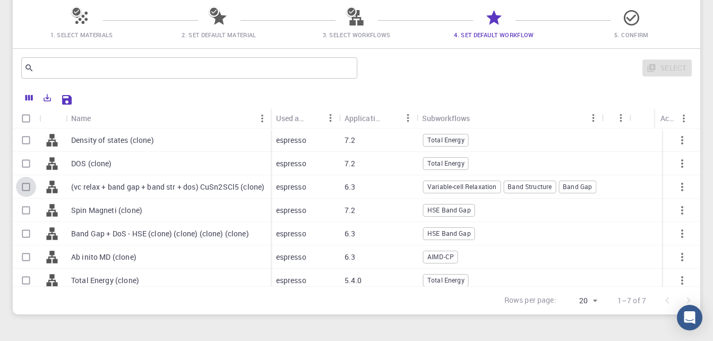
click at [29, 191] on input "Select row" at bounding box center [26, 187] width 20 height 20
checkbox input "true"
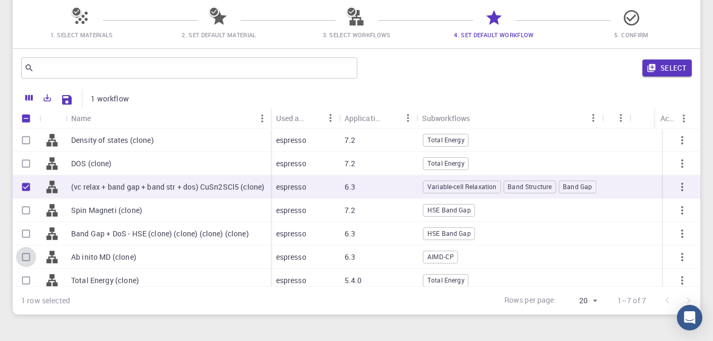
click at [29, 259] on input "Select row" at bounding box center [26, 257] width 20 height 20
checkbox input "true"
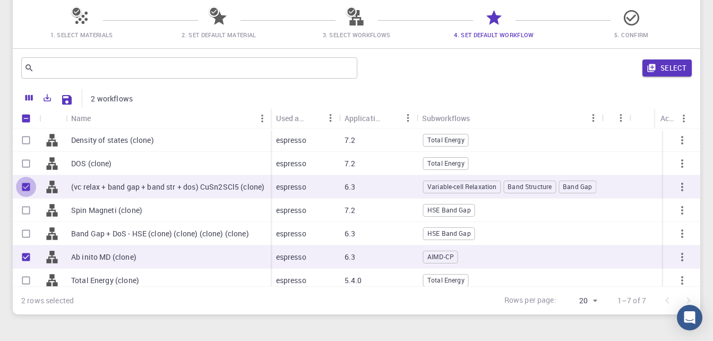
click at [24, 185] on input "Unselect row" at bounding box center [26, 187] width 20 height 20
checkbox input "false"
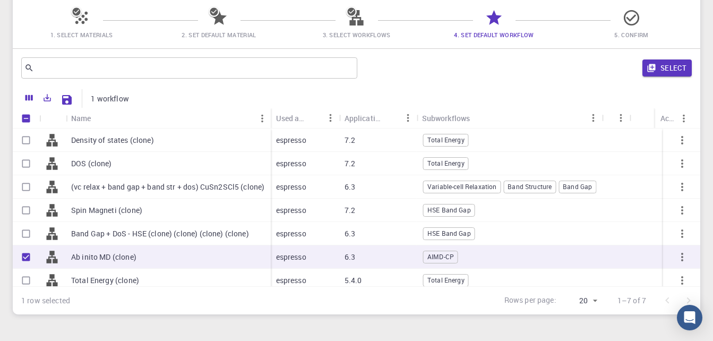
click at [272, 82] on div "​ Select" at bounding box center [357, 68] width 688 height 38
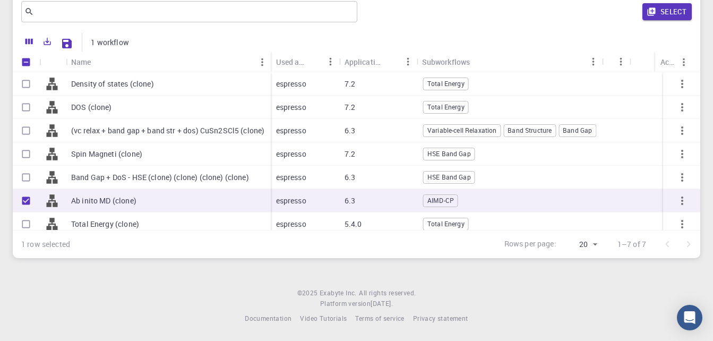
scroll to position [14, 0]
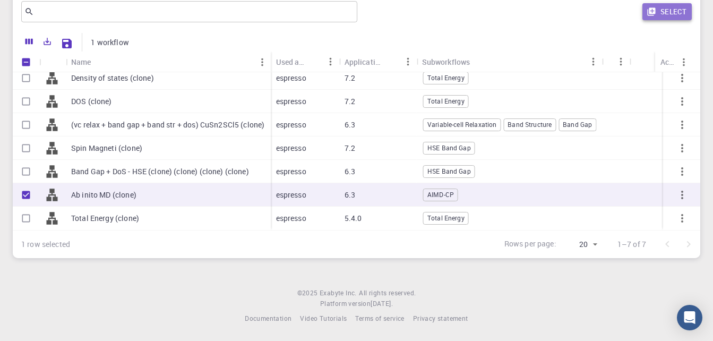
click at [674, 5] on button "Select" at bounding box center [667, 11] width 49 height 17
click at [674, 5] on div "Select" at bounding box center [526, 11] width 331 height 25
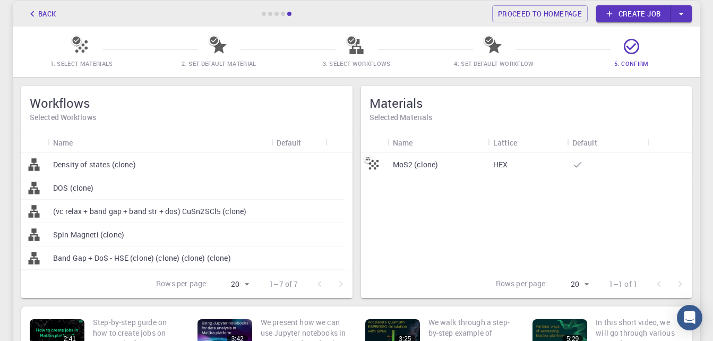
scroll to position [47, 0]
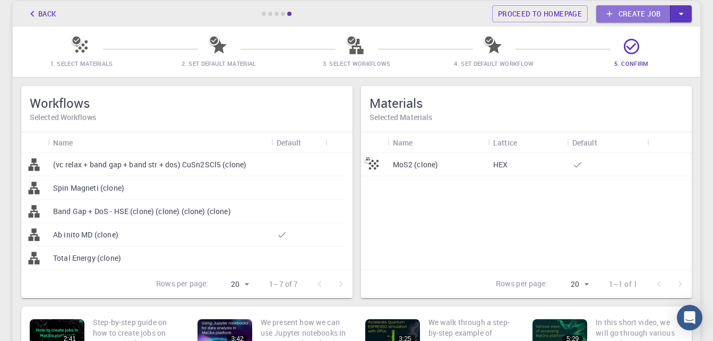
click at [638, 14] on link "Create job" at bounding box center [633, 13] width 74 height 17
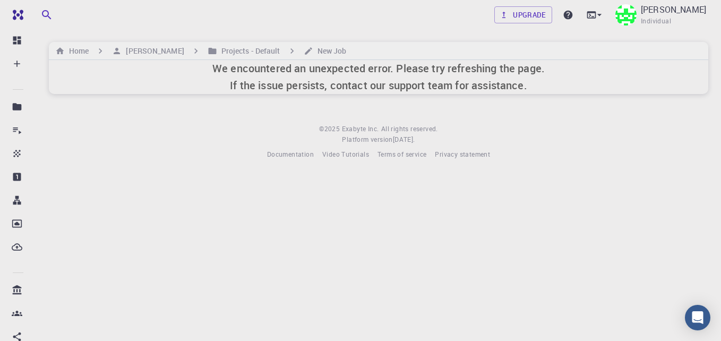
click at [314, 87] on h6 "We encountered an unexpected error. Please try refreshing the page. If the issu…" at bounding box center [378, 77] width 333 height 34
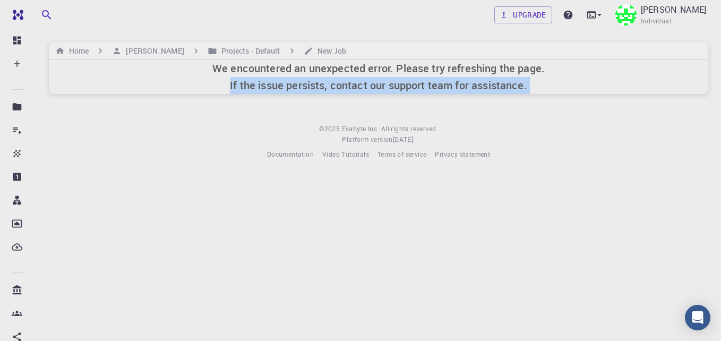
click at [314, 87] on h6 "We encountered an unexpected error. Please try refreshing the page. If the issu…" at bounding box center [378, 77] width 333 height 34
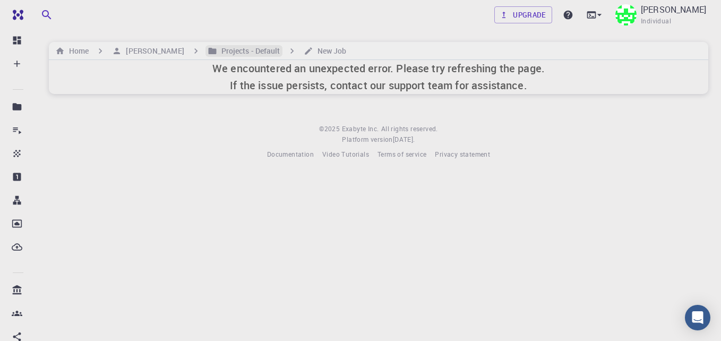
click at [248, 55] on h6 "Projects - Default" at bounding box center [248, 51] width 63 height 12
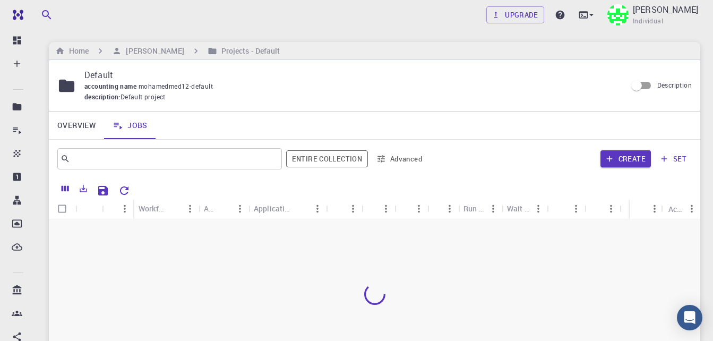
click at [144, 94] on span "Default project" at bounding box center [143, 97] width 45 height 11
drag, startPoint x: 144, startPoint y: 94, endPoint x: 122, endPoint y: 99, distance: 23.4
click at [122, 99] on span "Default project" at bounding box center [143, 97] width 45 height 11
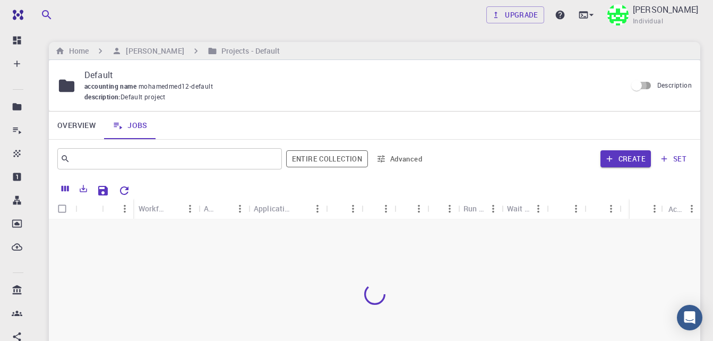
click at [646, 84] on input "Description" at bounding box center [637, 85] width 61 height 20
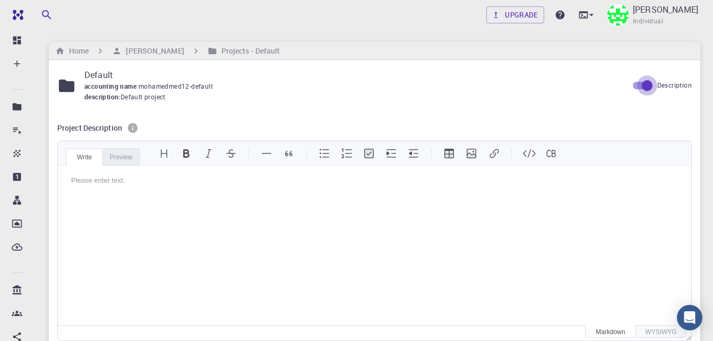
click at [638, 87] on input "Description" at bounding box center [647, 85] width 61 height 20
checkbox input "false"
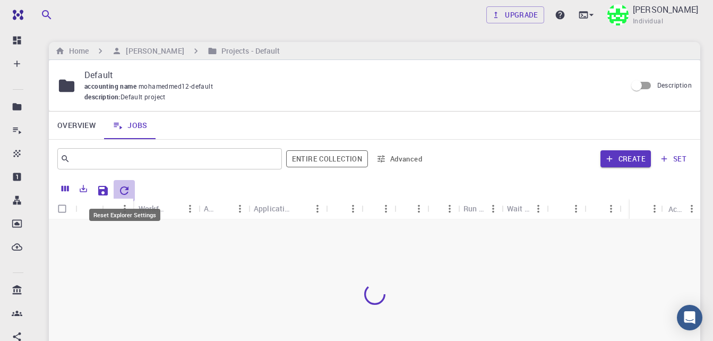
click at [126, 191] on icon "Reset Explorer Settings" at bounding box center [124, 190] width 13 height 13
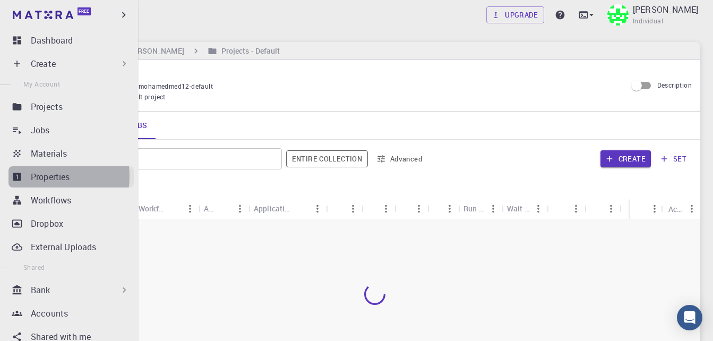
click at [41, 176] on p "Properties" at bounding box center [50, 176] width 39 height 13
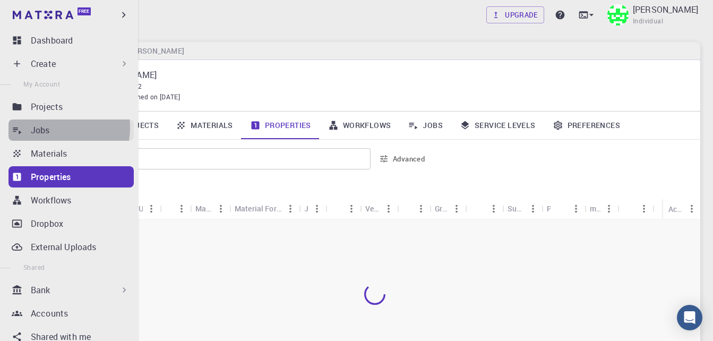
click at [49, 127] on p "Jobs" at bounding box center [40, 130] width 19 height 13
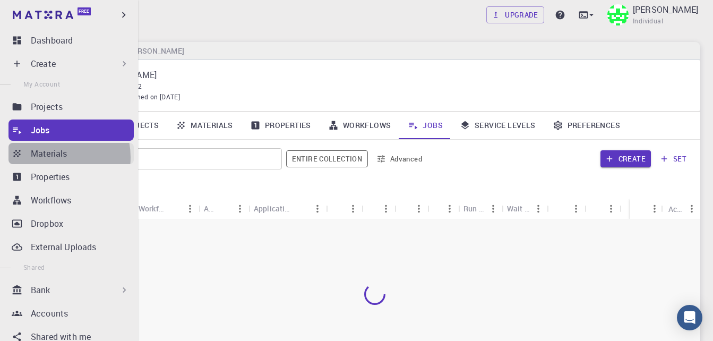
click at [52, 157] on p "Materials" at bounding box center [49, 153] width 36 height 13
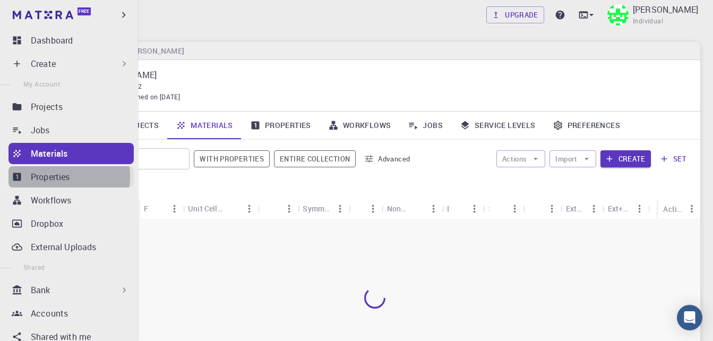
click at [52, 176] on p "Properties" at bounding box center [50, 176] width 39 height 13
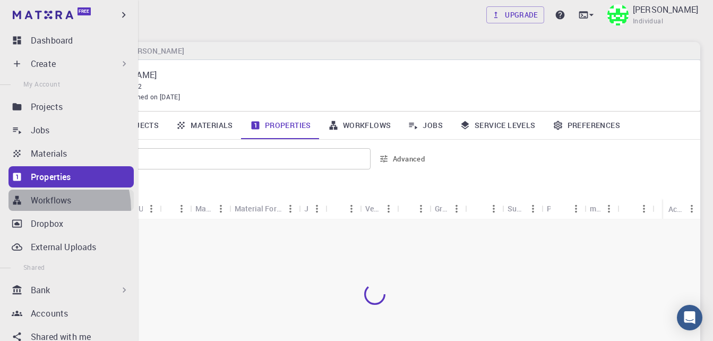
click at [48, 209] on link "Workflows" at bounding box center [70, 200] width 125 height 21
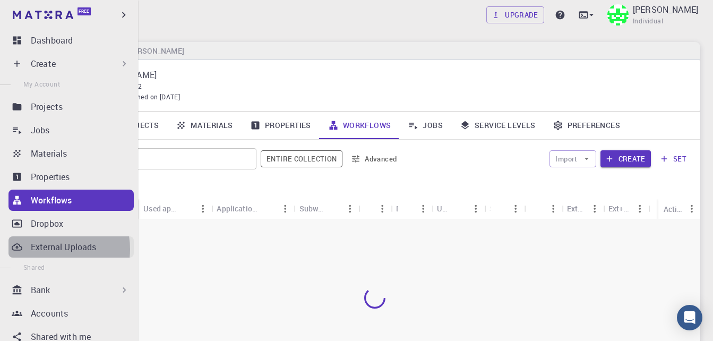
click at [47, 249] on p "External Uploads" at bounding box center [63, 247] width 65 height 13
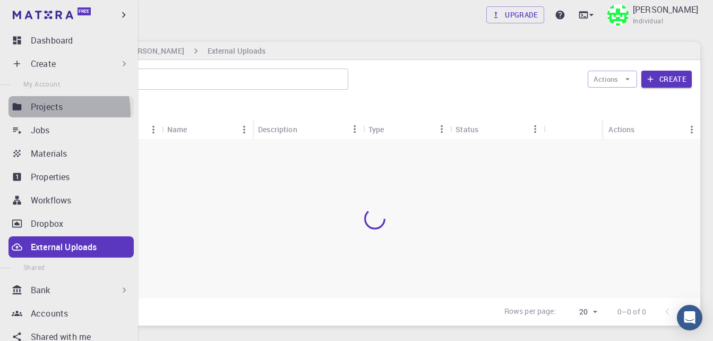
click at [49, 113] on p "Projects" at bounding box center [47, 106] width 32 height 13
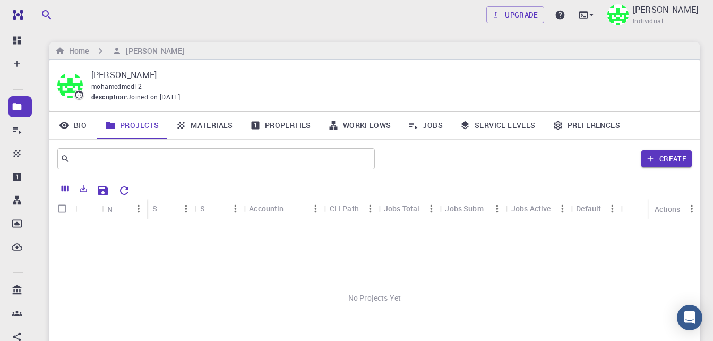
click at [511, 75] on p "[PERSON_NAME]" at bounding box center [387, 75] width 592 height 13
click at [343, 63] on div "[PERSON_NAME] mohamedmed12 description : Joined on [DATE]" at bounding box center [375, 85] width 652 height 51
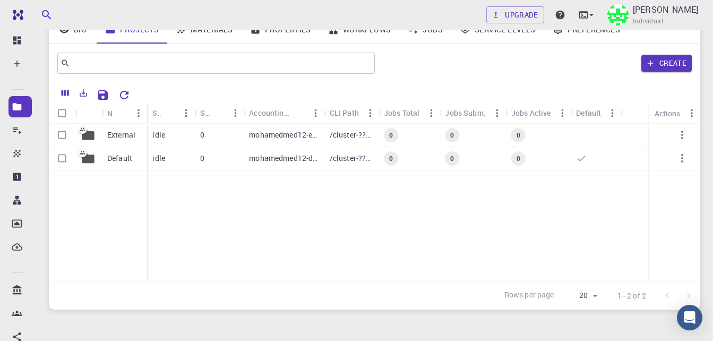
scroll to position [83, 0]
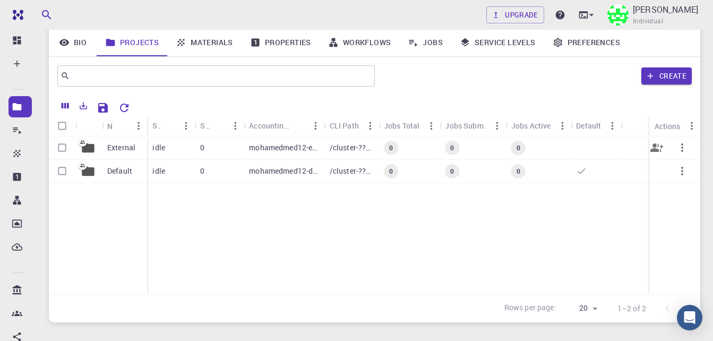
click at [112, 151] on p "External" at bounding box center [121, 147] width 28 height 11
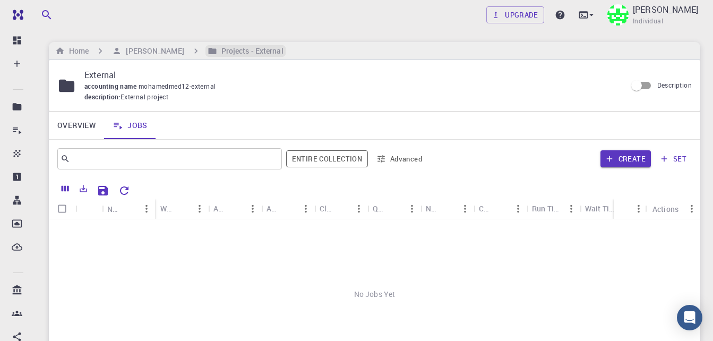
click at [233, 55] on h6 "Projects - External" at bounding box center [250, 51] width 66 height 12
click at [184, 52] on h6 "[PERSON_NAME]" at bounding box center [153, 51] width 62 height 12
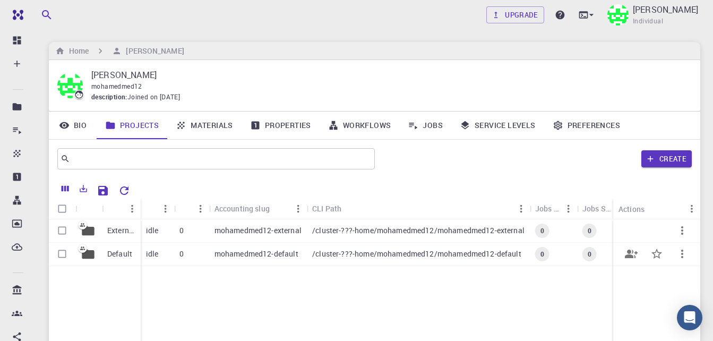
click at [116, 257] on p "Default" at bounding box center [119, 254] width 25 height 11
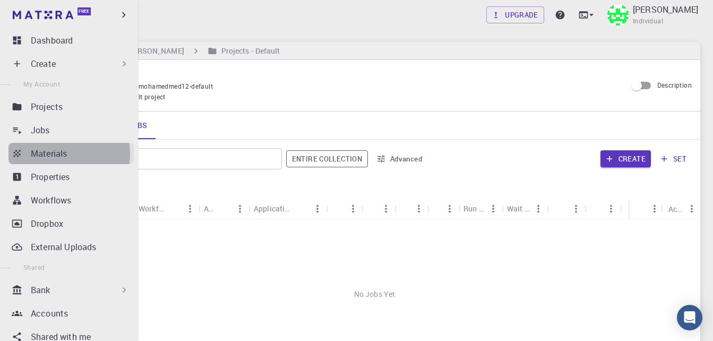
click at [54, 155] on p "Materials" at bounding box center [49, 153] width 36 height 13
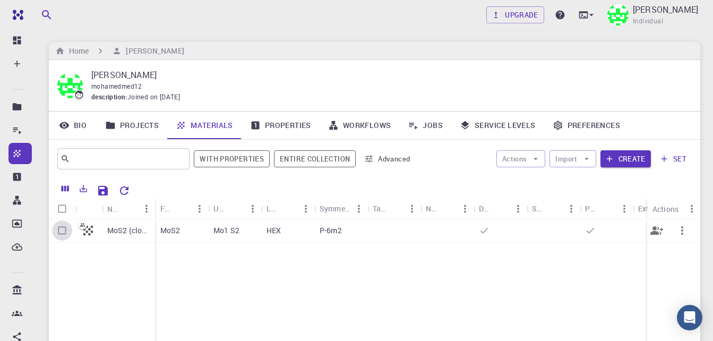
click at [60, 232] on input "Select row" at bounding box center [62, 230] width 20 height 20
checkbox input "true"
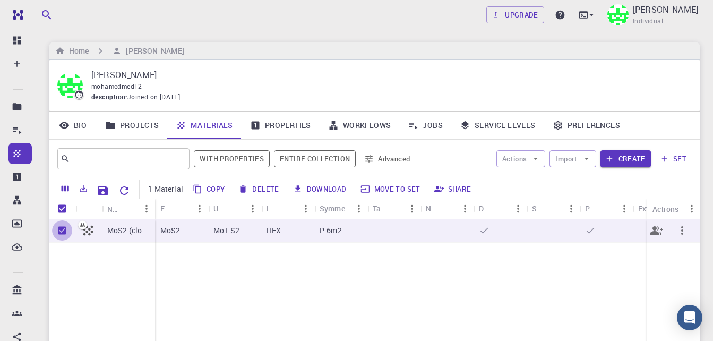
click at [60, 232] on input "Unselect row" at bounding box center [62, 230] width 20 height 20
checkbox input "false"
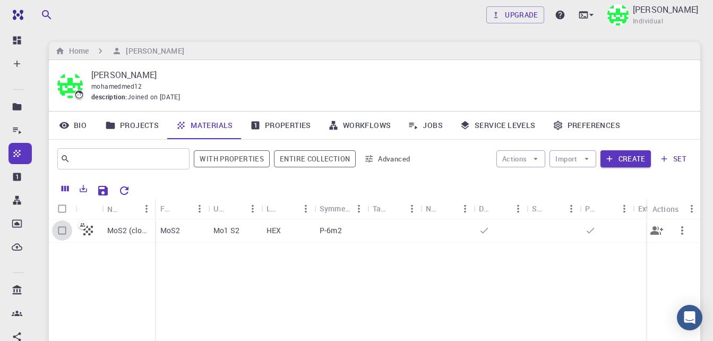
click at [60, 232] on input "Select row" at bounding box center [62, 230] width 20 height 20
checkbox input "true"
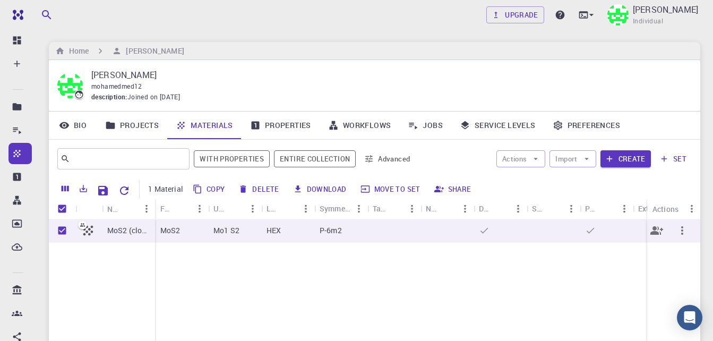
click at [277, 232] on p "HEX" at bounding box center [274, 230] width 14 height 11
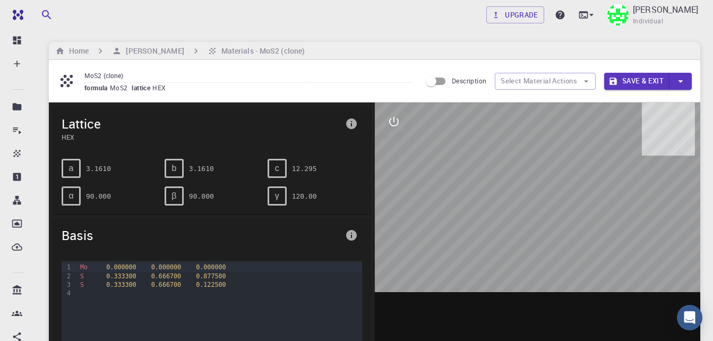
scroll to position [21, 0]
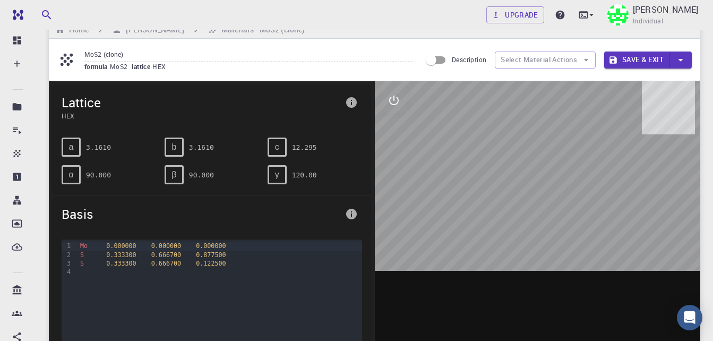
click at [684, 55] on icon "button" at bounding box center [681, 60] width 12 height 12
click at [469, 62] on div at bounding box center [356, 170] width 713 height 341
drag, startPoint x: 542, startPoint y: 193, endPoint x: 549, endPoint y: 200, distance: 10.5
click at [549, 200] on div at bounding box center [538, 246] width 326 height 330
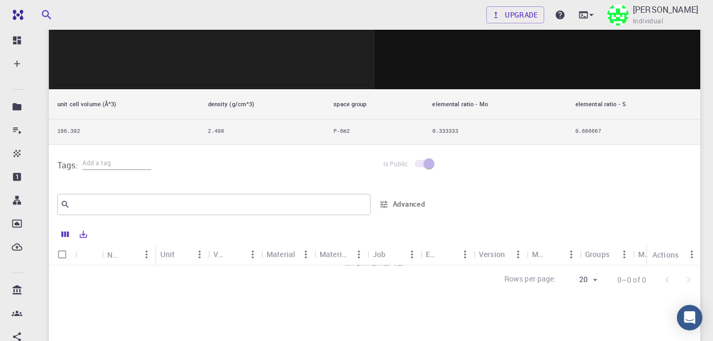
scroll to position [345, 0]
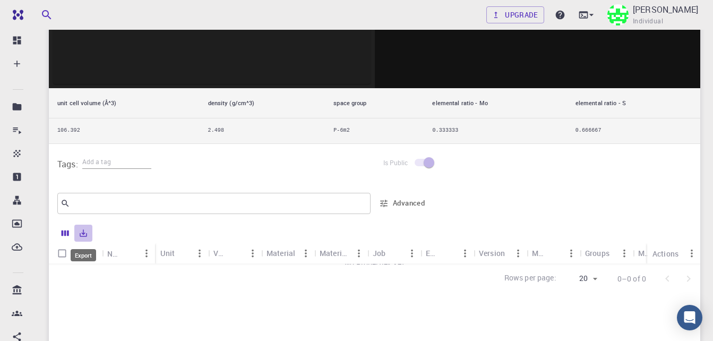
click at [86, 234] on icon "Export" at bounding box center [84, 233] width 10 height 10
click at [227, 228] on div at bounding box center [392, 234] width 600 height 19
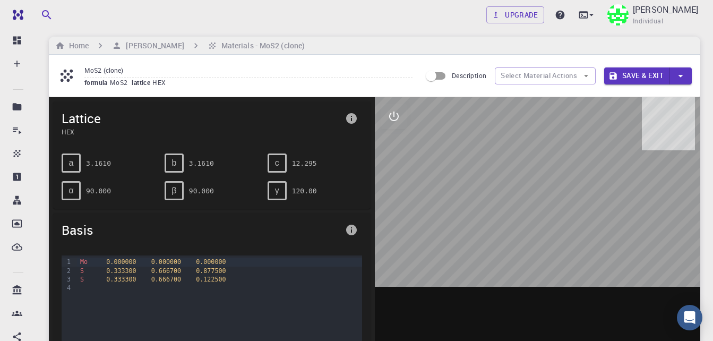
scroll to position [0, 0]
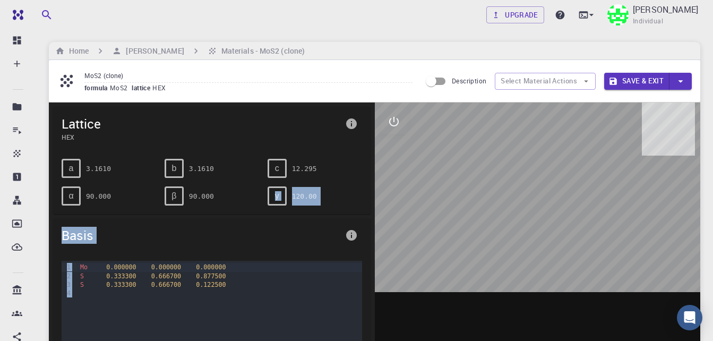
drag, startPoint x: 274, startPoint y: 182, endPoint x: 625, endPoint y: 197, distance: 351.4
click at [625, 197] on div "Lattice HEX a 3.1610 b 3.1610 c 12.295 α 90.000 β 90.000 γ 120.00 Basis 9 1 2 3…" at bounding box center [375, 296] width 652 height 386
drag, startPoint x: 625, startPoint y: 197, endPoint x: 560, endPoint y: 215, distance: 67.8
click at [560, 215] on div at bounding box center [538, 268] width 326 height 330
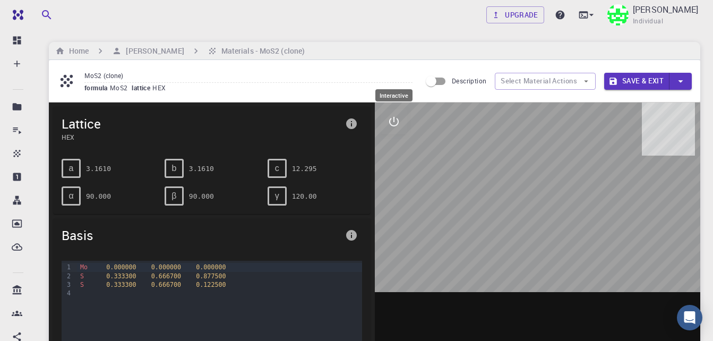
click at [394, 127] on icon "interactive" at bounding box center [394, 121] width 13 height 13
click at [396, 153] on icon "view" at bounding box center [394, 147] width 13 height 13
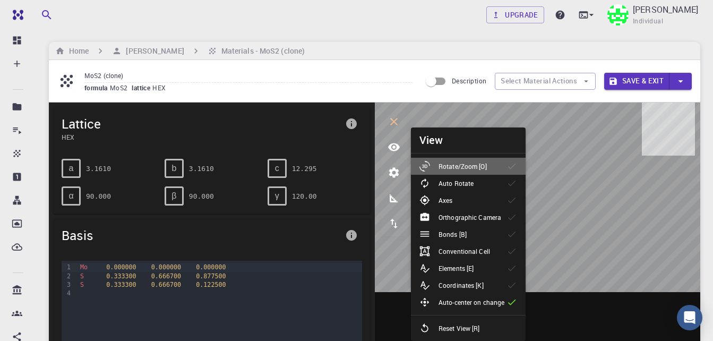
click at [489, 170] on div "Rotate/Zoom [O]" at bounding box center [458, 166] width 76 height 11
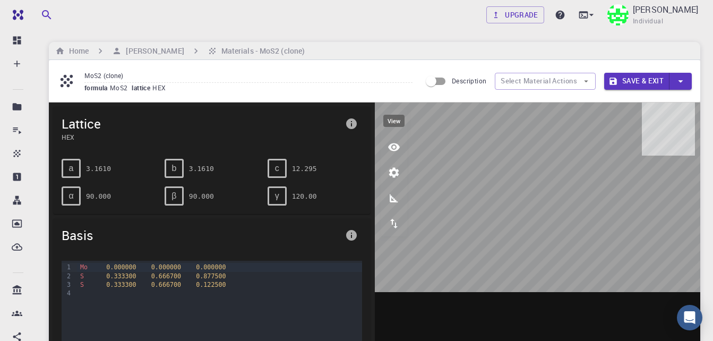
click at [395, 149] on icon "view" at bounding box center [394, 147] width 13 height 13
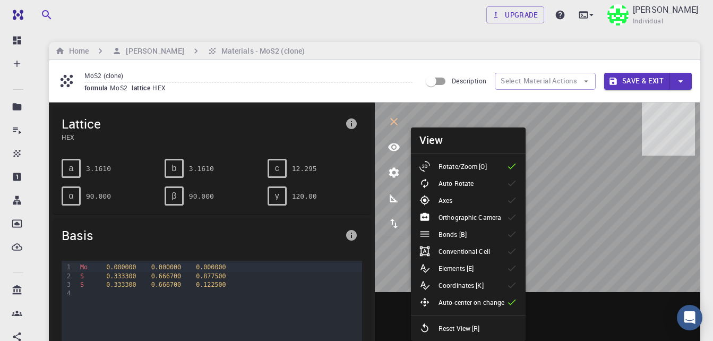
click at [474, 254] on p "Conventional Cell" at bounding box center [465, 251] width 52 height 10
click at [475, 199] on li "Axes" at bounding box center [468, 200] width 115 height 17
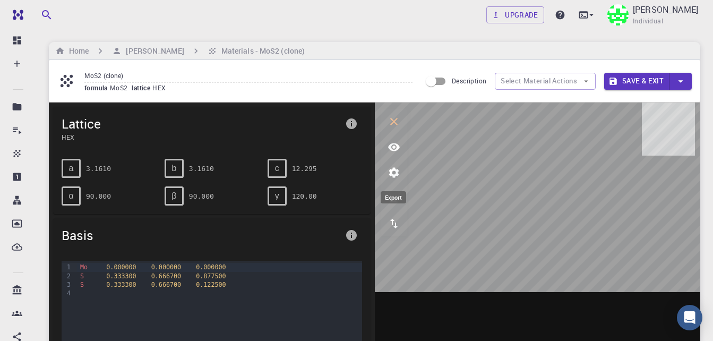
click at [394, 225] on icon "export" at bounding box center [394, 223] width 13 height 13
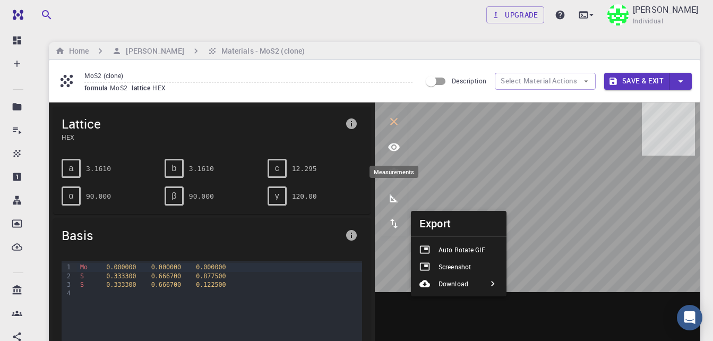
click at [394, 201] on icon "measurements" at bounding box center [394, 198] width 8 height 8
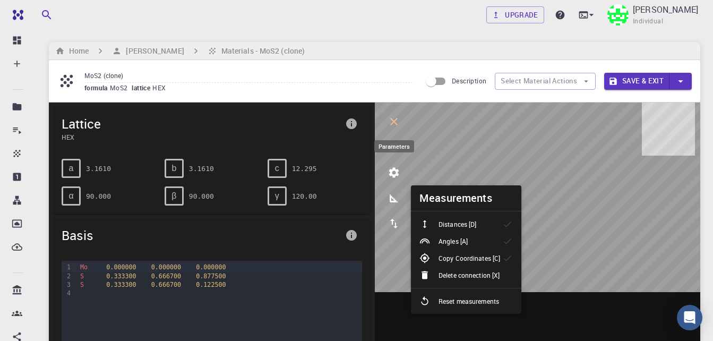
click at [393, 176] on icon "parameters" at bounding box center [394, 173] width 10 height 10
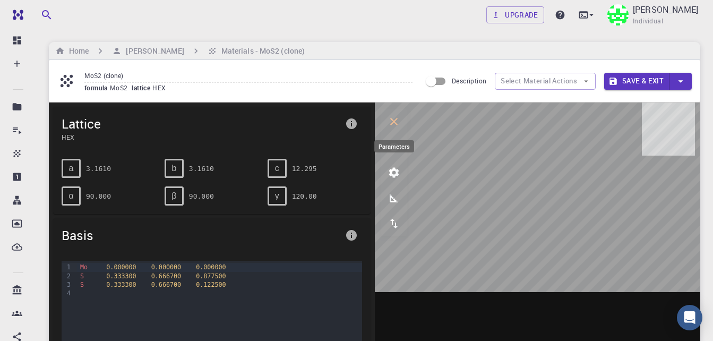
click at [397, 171] on icon "parameters" at bounding box center [394, 173] width 10 height 10
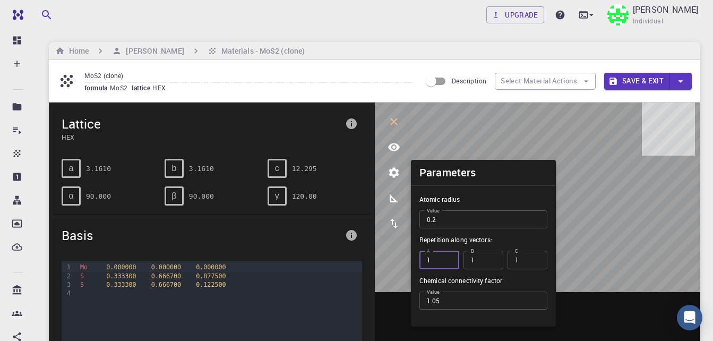
click at [433, 258] on input "1" at bounding box center [440, 260] width 40 height 18
type input "2"
click at [477, 263] on input "1" at bounding box center [484, 260] width 40 height 18
type input "2"
drag, startPoint x: 523, startPoint y: 263, endPoint x: 498, endPoint y: 263, distance: 24.4
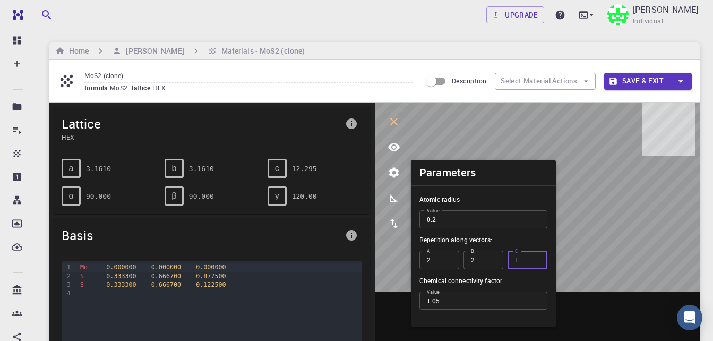
click at [498, 263] on div "A 2 A B [DATE] 1 C" at bounding box center [484, 260] width 128 height 18
type input "2"
drag, startPoint x: 503, startPoint y: 176, endPoint x: 402, endPoint y: 194, distance: 103.0
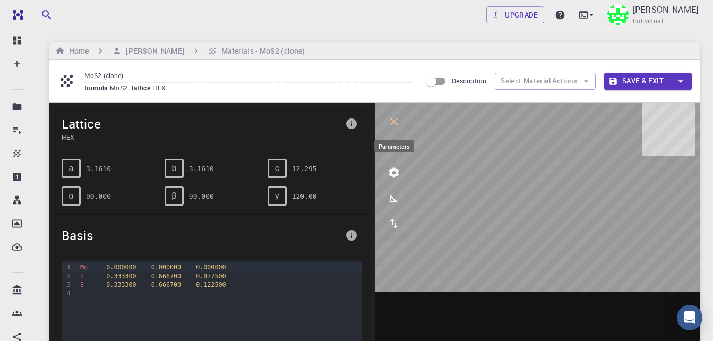
click at [394, 182] on button "parameters" at bounding box center [393, 172] width 25 height 25
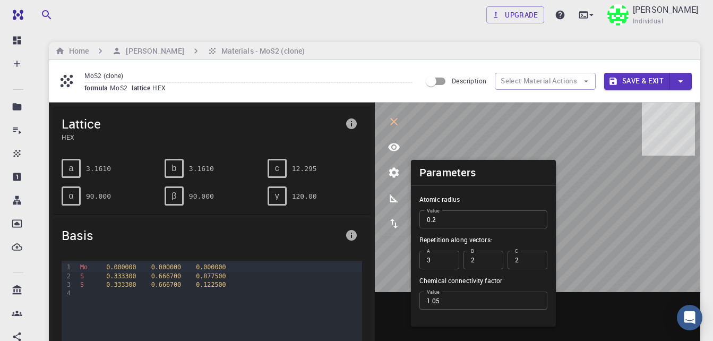
click at [449, 257] on input "3" at bounding box center [440, 260] width 40 height 18
click at [449, 257] on input "4" at bounding box center [440, 260] width 40 height 18
type input "5"
click at [449, 257] on input "5" at bounding box center [440, 260] width 40 height 18
click at [494, 258] on input "3" at bounding box center [484, 260] width 40 height 18
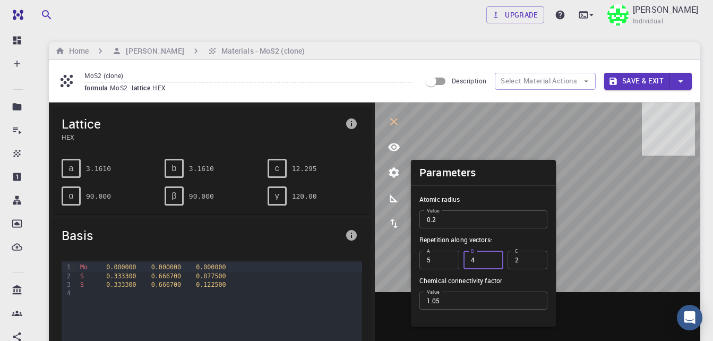
type input "4"
click at [494, 258] on input "4" at bounding box center [484, 260] width 40 height 18
click at [538, 255] on input "3" at bounding box center [528, 260] width 40 height 18
click at [537, 259] on input "4" at bounding box center [528, 260] width 40 height 18
click at [537, 259] on input "5" at bounding box center [528, 260] width 40 height 18
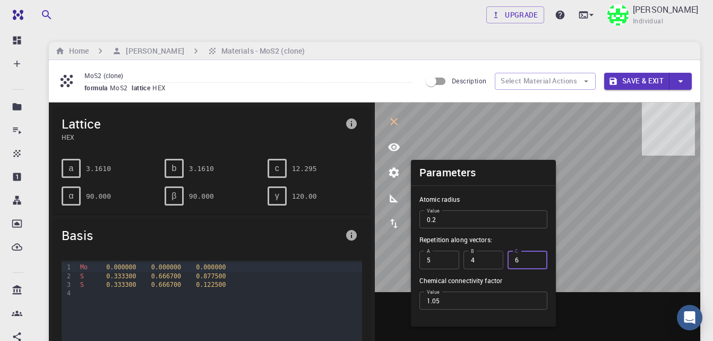
click at [537, 259] on input "6" at bounding box center [528, 260] width 40 height 18
click at [537, 259] on input "7" at bounding box center [528, 260] width 40 height 18
click at [537, 259] on input "8" at bounding box center [528, 260] width 40 height 18
click at [537, 259] on input "9" at bounding box center [528, 260] width 40 height 18
click at [536, 258] on input "10" at bounding box center [528, 260] width 40 height 18
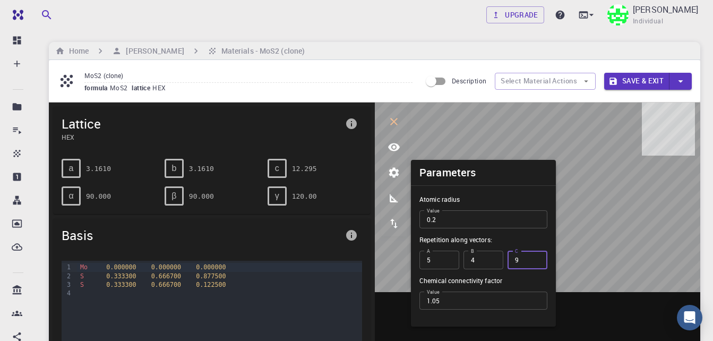
click at [536, 261] on input "9" at bounding box center [528, 260] width 40 height 18
click at [536, 261] on input "8" at bounding box center [528, 260] width 40 height 18
click at [536, 261] on input "7" at bounding box center [528, 260] width 40 height 18
click at [536, 261] on input "6" at bounding box center [528, 260] width 40 height 18
click at [536, 261] on input "4" at bounding box center [528, 260] width 40 height 18
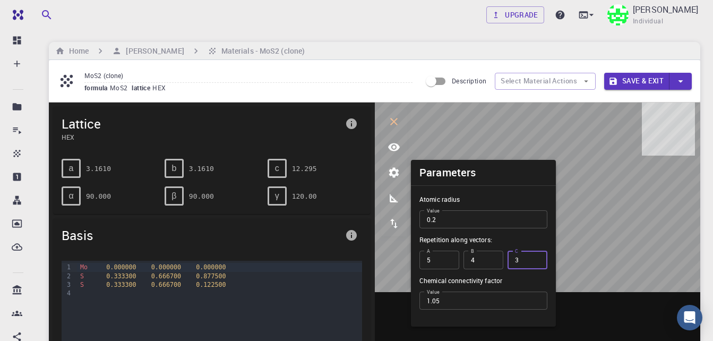
click at [536, 261] on input "3" at bounding box center [528, 260] width 40 height 18
click at [536, 261] on input "2" at bounding box center [528, 260] width 40 height 18
click at [536, 261] on input "1" at bounding box center [528, 260] width 40 height 18
click at [535, 257] on input "2" at bounding box center [528, 260] width 40 height 18
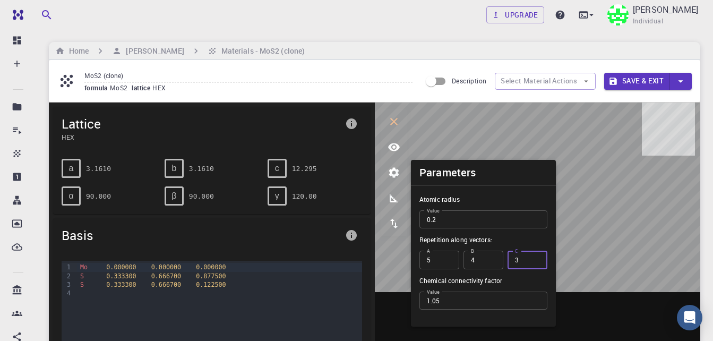
click at [535, 257] on input "3" at bounding box center [528, 260] width 40 height 18
type input "4"
click at [535, 257] on input "4" at bounding box center [528, 260] width 40 height 18
click at [516, 166] on li "Parameters" at bounding box center [483, 172] width 145 height 25
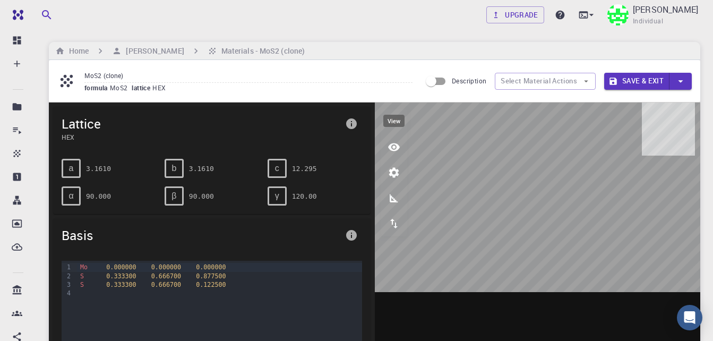
click at [403, 142] on button "view" at bounding box center [393, 146] width 25 height 25
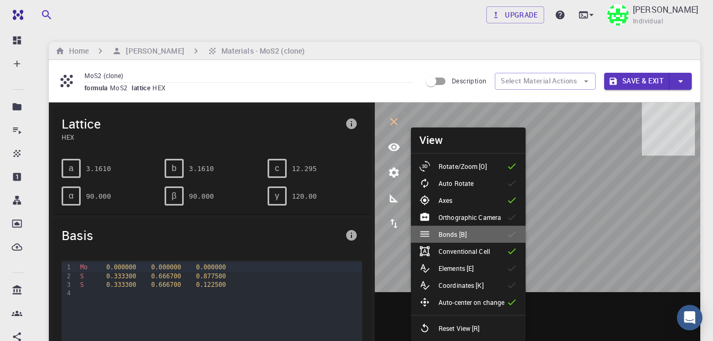
click at [495, 235] on li "Bonds [B]" at bounding box center [468, 234] width 115 height 17
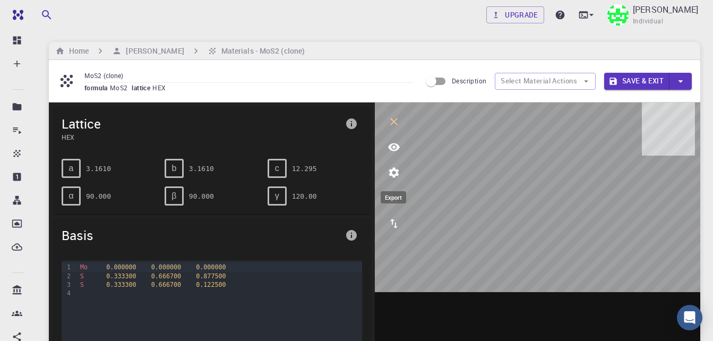
click at [396, 223] on icon "export" at bounding box center [394, 223] width 13 height 13
click at [390, 155] on button "view" at bounding box center [393, 146] width 25 height 25
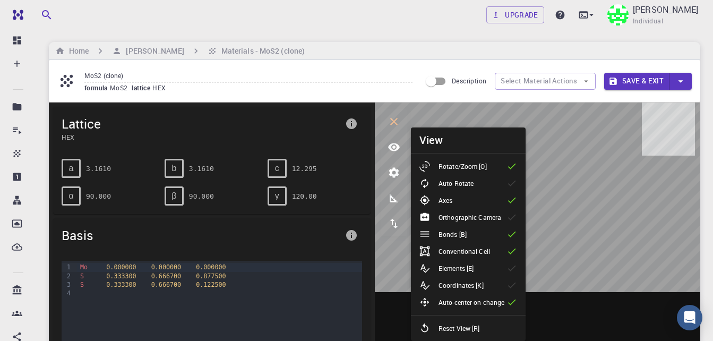
click at [485, 183] on li "Auto Rotate" at bounding box center [468, 183] width 115 height 17
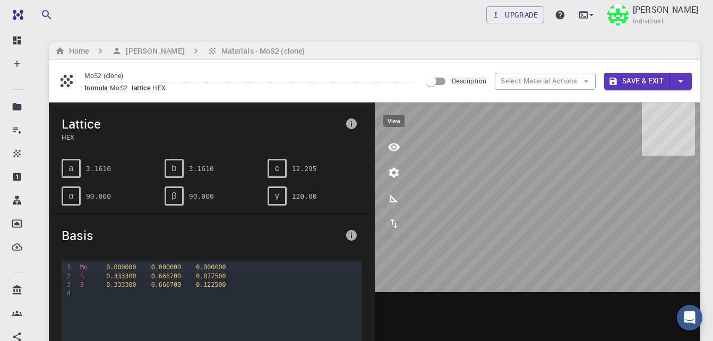
click at [395, 146] on icon "view" at bounding box center [394, 147] width 13 height 13
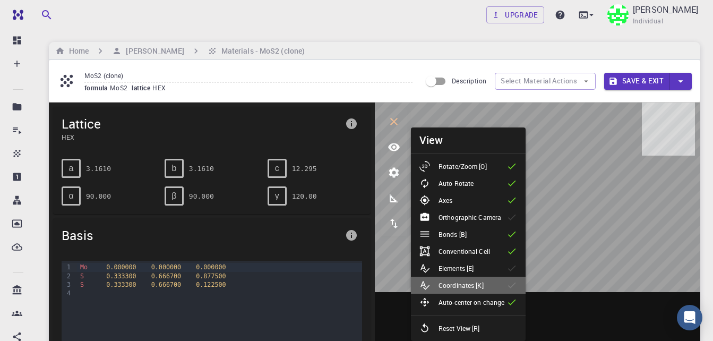
click at [476, 284] on p "Coordinates [K]" at bounding box center [461, 285] width 45 height 10
click at [472, 267] on p "Elements [E]" at bounding box center [456, 268] width 35 height 10
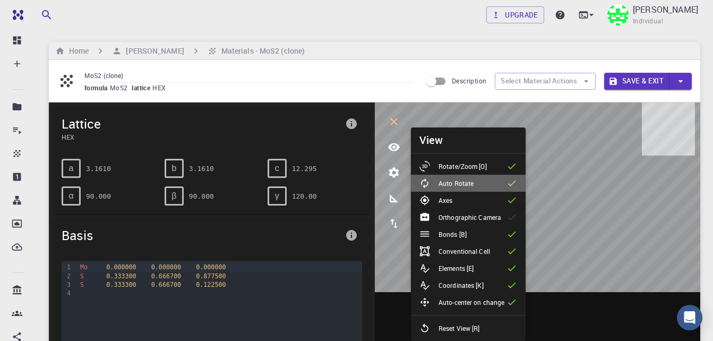
click at [471, 185] on p "Auto Rotate" at bounding box center [456, 183] width 35 height 10
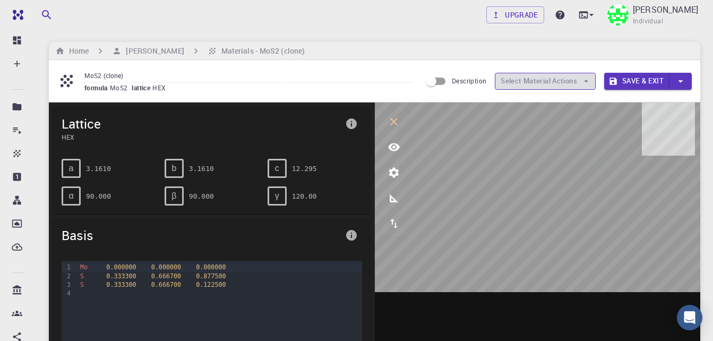
click at [585, 84] on icon "button" at bounding box center [587, 81] width 10 height 10
click at [449, 82] on input "Description" at bounding box center [431, 81] width 61 height 20
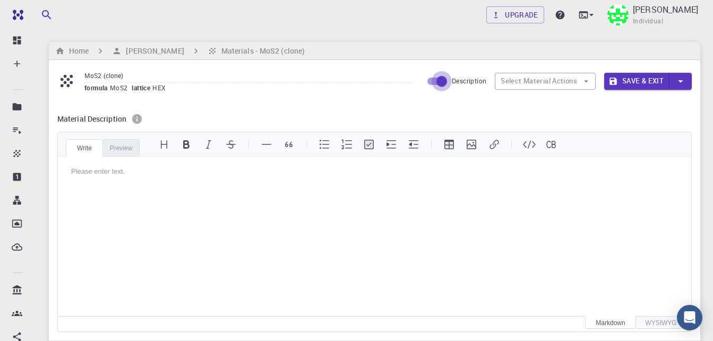
click at [433, 82] on input "Description" at bounding box center [442, 81] width 61 height 20
checkbox input "false"
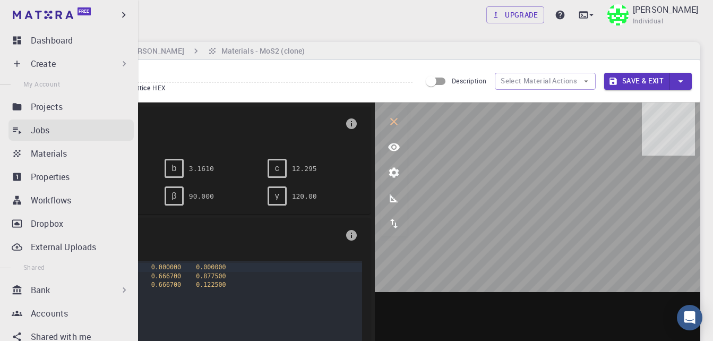
click at [53, 139] on link "Jobs" at bounding box center [70, 130] width 125 height 21
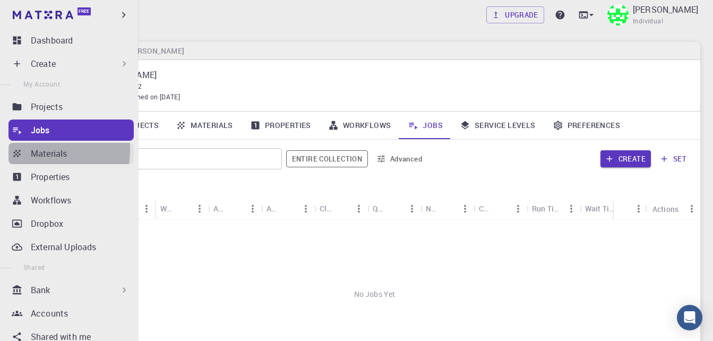
click at [38, 150] on p "Materials" at bounding box center [49, 153] width 36 height 13
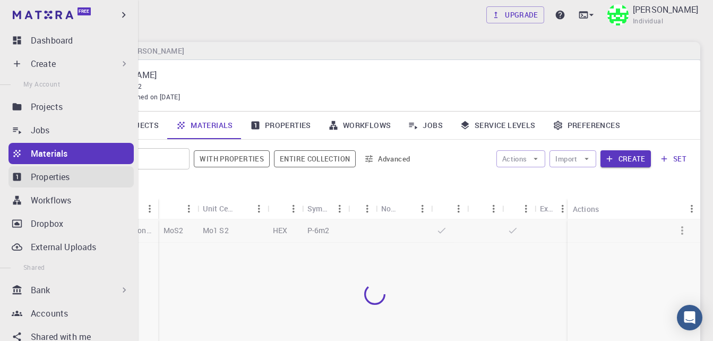
click at [44, 181] on p "Properties" at bounding box center [50, 176] width 39 height 13
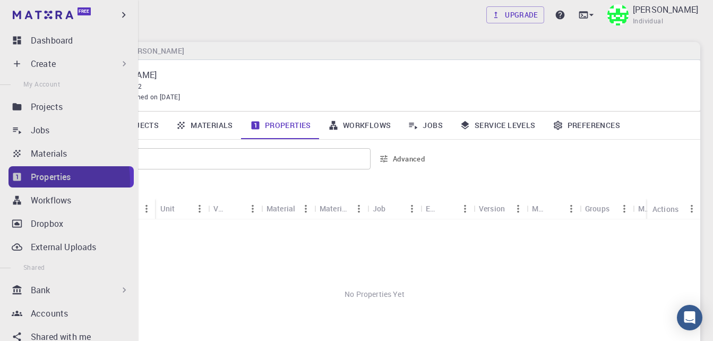
click at [44, 181] on p "Properties" at bounding box center [51, 176] width 40 height 13
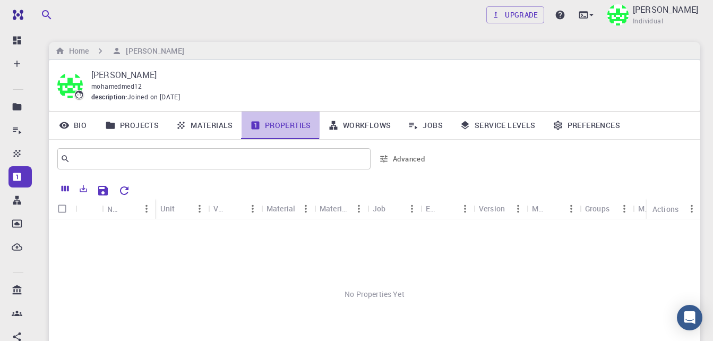
click at [268, 120] on link "Properties" at bounding box center [281, 126] width 78 height 28
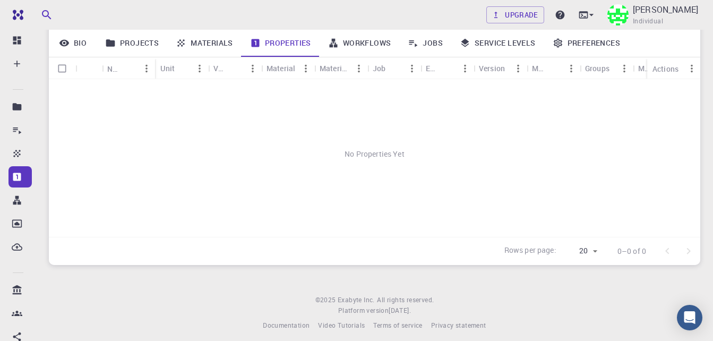
click at [268, 120] on div "No Properties Yet" at bounding box center [375, 154] width 652 height 150
drag, startPoint x: 268, startPoint y: 120, endPoint x: 245, endPoint y: 113, distance: 23.9
click at [245, 113] on div "No Properties Yet" at bounding box center [375, 154] width 652 height 150
click at [203, 47] on link "Materials" at bounding box center [204, 43] width 74 height 28
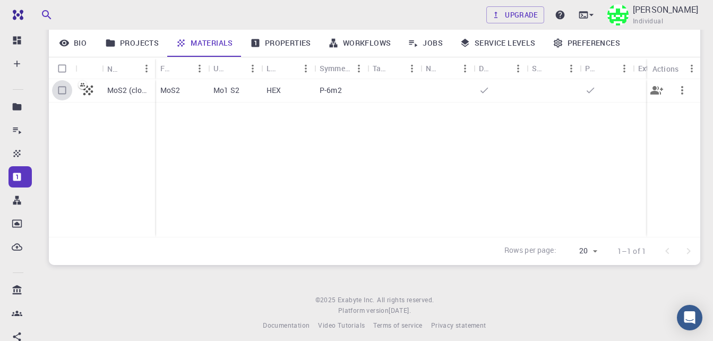
click at [64, 92] on input "Select row" at bounding box center [62, 90] width 20 height 20
checkbox input "true"
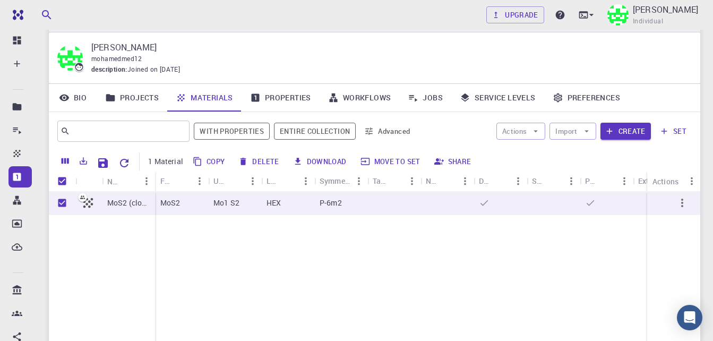
scroll to position [27, 0]
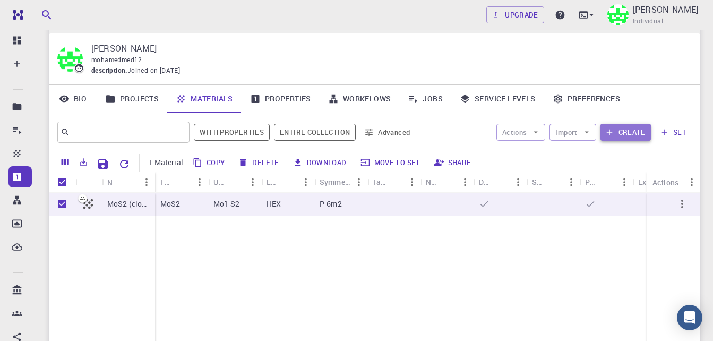
click at [628, 130] on button "Create" at bounding box center [626, 132] width 50 height 17
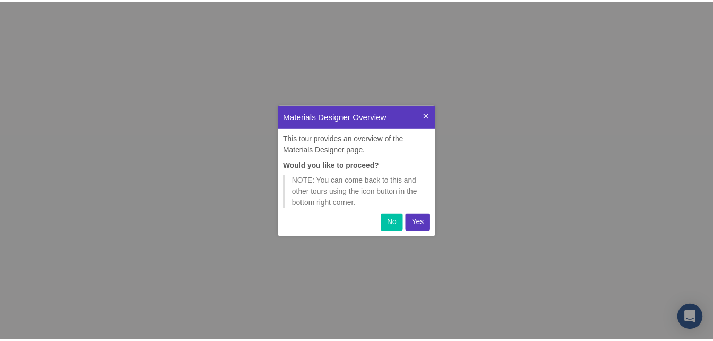
scroll to position [124, 151]
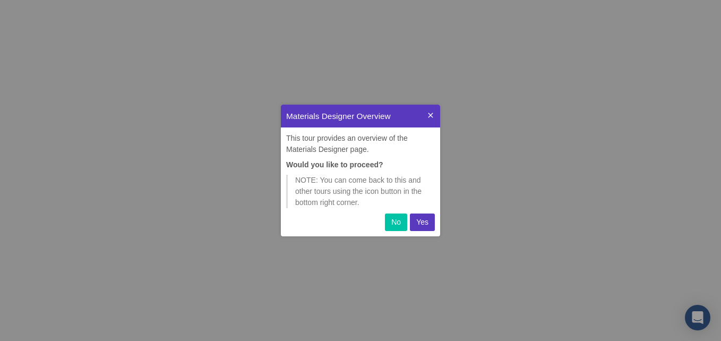
click at [423, 225] on p "Yes" at bounding box center [422, 222] width 12 height 11
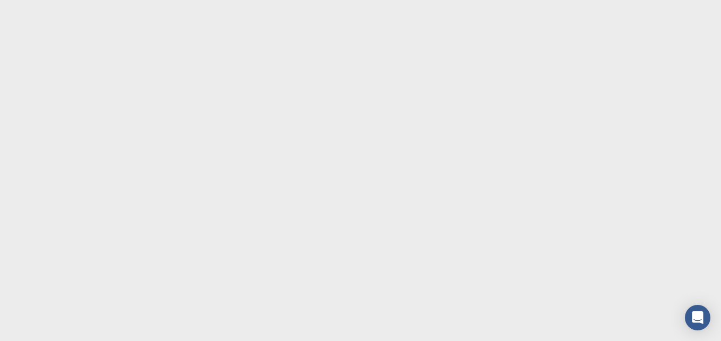
drag, startPoint x: 298, startPoint y: 105, endPoint x: 232, endPoint y: 83, distance: 69.2
click at [232, 83] on body at bounding box center [360, 170] width 721 height 341
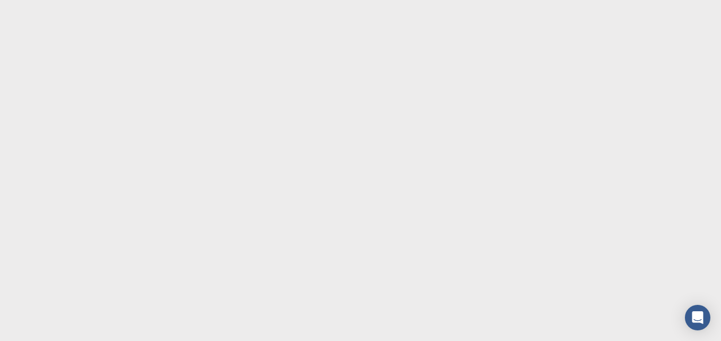
drag, startPoint x: 232, startPoint y: 83, endPoint x: 319, endPoint y: 115, distance: 92.6
click at [319, 115] on body at bounding box center [360, 170] width 721 height 341
click at [534, 218] on body at bounding box center [360, 170] width 721 height 341
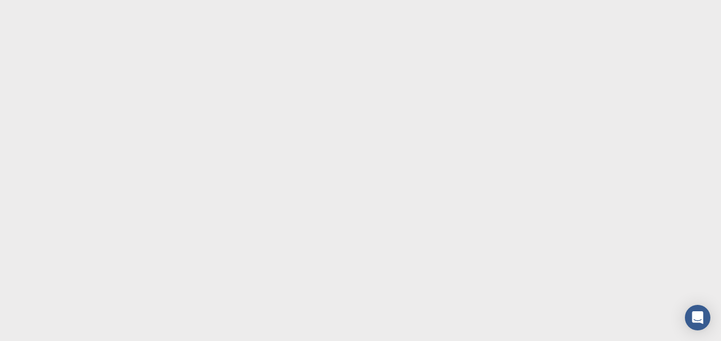
click at [385, 152] on body at bounding box center [360, 170] width 721 height 341
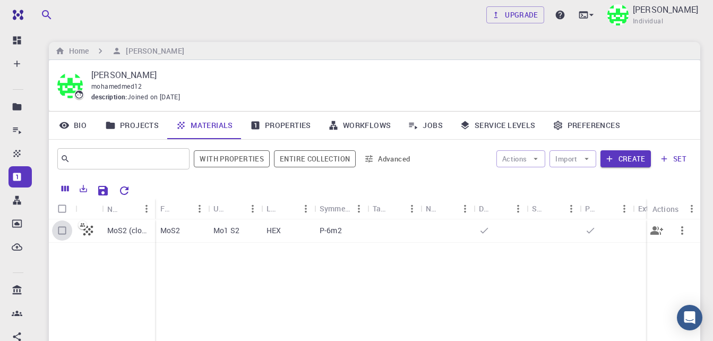
click at [64, 227] on input "Select row" at bounding box center [62, 230] width 20 height 20
checkbox input "true"
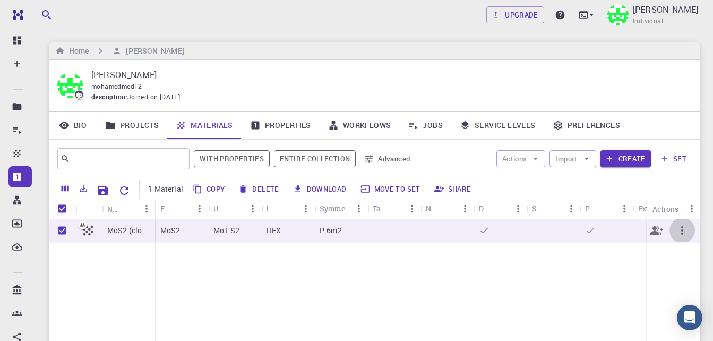
click at [684, 233] on icon "button" at bounding box center [682, 230] width 13 height 13
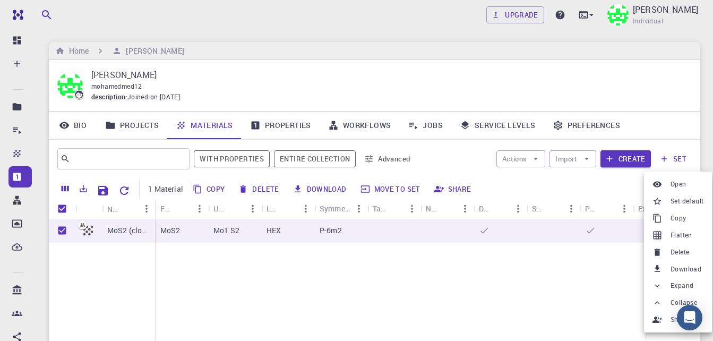
click at [522, 288] on div at bounding box center [356, 170] width 713 height 341
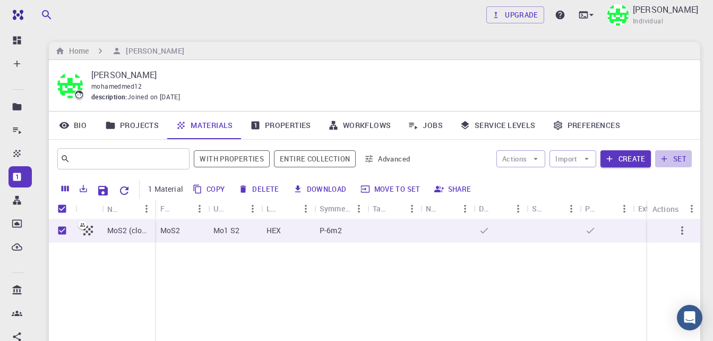
click at [672, 155] on button "set" at bounding box center [673, 158] width 37 height 17
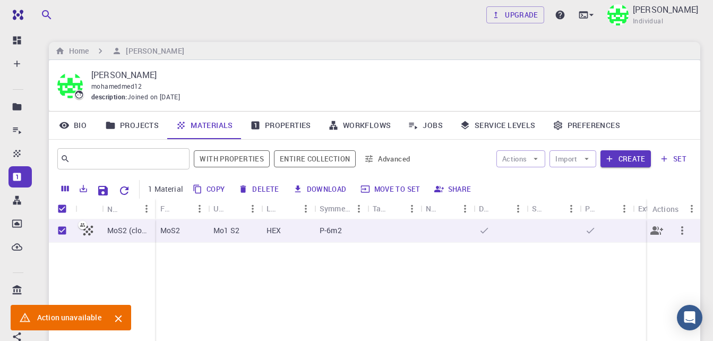
click at [123, 231] on p "MoS2 (clone)" at bounding box center [128, 230] width 42 height 11
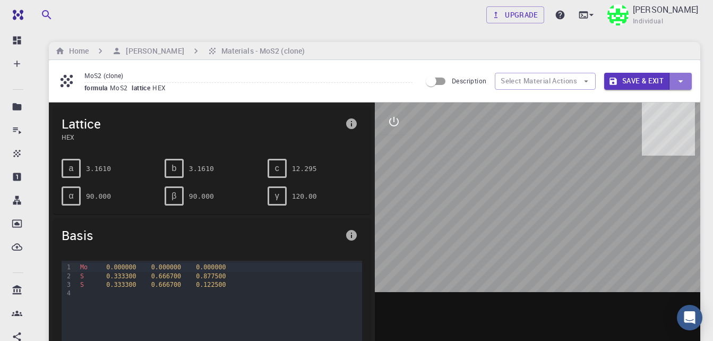
click at [672, 80] on button "button" at bounding box center [681, 81] width 22 height 17
click at [632, 84] on div at bounding box center [356, 170] width 713 height 341
click at [626, 76] on button "Save & Exit" at bounding box center [636, 81] width 65 height 17
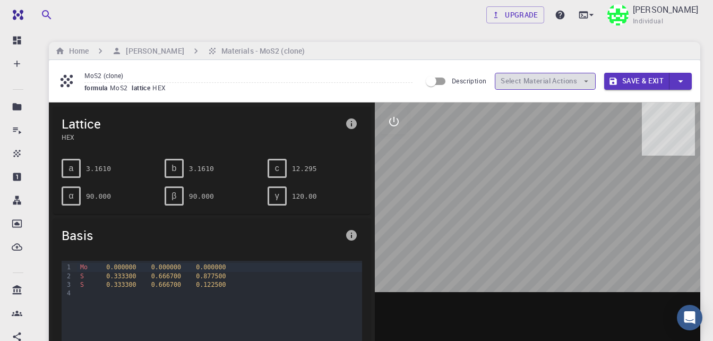
click at [521, 73] on button "Select Material Actions" at bounding box center [545, 81] width 101 height 17
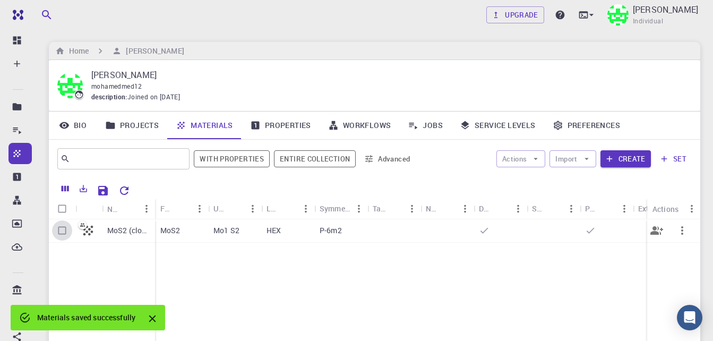
click at [62, 234] on input "Select row" at bounding box center [62, 230] width 20 height 20
checkbox input "true"
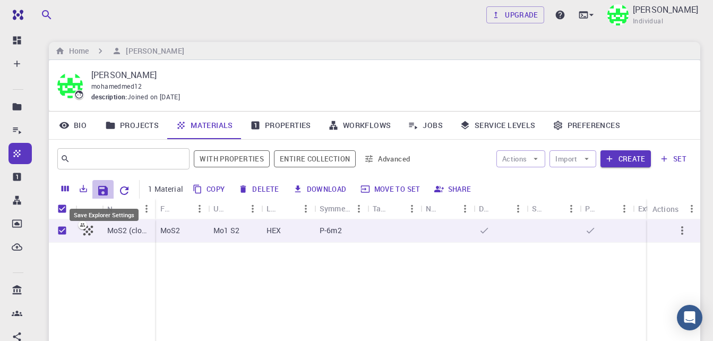
click at [105, 185] on icon "Save Explorer Settings" at bounding box center [103, 190] width 13 height 13
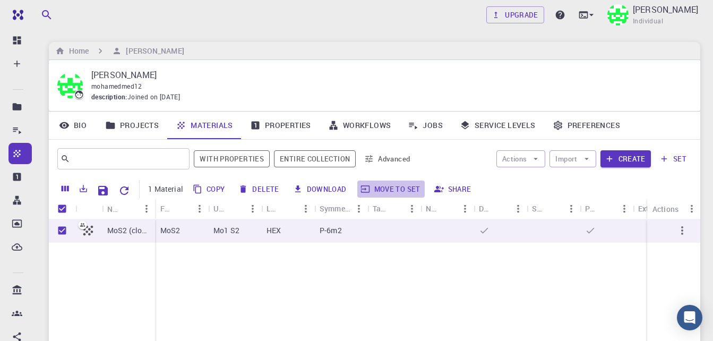
click at [395, 192] on button "Move to set" at bounding box center [390, 189] width 67 height 17
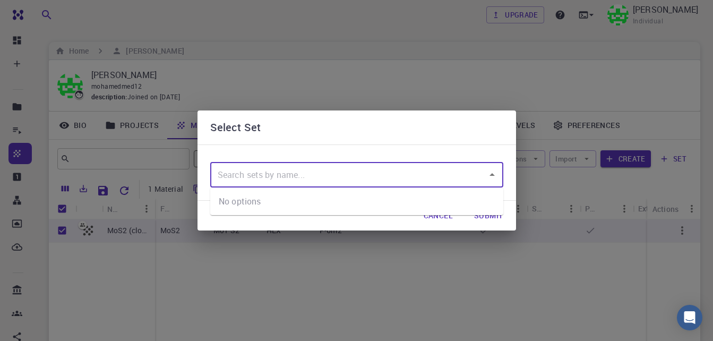
click at [460, 184] on input "text" at bounding box center [349, 175] width 268 height 20
click at [493, 186] on div "​" at bounding box center [356, 174] width 293 height 25
click at [489, 186] on div "​" at bounding box center [356, 174] width 293 height 25
type input "q"
type input "v"
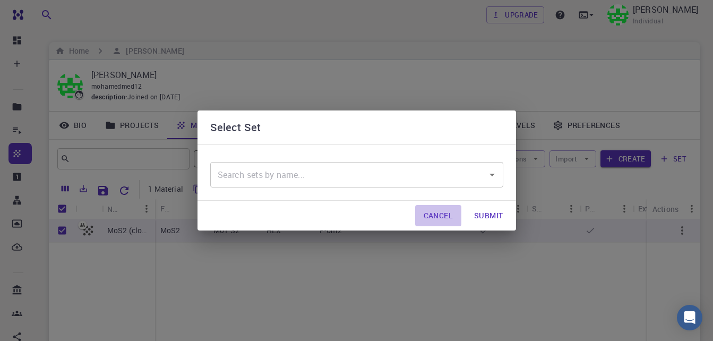
click at [438, 216] on button "Cancel" at bounding box center [438, 215] width 46 height 21
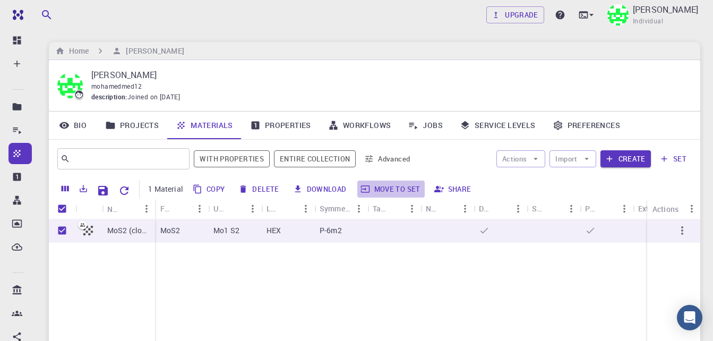
click at [404, 186] on button "Move to set" at bounding box center [390, 189] width 67 height 17
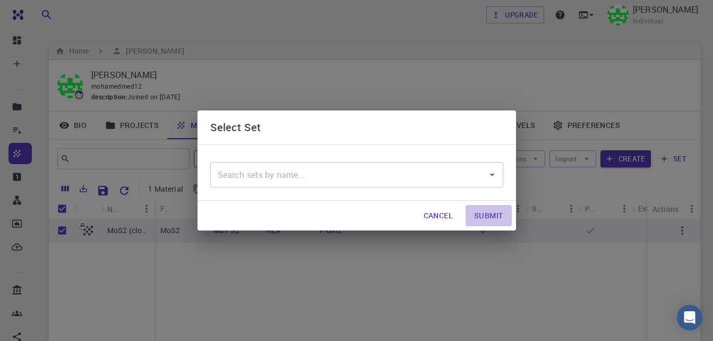
click at [489, 219] on button "Submit" at bounding box center [489, 215] width 46 height 21
click at [441, 216] on button "Cancel" at bounding box center [438, 215] width 46 height 21
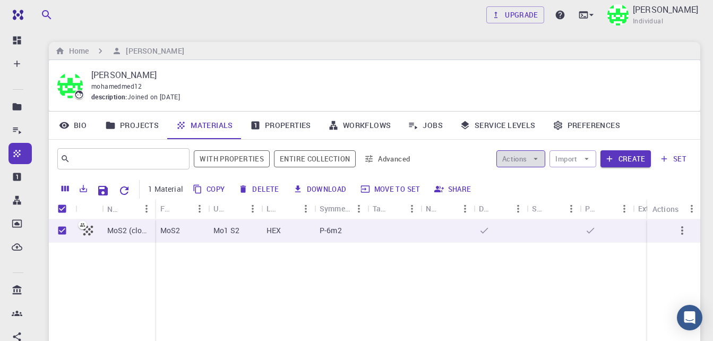
click at [539, 161] on icon "button" at bounding box center [536, 159] width 10 height 10
click at [545, 181] on span "Create Job" at bounding box center [541, 180] width 33 height 11
click at [580, 166] on button "Import" at bounding box center [573, 158] width 46 height 17
click at [521, 172] on div "​ With properties Entire collection Advanced Actions Import Create set" at bounding box center [375, 159] width 652 height 38
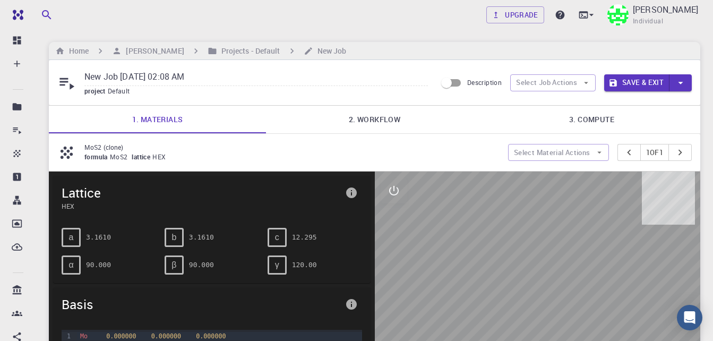
click at [443, 156] on div "formula MoS2 lattice HEX" at bounding box center [291, 157] width 415 height 11
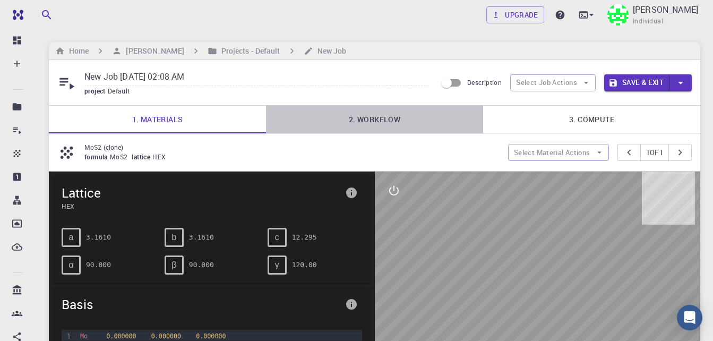
click at [366, 126] on link "2. Workflow" at bounding box center [374, 120] width 217 height 28
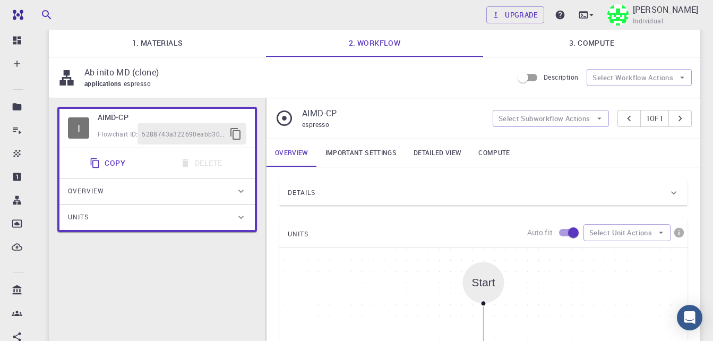
scroll to position [33, 0]
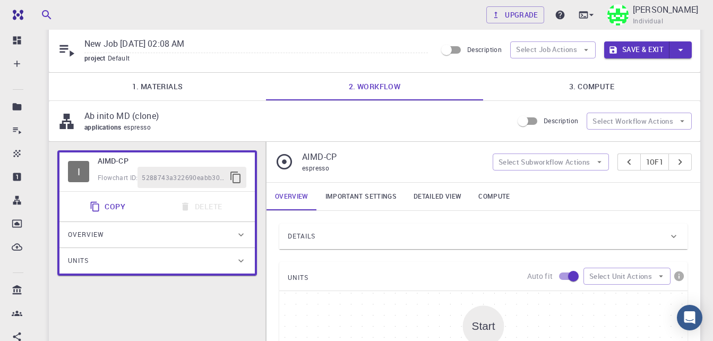
click at [323, 237] on div "Details" at bounding box center [478, 236] width 381 height 17
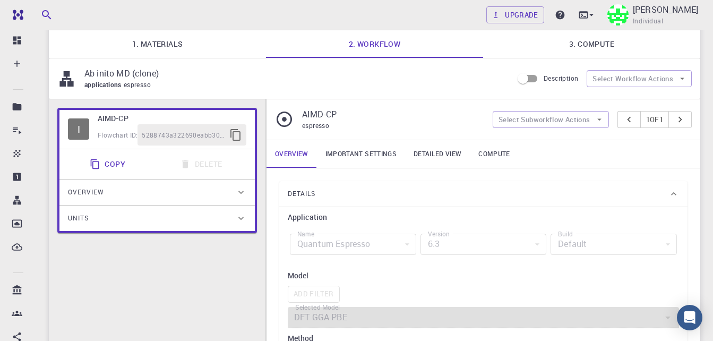
scroll to position [139, 0]
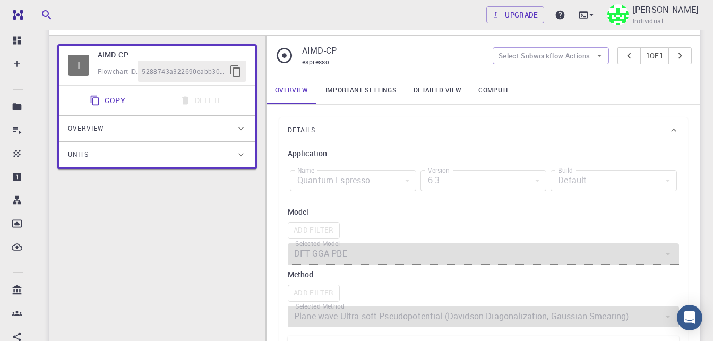
click at [350, 178] on div "Quantum Espresso" at bounding box center [353, 180] width 126 height 21
click at [312, 275] on h6 "Method" at bounding box center [483, 275] width 391 height 12
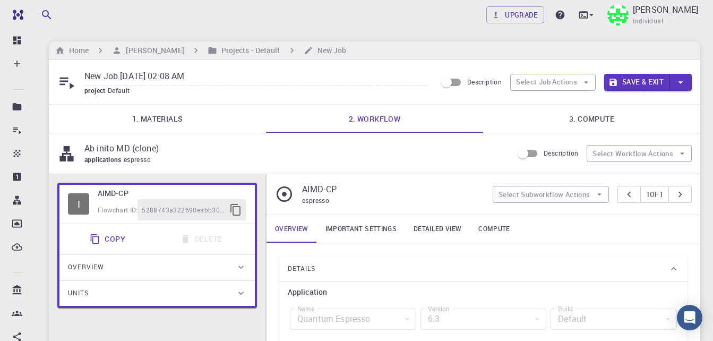
scroll to position [0, 0]
click at [636, 149] on button "Select Workflow Actions" at bounding box center [639, 154] width 105 height 17
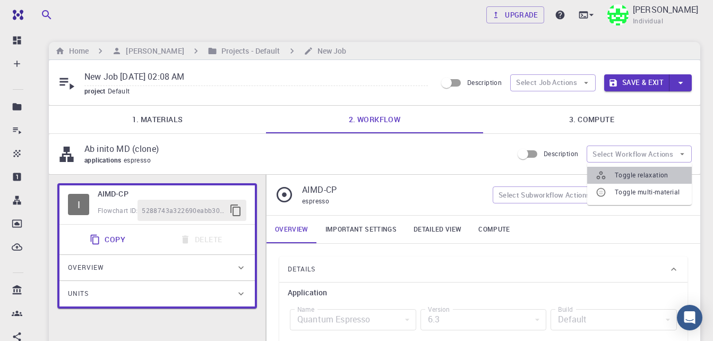
click at [636, 176] on span "Toggle relaxation" at bounding box center [649, 175] width 69 height 11
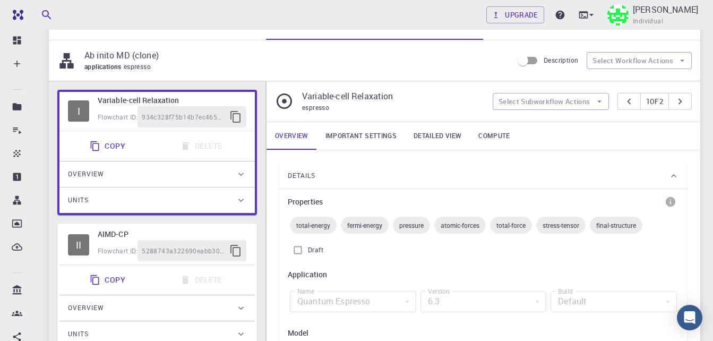
scroll to position [85, 0]
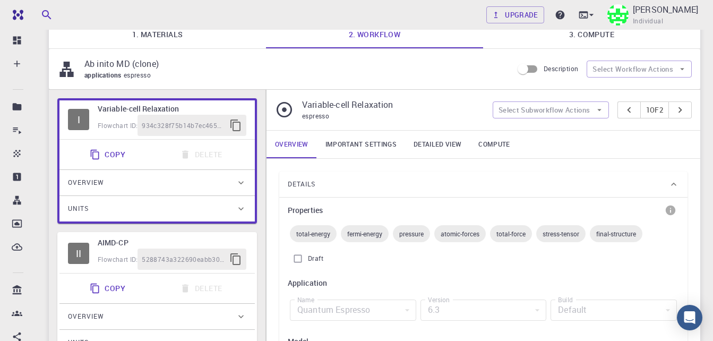
click at [317, 236] on span "total-energy" at bounding box center [313, 233] width 47 height 8
click at [300, 257] on input "Draft" at bounding box center [298, 259] width 20 height 20
checkbox input "true"
click at [355, 238] on div "fermi-energy" at bounding box center [365, 233] width 48 height 17
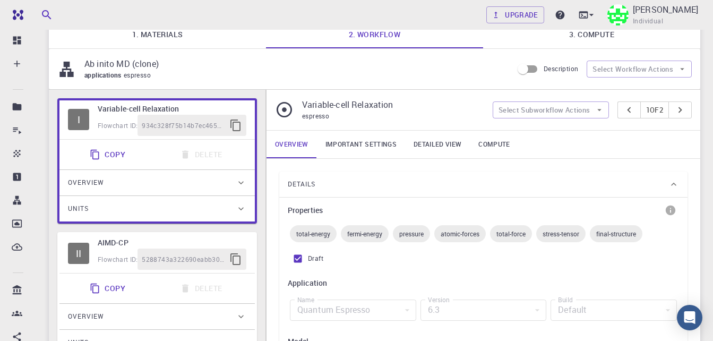
click at [374, 236] on span "fermi-energy" at bounding box center [365, 233] width 48 height 8
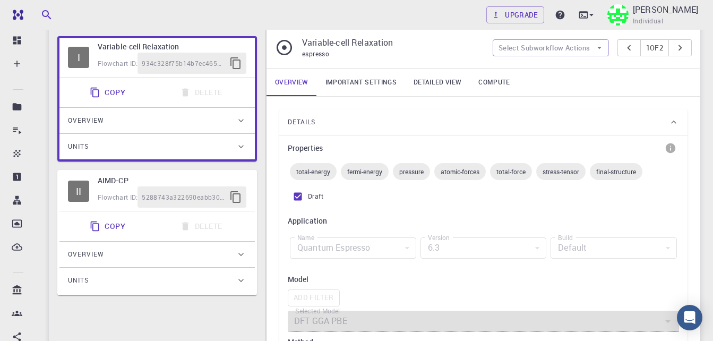
scroll to position [178, 0]
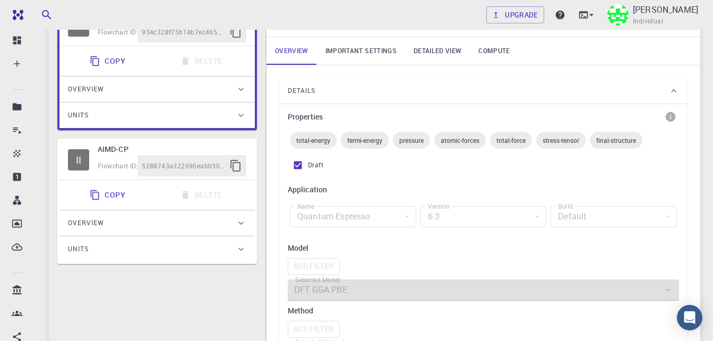
click at [106, 160] on div "Flowchart ID: 5288743a322690eabb30d406" at bounding box center [172, 165] width 149 height 21
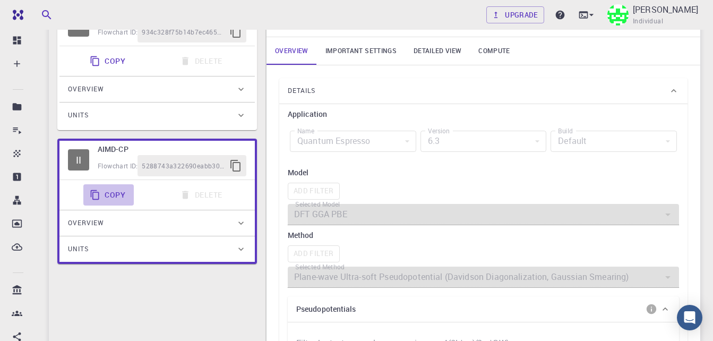
click at [126, 198] on button "Copy" at bounding box center [108, 194] width 50 height 21
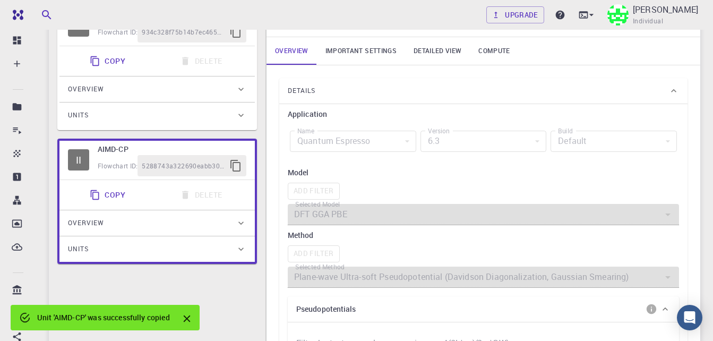
click at [238, 218] on icon at bounding box center [241, 223] width 11 height 11
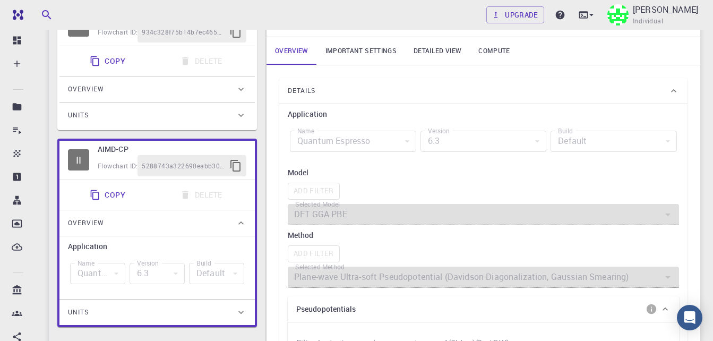
click at [241, 306] on div "Units" at bounding box center [156, 312] width 195 height 25
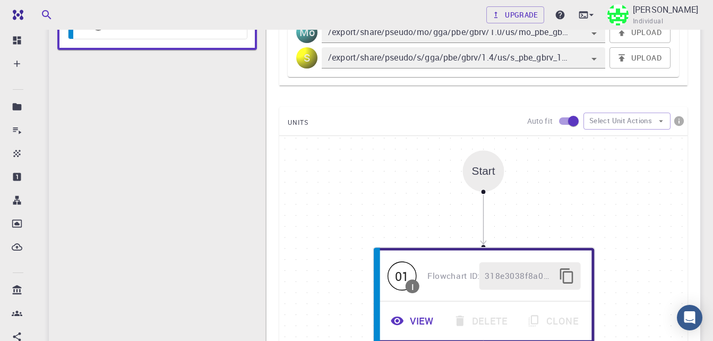
scroll to position [497, 0]
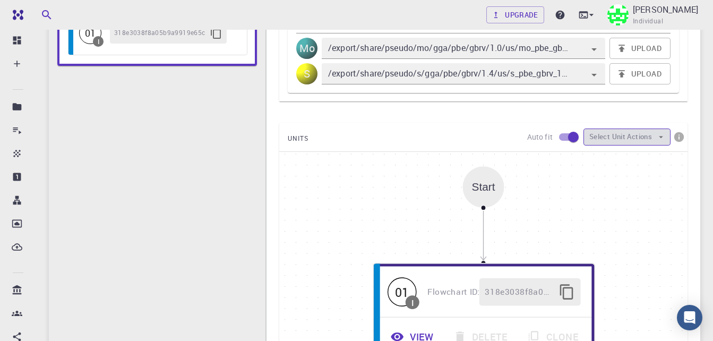
click at [643, 137] on button "Select Unit Actions" at bounding box center [627, 137] width 87 height 17
click at [513, 138] on div "UNITS Auto fit Select Unit Actions" at bounding box center [483, 137] width 408 height 29
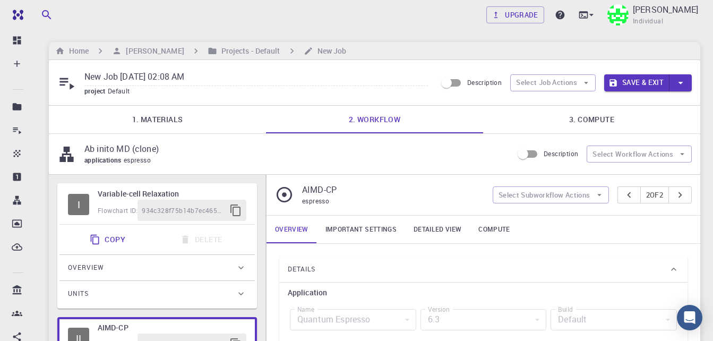
scroll to position [21, 0]
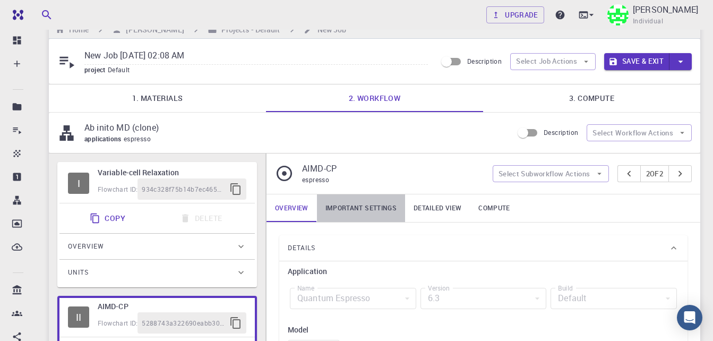
click at [360, 214] on link "Important settings" at bounding box center [361, 208] width 88 height 28
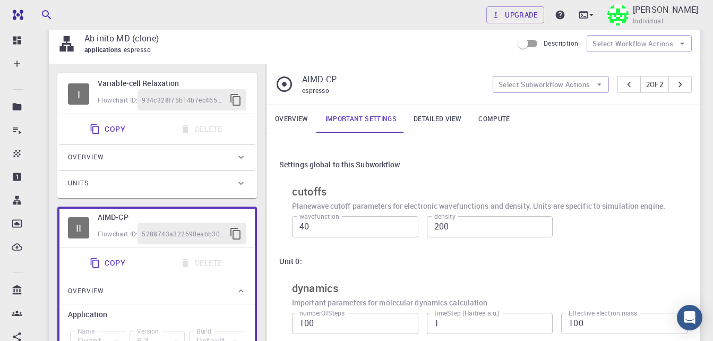
scroll to position [106, 0]
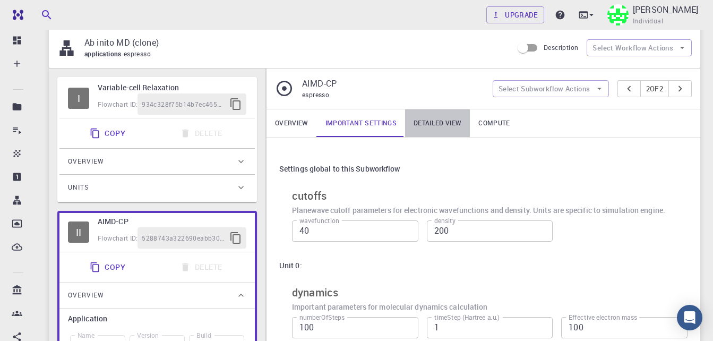
click at [438, 129] on link "Detailed view" at bounding box center [437, 123] width 65 height 28
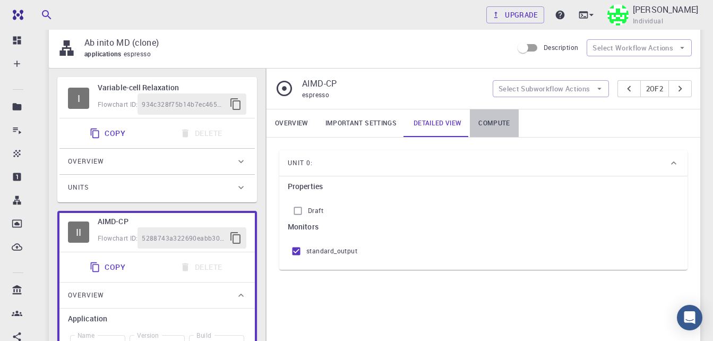
click at [492, 122] on link "Compute" at bounding box center [494, 123] width 48 height 28
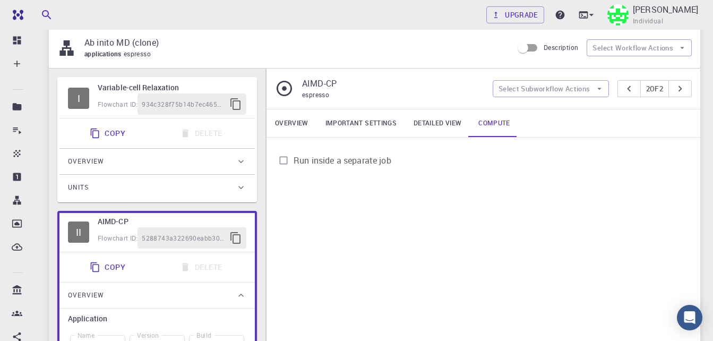
click at [357, 164] on span "Run inside a separate job" at bounding box center [343, 160] width 98 height 13
click at [294, 164] on input "Run inside a separate job" at bounding box center [284, 160] width 20 height 20
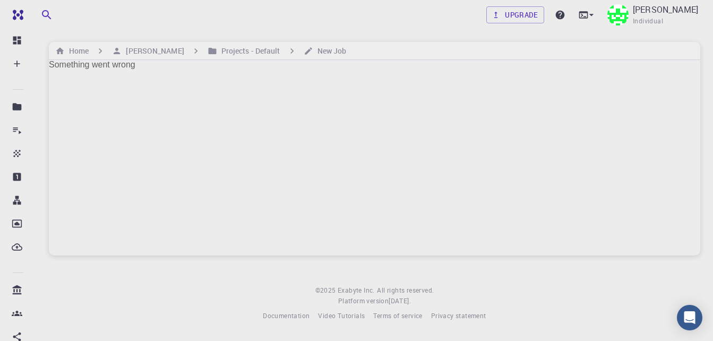
scroll to position [0, 0]
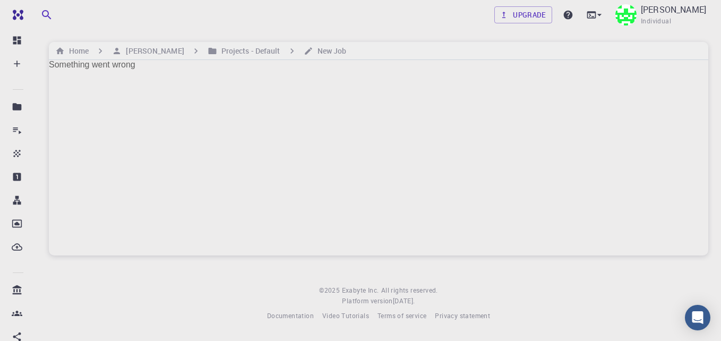
click at [202, 95] on div "Something went wrong" at bounding box center [379, 157] width 660 height 195
click at [98, 72] on div "Something went wrong" at bounding box center [379, 157] width 660 height 195
click at [338, 49] on h6 "New Job" at bounding box center [329, 51] width 33 height 12
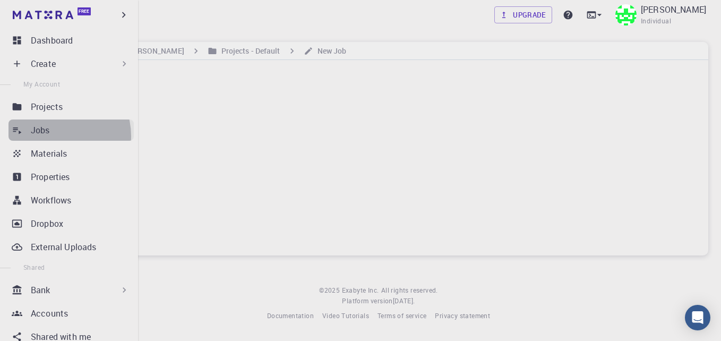
click at [57, 136] on div "Jobs" at bounding box center [82, 130] width 103 height 13
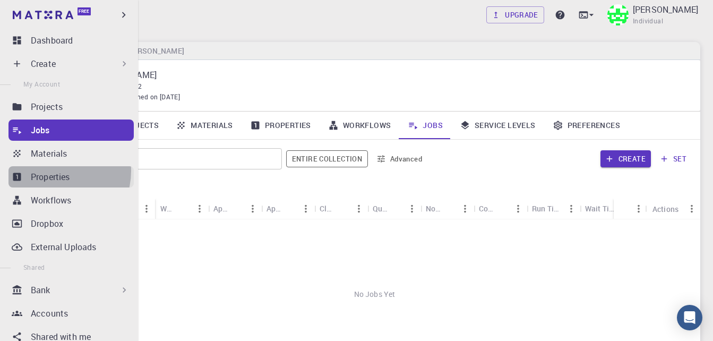
click at [56, 171] on p "Properties" at bounding box center [50, 176] width 39 height 13
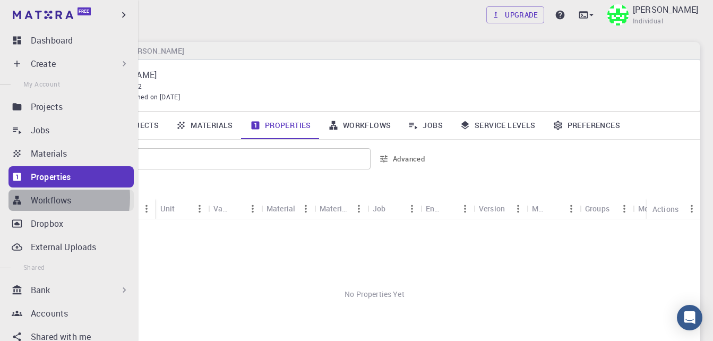
click at [38, 198] on p "Workflows" at bounding box center [51, 200] width 40 height 13
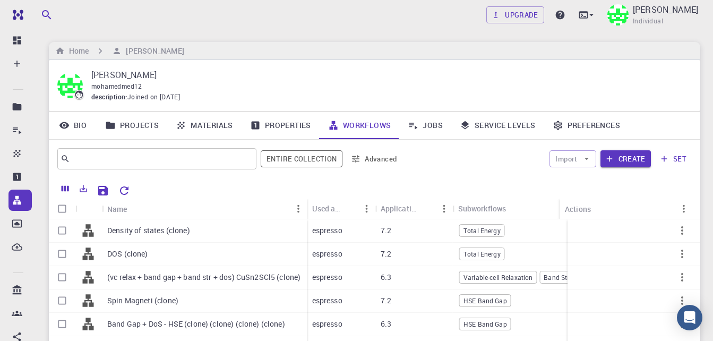
click at [135, 125] on link "Projects" at bounding box center [132, 126] width 71 height 28
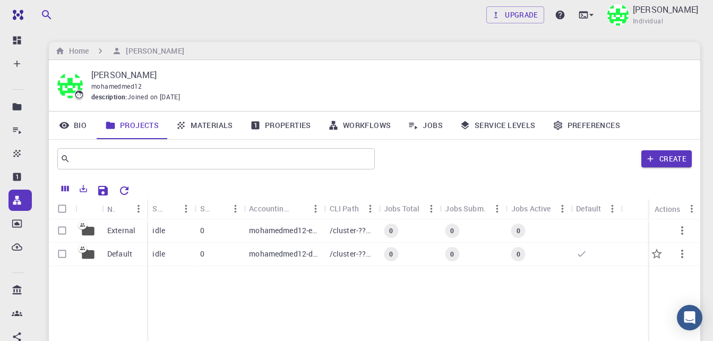
click at [118, 252] on p "Default" at bounding box center [119, 254] width 25 height 11
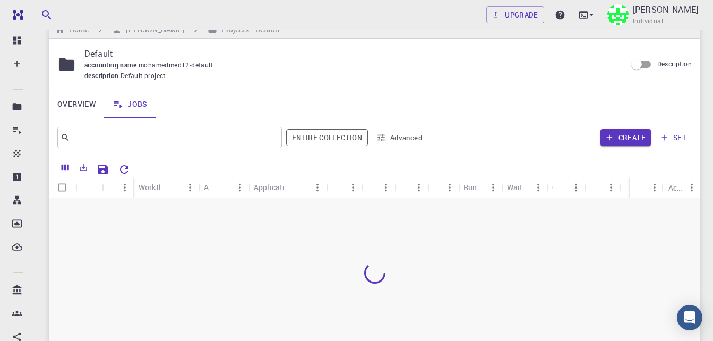
scroll to position [20, 0]
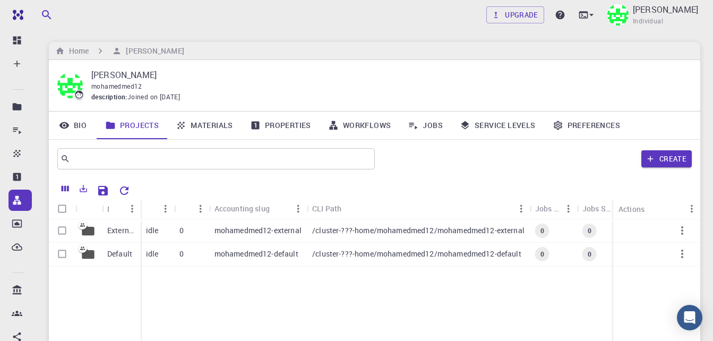
click at [287, 124] on link "Properties" at bounding box center [281, 126] width 78 height 28
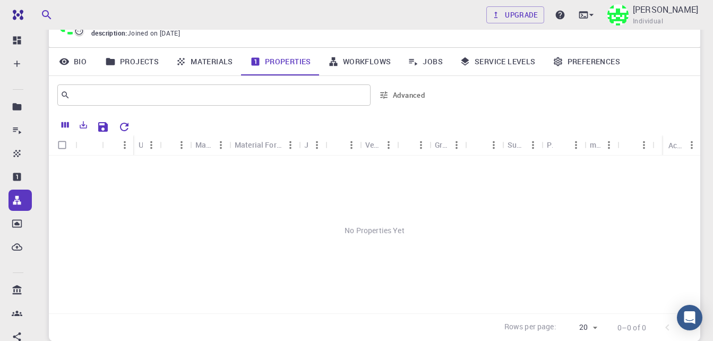
scroll to position [42, 0]
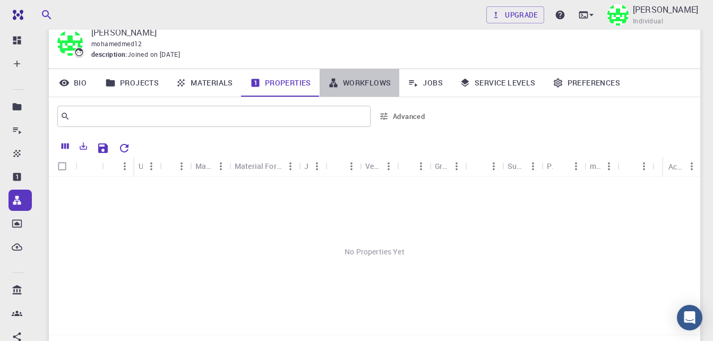
click at [364, 80] on link "Workflows" at bounding box center [360, 83] width 80 height 28
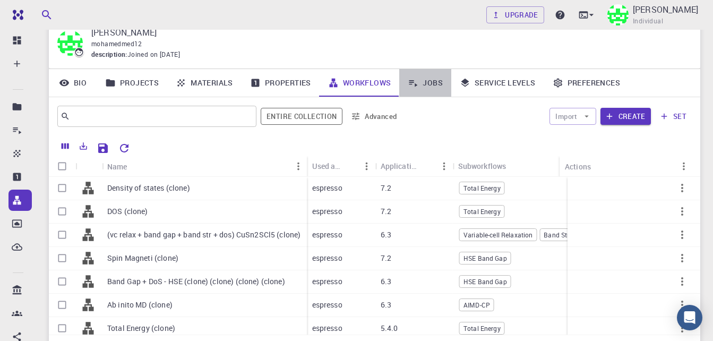
click at [428, 74] on link "Jobs" at bounding box center [425, 83] width 52 height 28
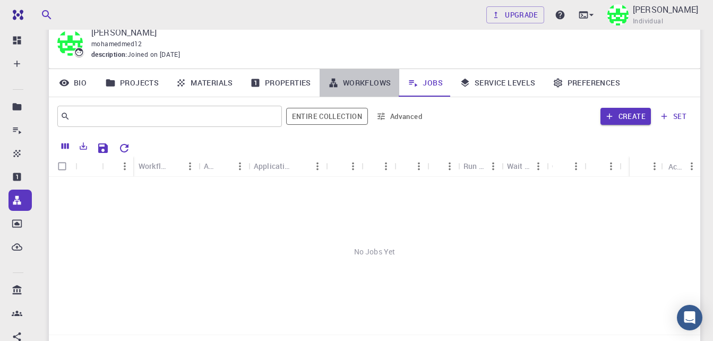
click at [366, 89] on link "Workflows" at bounding box center [360, 83] width 80 height 28
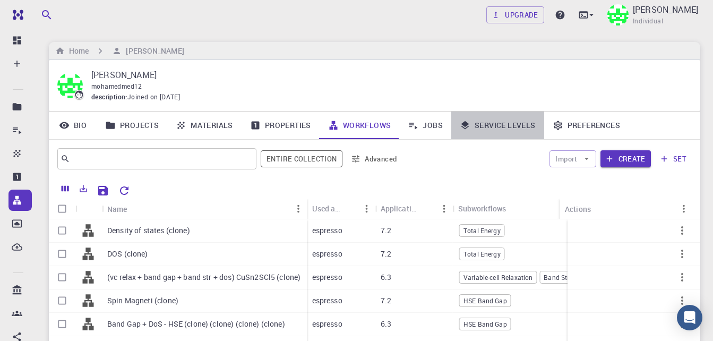
click at [492, 118] on link "Service Levels" at bounding box center [497, 126] width 93 height 28
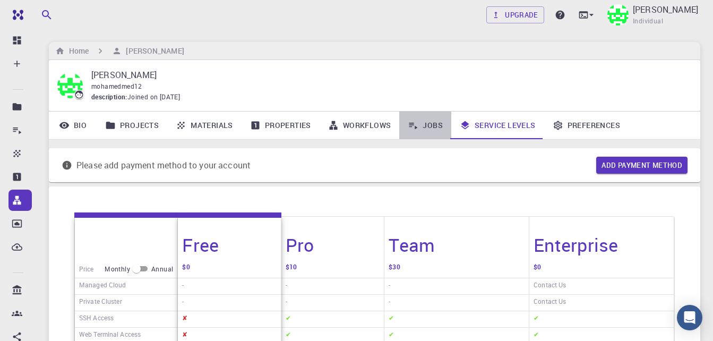
click at [423, 123] on link "Jobs" at bounding box center [425, 126] width 52 height 28
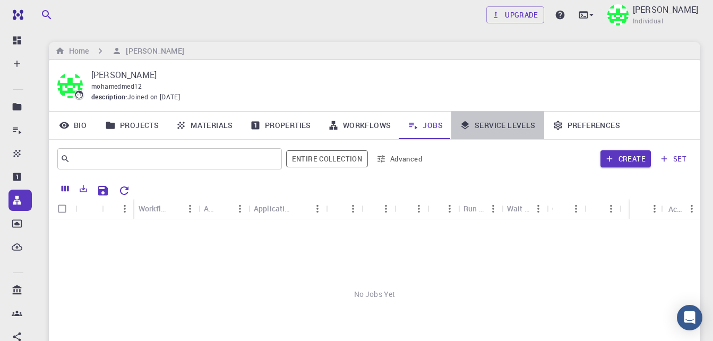
click at [487, 118] on link "Service Levels" at bounding box center [497, 126] width 93 height 28
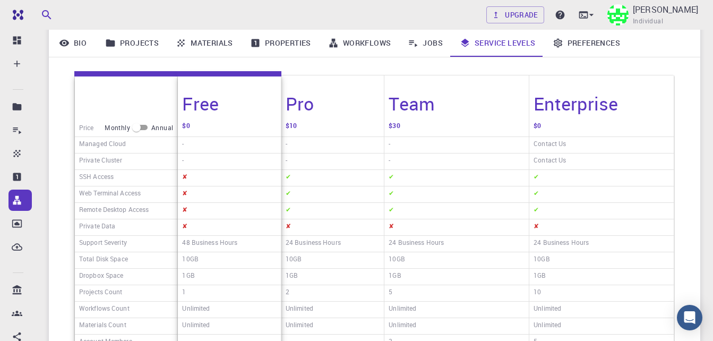
scroll to position [140, 0]
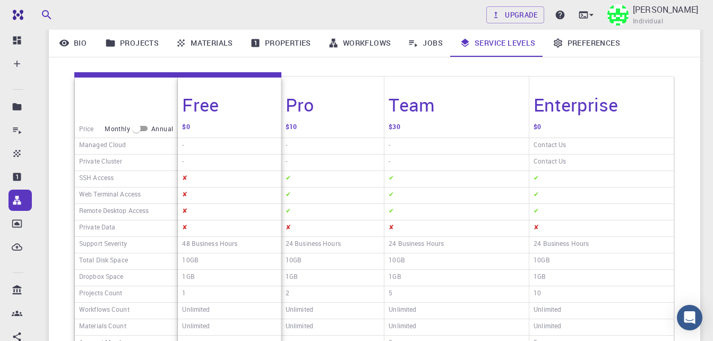
click at [228, 149] on div "-" at bounding box center [229, 146] width 103 height 16
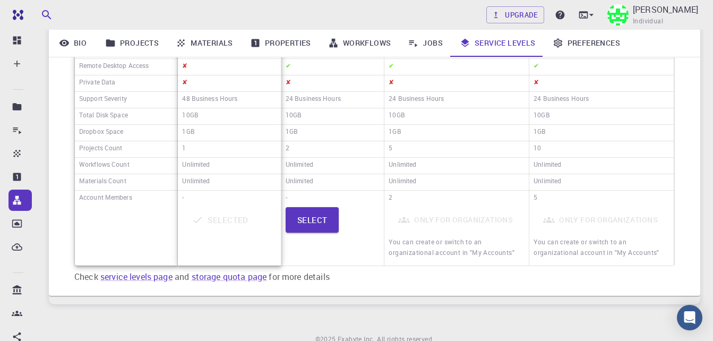
scroll to position [310, 0]
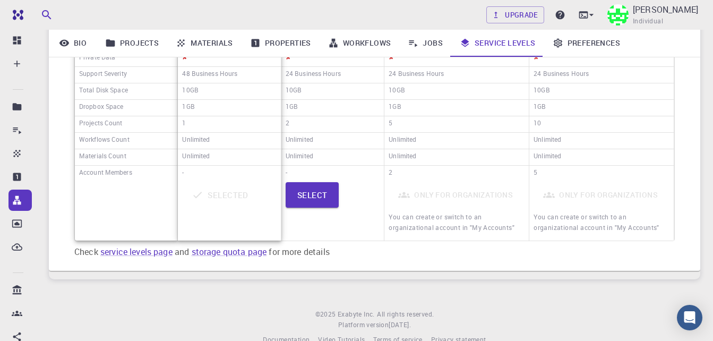
click at [228, 149] on div "Unlimited" at bounding box center [229, 157] width 103 height 16
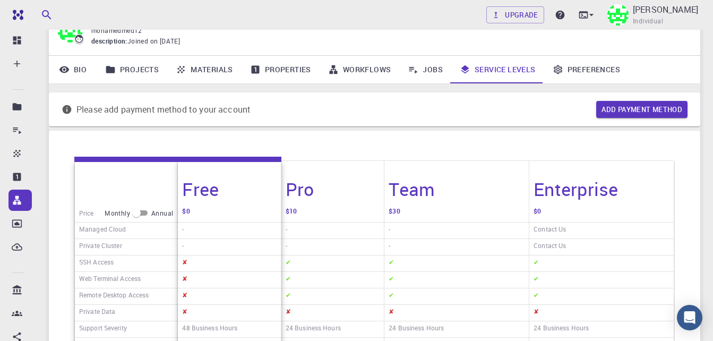
scroll to position [55, 0]
